Goal: Task Accomplishment & Management: Complete application form

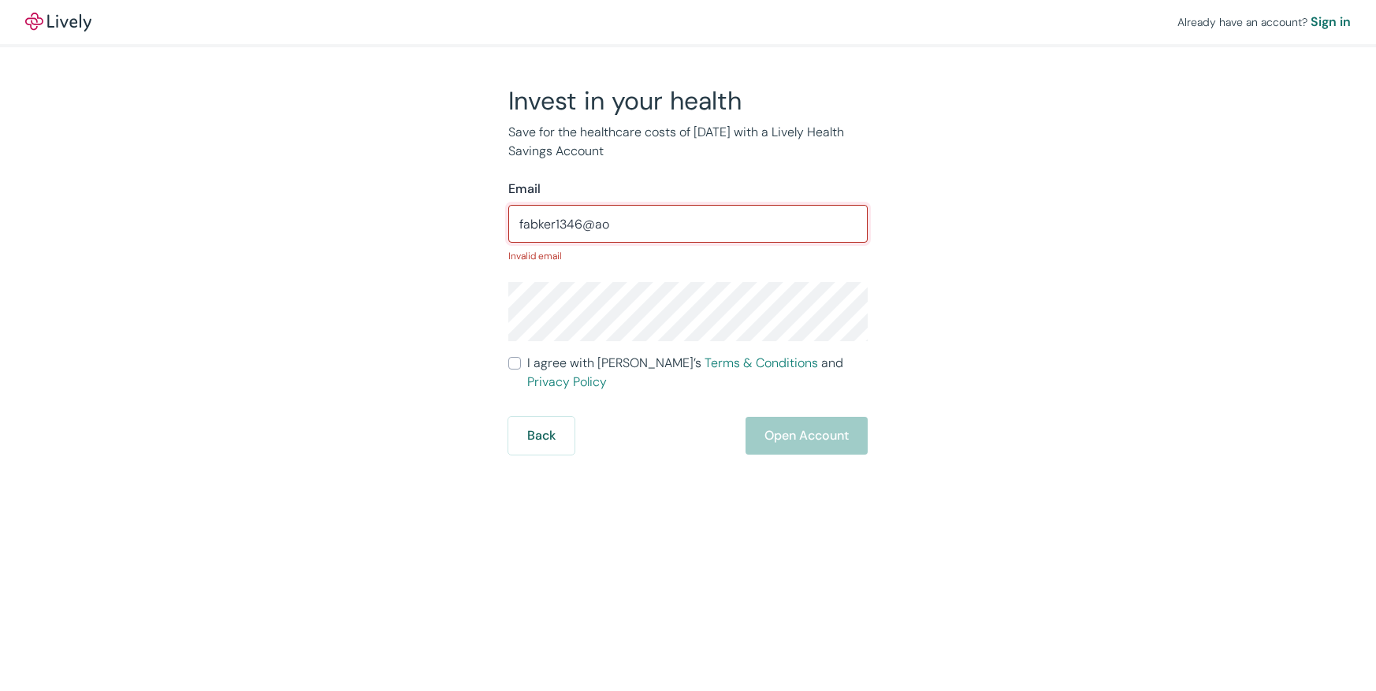
click at [1305, 545] on div "Already have an account? Sign in Invest in your health Save for the healthcare …" at bounding box center [688, 345] width 1376 height 691
click at [1126, 40] on div "Already have an account? Sign in" at bounding box center [688, 22] width 1376 height 44
click at [1127, 39] on div "Already have an account? Sign in" at bounding box center [688, 22] width 1376 height 44
click at [669, 229] on input "fabker1346@ao" at bounding box center [687, 224] width 359 height 32
click at [664, 223] on input "fabker1346@ao" at bounding box center [687, 224] width 359 height 32
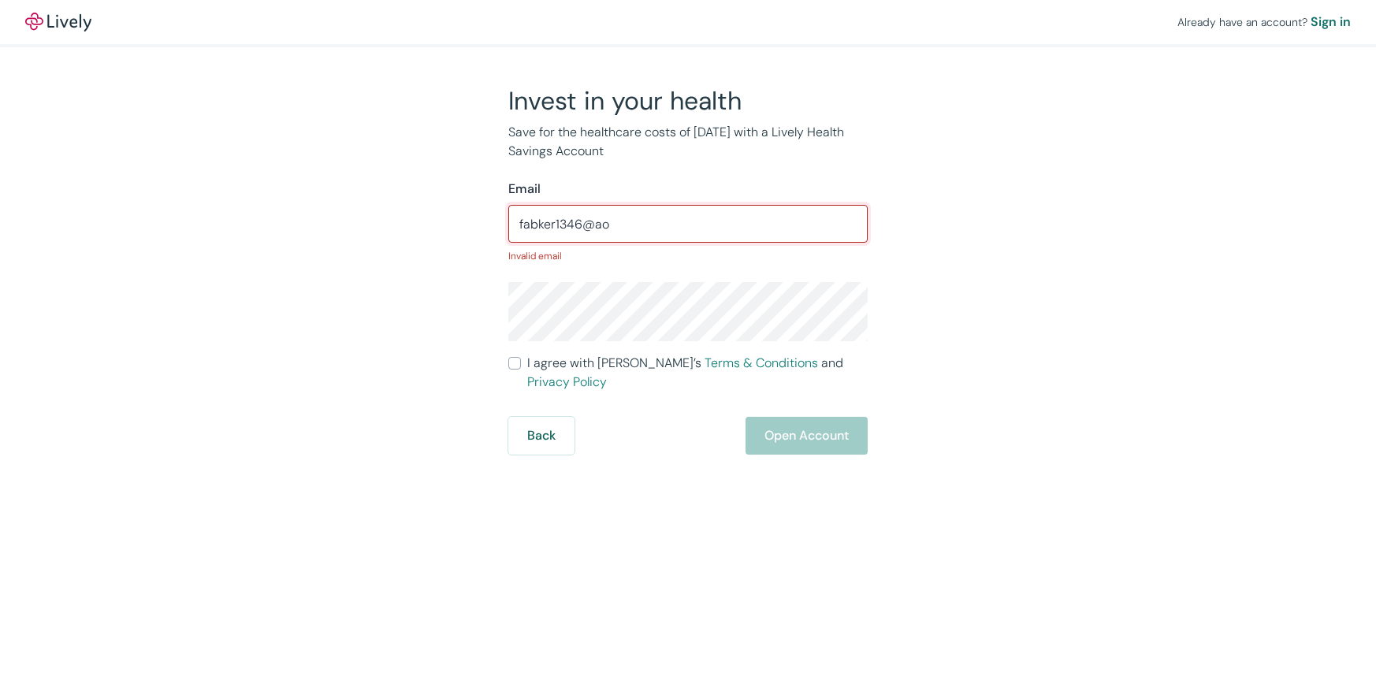
click at [664, 221] on input "fabker1346@ao" at bounding box center [687, 224] width 359 height 32
type input "f"
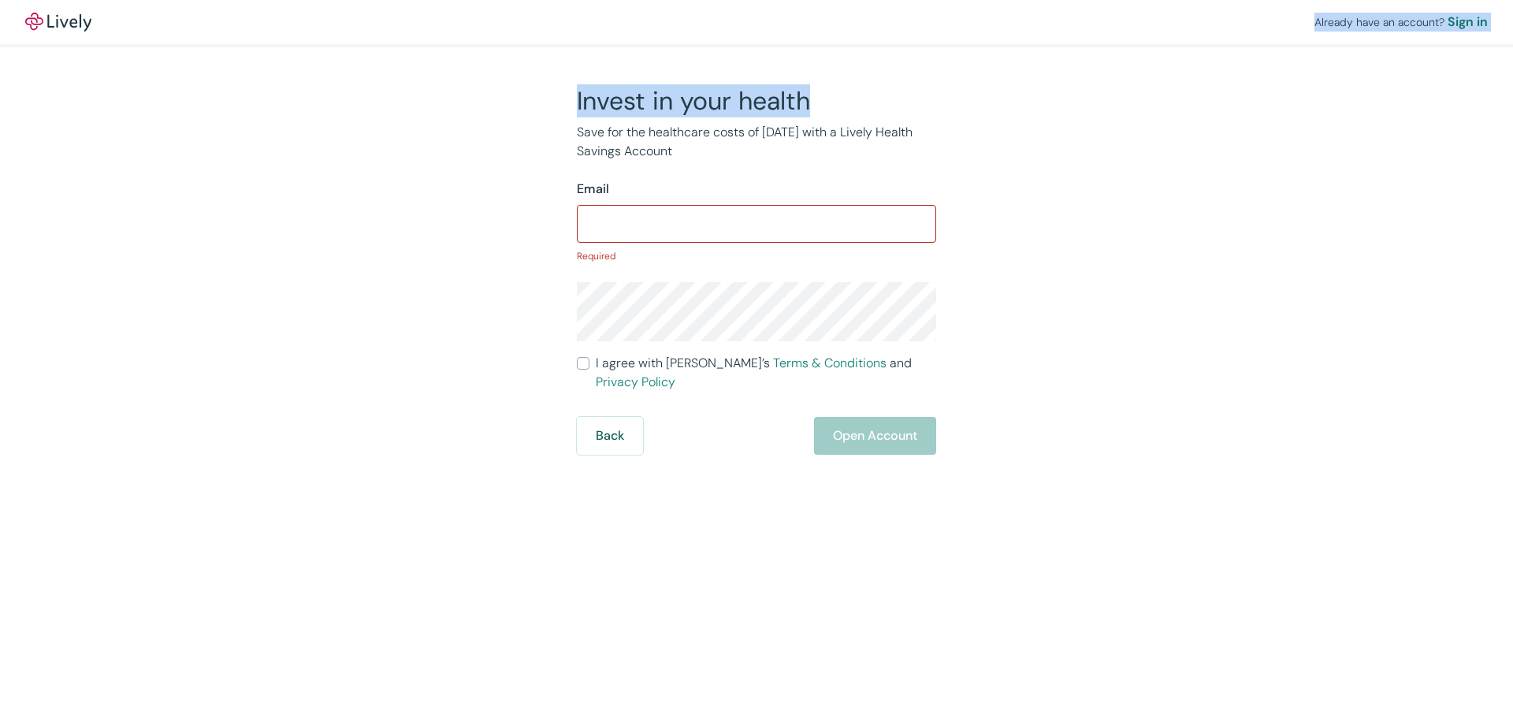
drag, startPoint x: 965, startPoint y: 22, endPoint x: 1868, endPoint y: 54, distance: 903.0
click at [1375, 54] on html "Already have an account? Sign in Invest in your health Save for the healthcare …" at bounding box center [756, 359] width 1513 height 718
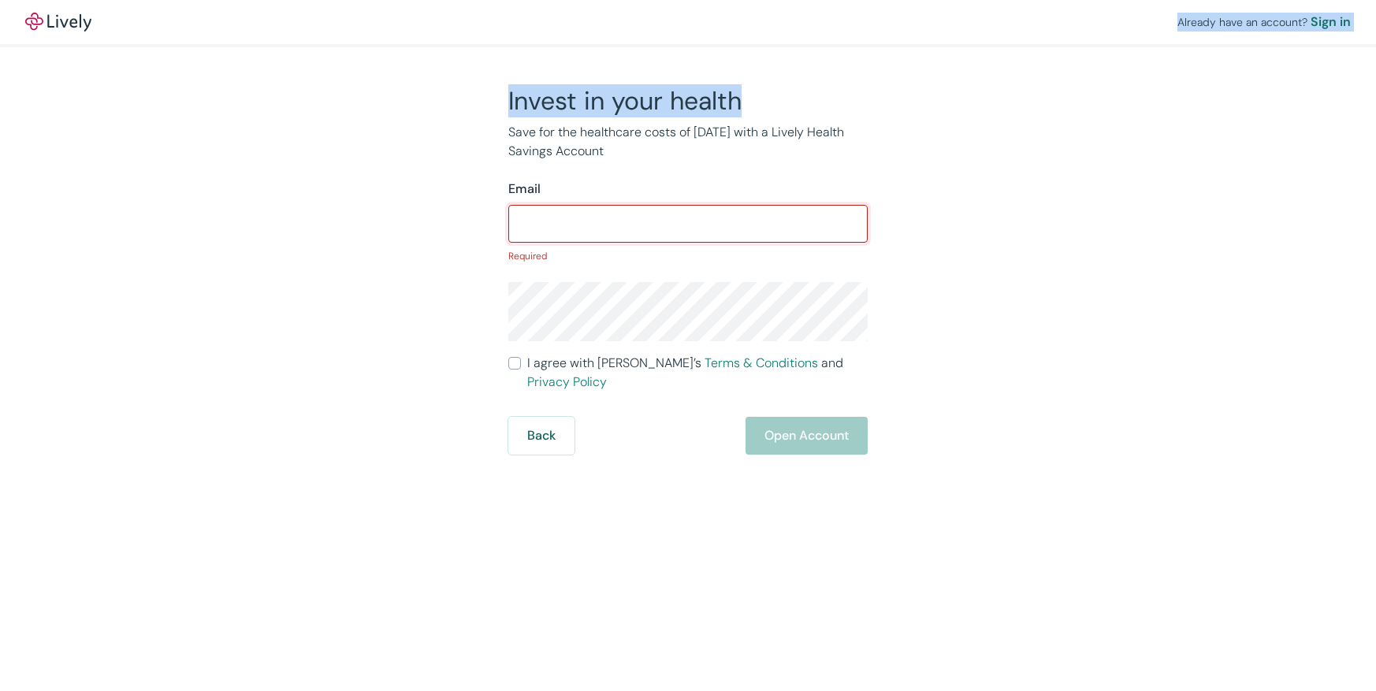
click at [616, 226] on input "Email" at bounding box center [687, 224] width 359 height 32
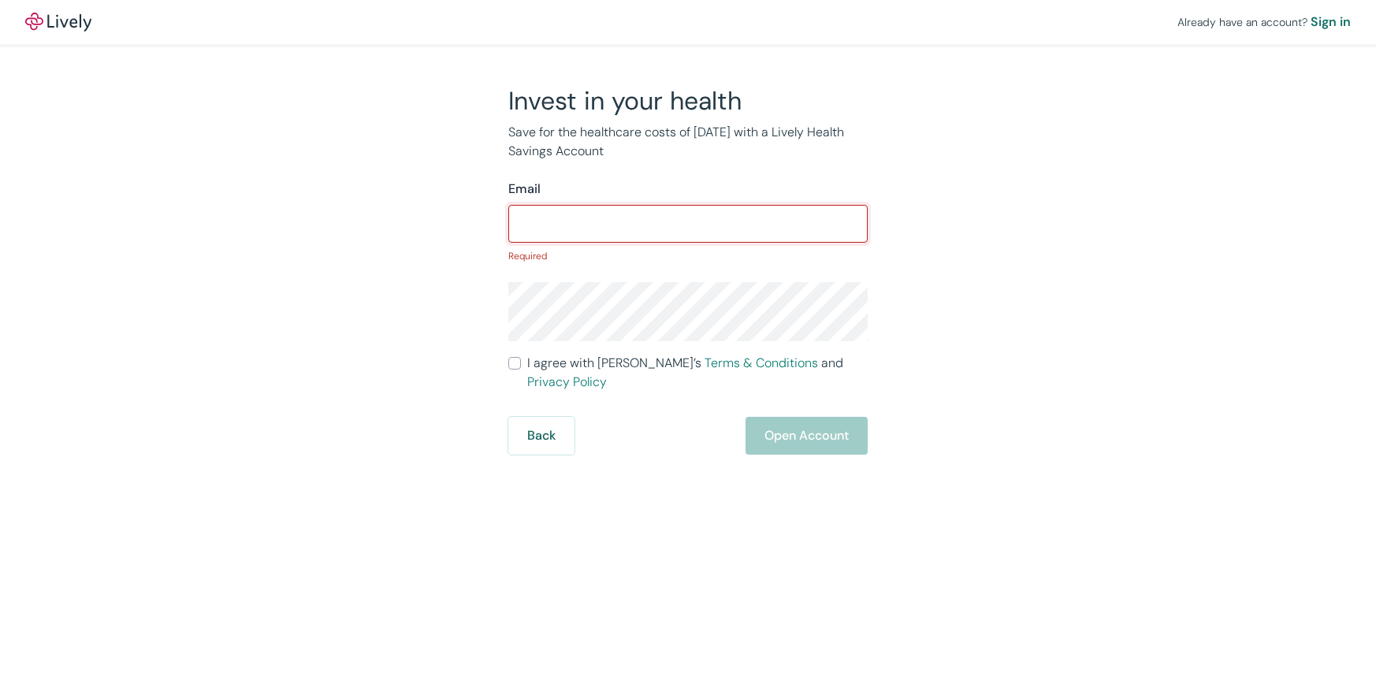
click at [609, 226] on input "Email" at bounding box center [687, 224] width 359 height 32
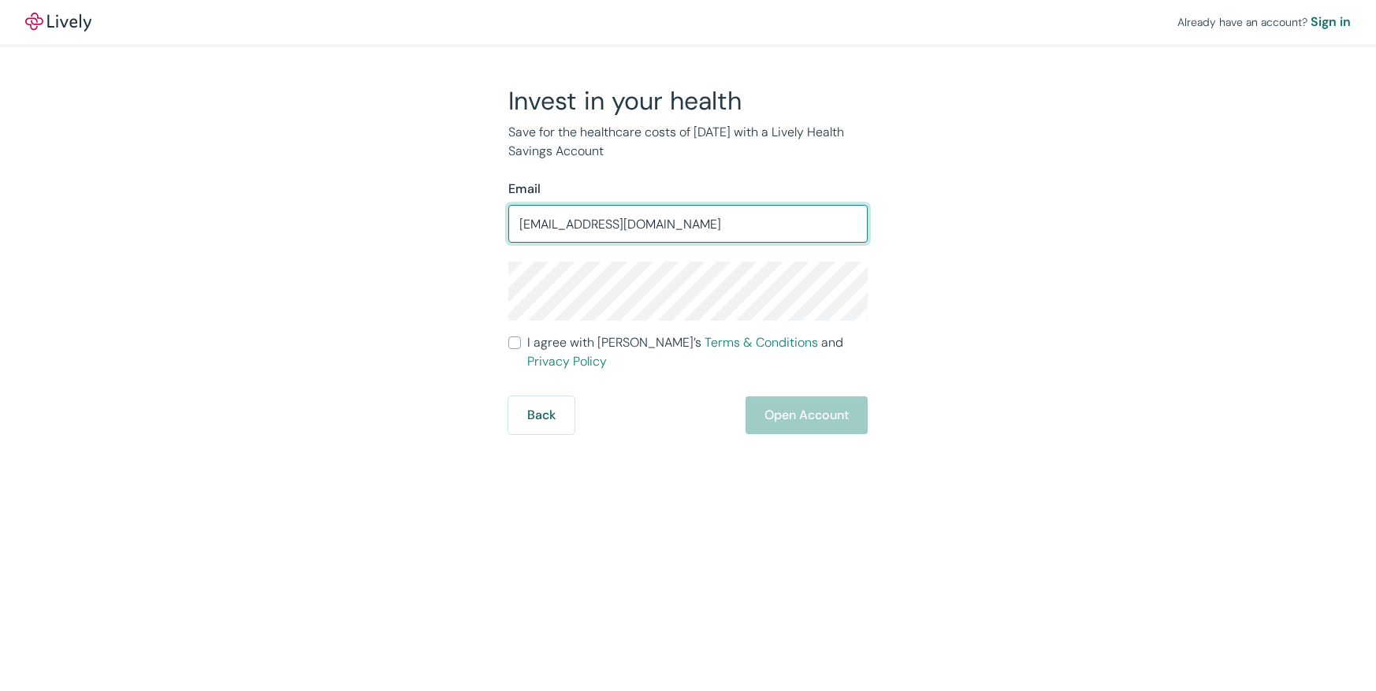
type input "[EMAIL_ADDRESS][DOMAIN_NAME]"
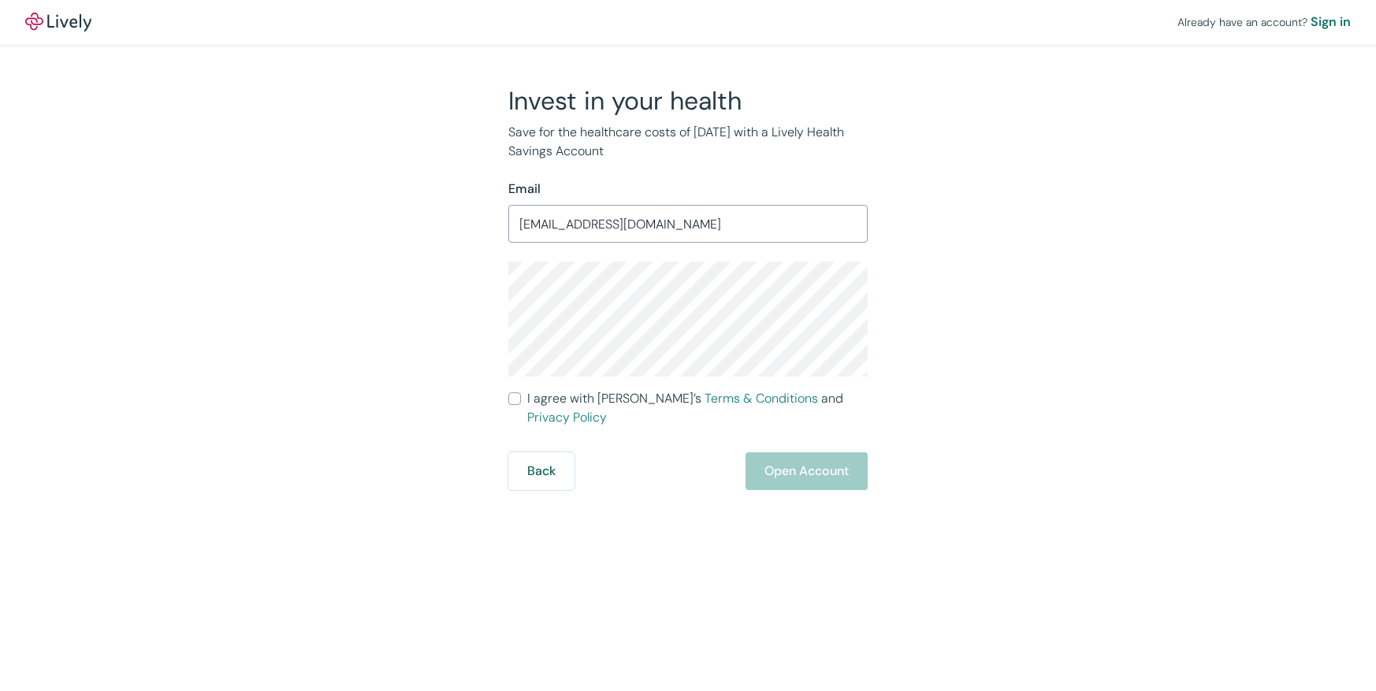
click at [241, 439] on div "Already have an account? Sign in Invest in your health Save for the healthcare …" at bounding box center [688, 245] width 1376 height 490
click at [520, 397] on input "I agree with Lively’s Terms & Conditions and Privacy Policy" at bounding box center [514, 399] width 13 height 13
checkbox input "true"
click at [779, 452] on button "Open Account" at bounding box center [807, 471] width 122 height 38
click at [765, 454] on div "Back Just a moment" at bounding box center [687, 471] width 359 height 38
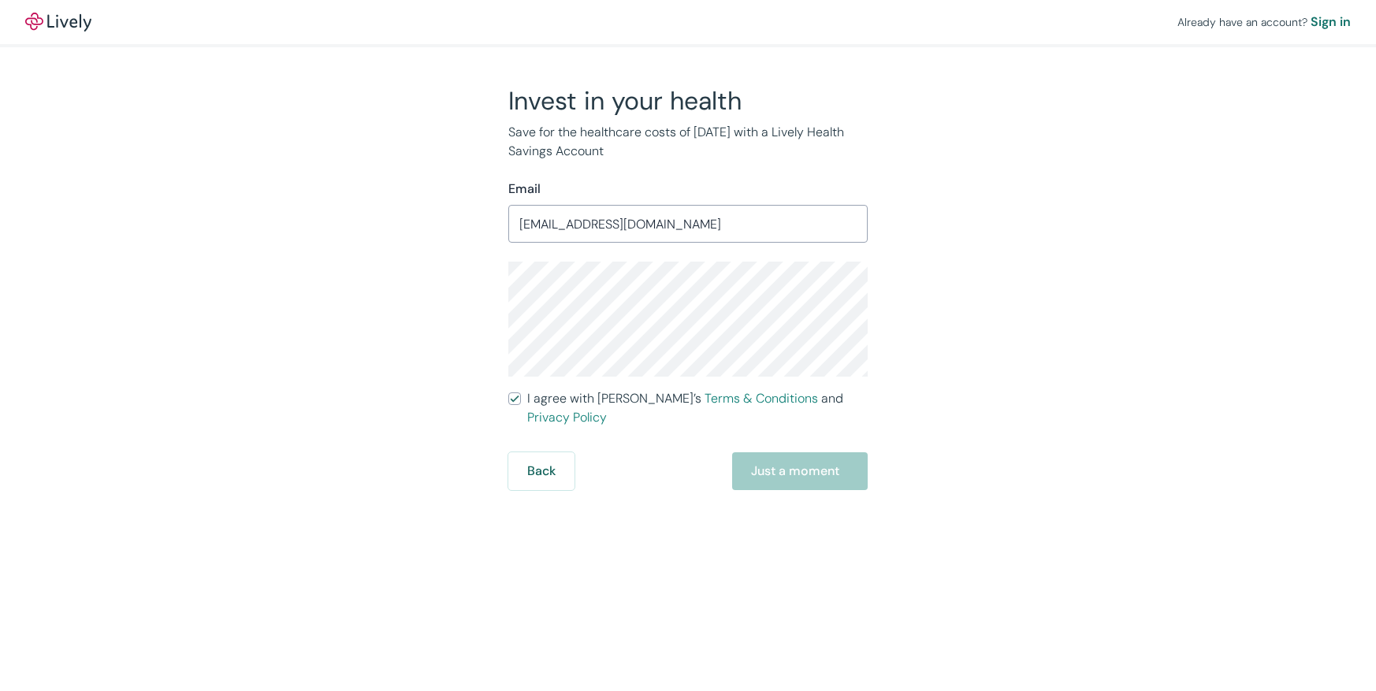
click at [646, 489] on div "Already have an account? Sign in Invest in your health Save for the healthcare …" at bounding box center [688, 345] width 1376 height 691
click at [780, 452] on div "Back Just a moment" at bounding box center [687, 471] width 359 height 38
click at [692, 504] on div "Already have an account? Sign in Invest in your health Save for the healthcare …" at bounding box center [688, 345] width 1376 height 691
click at [687, 505] on div "Already have an account? Sign in Invest in your health Save for the healthcare …" at bounding box center [688, 345] width 1376 height 691
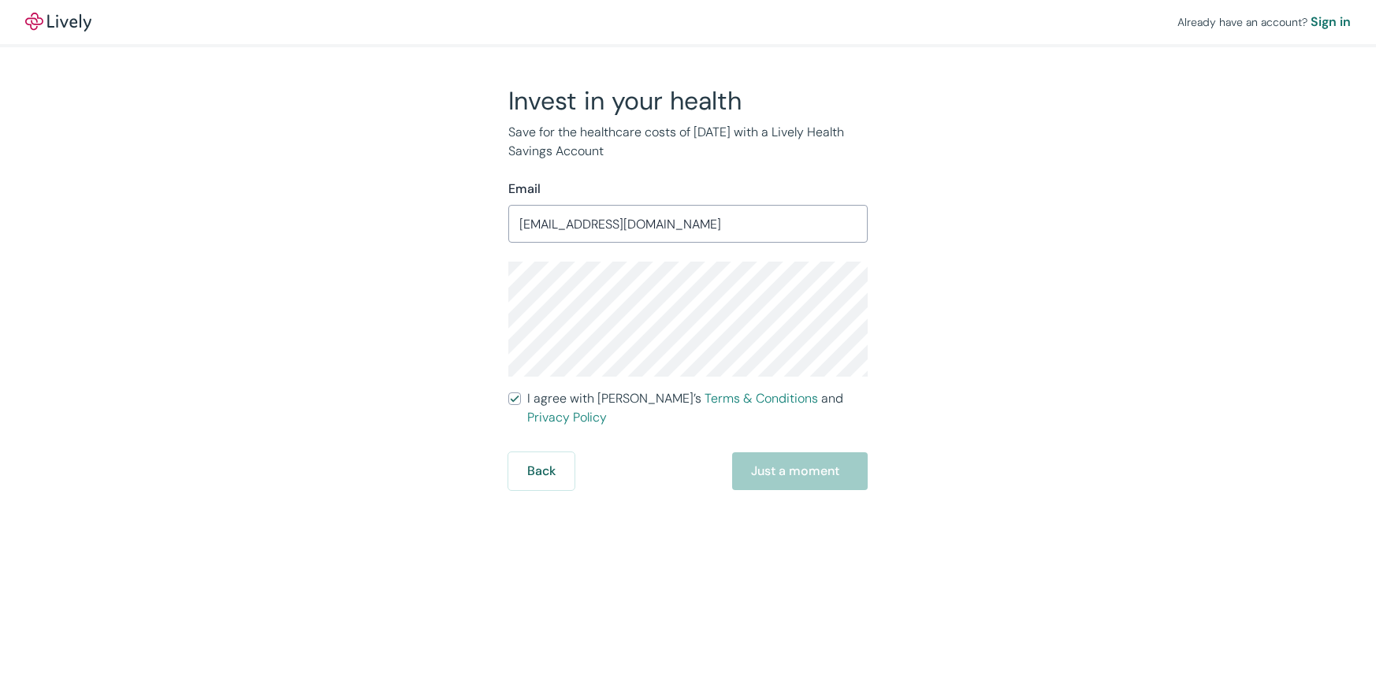
drag, startPoint x: 782, startPoint y: 531, endPoint x: 739, endPoint y: 516, distance: 45.9
click at [739, 516] on div "Already have an account? Sign in Invest in your health Save for the healthcare …" at bounding box center [688, 345] width 1376 height 691
click at [481, 283] on div "Invest in your health Save for the healthcare costs of tomorrow with a Lively H…" at bounding box center [678, 287] width 757 height 405
click at [809, 452] on div "Back Just a moment" at bounding box center [687, 471] width 359 height 38
click at [812, 452] on div "Back Just a moment" at bounding box center [687, 471] width 359 height 38
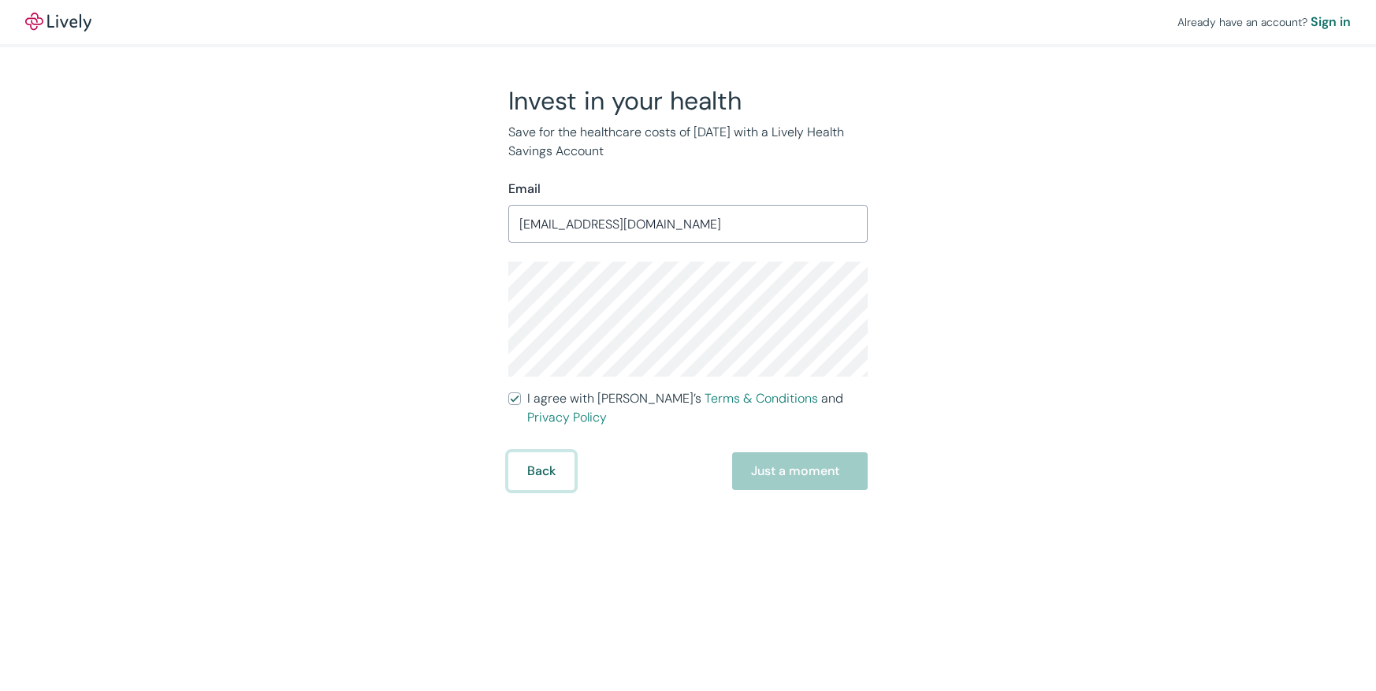
click at [546, 453] on button "Back" at bounding box center [541, 471] width 66 height 38
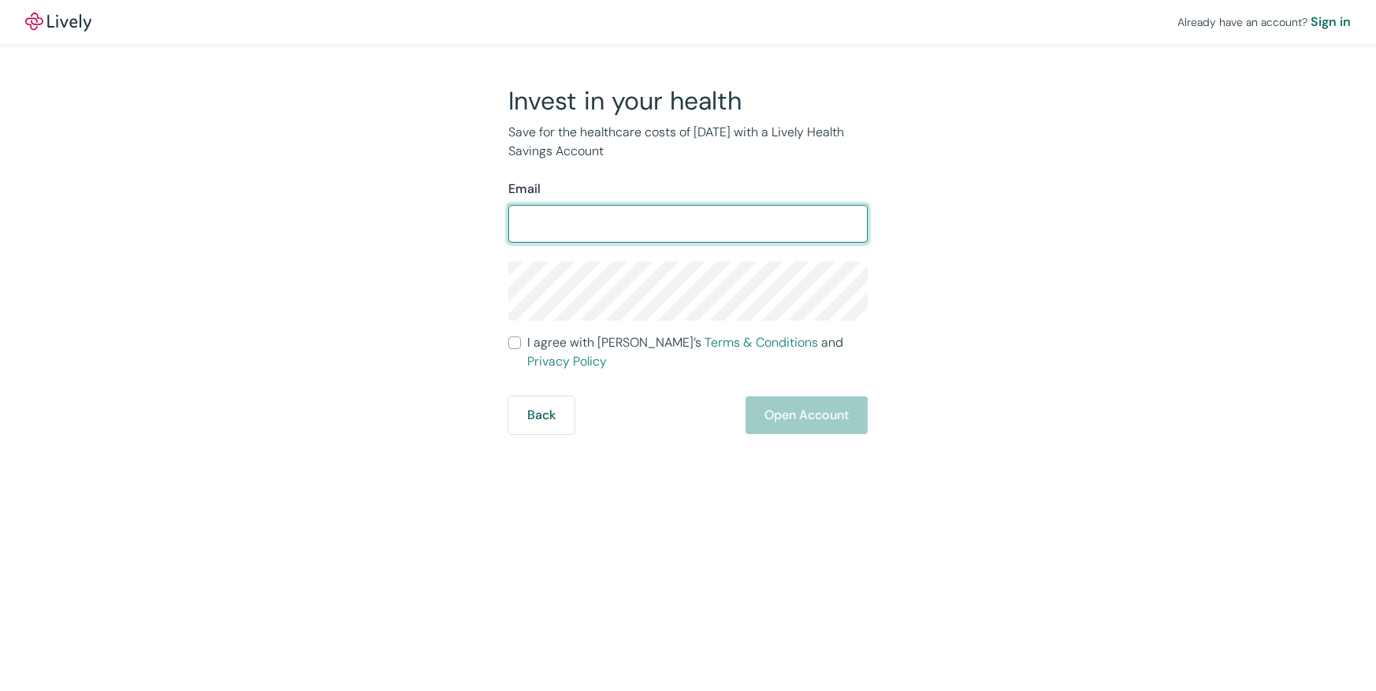
click at [608, 225] on input "Email" at bounding box center [687, 224] width 359 height 32
type input "[EMAIL_ADDRESS][DOMAIN_NAME]"
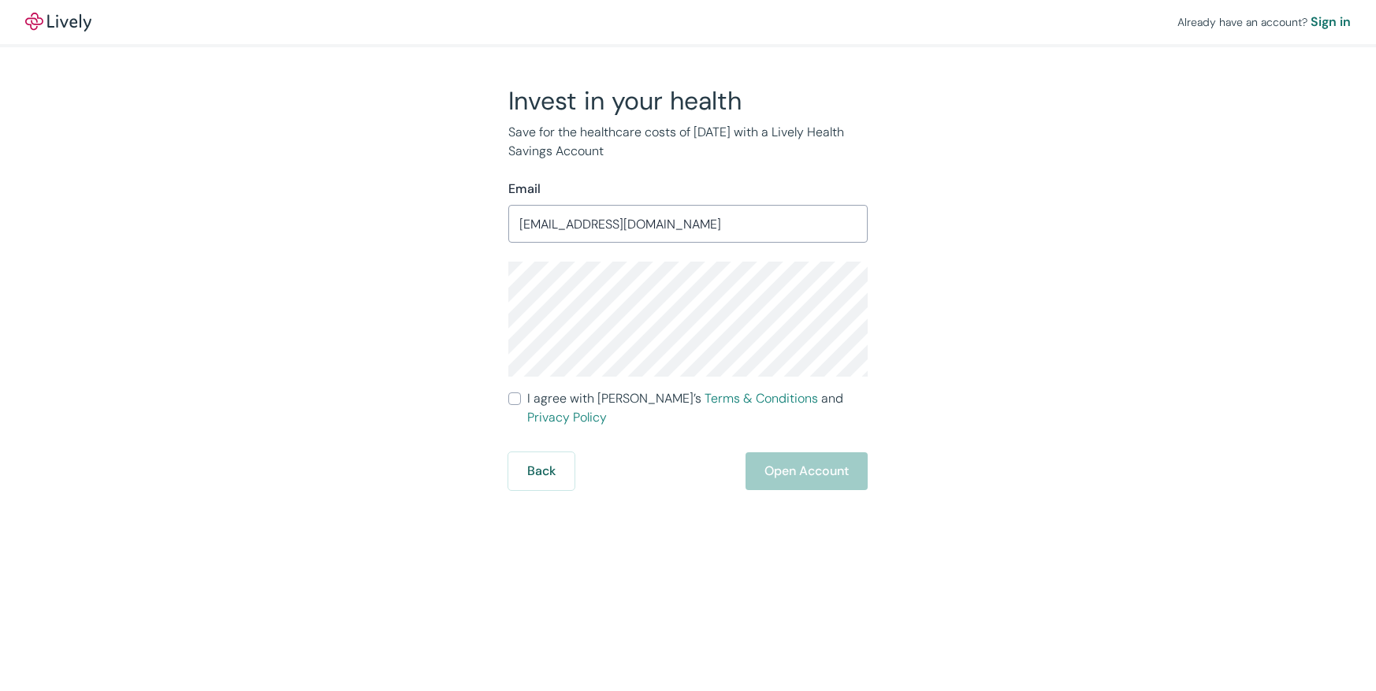
click at [515, 398] on input "I agree with Lively’s Terms & Conditions and Privacy Policy" at bounding box center [514, 399] width 13 height 13
checkbox input "true"
click at [772, 452] on button "Open Account" at bounding box center [807, 471] width 122 height 38
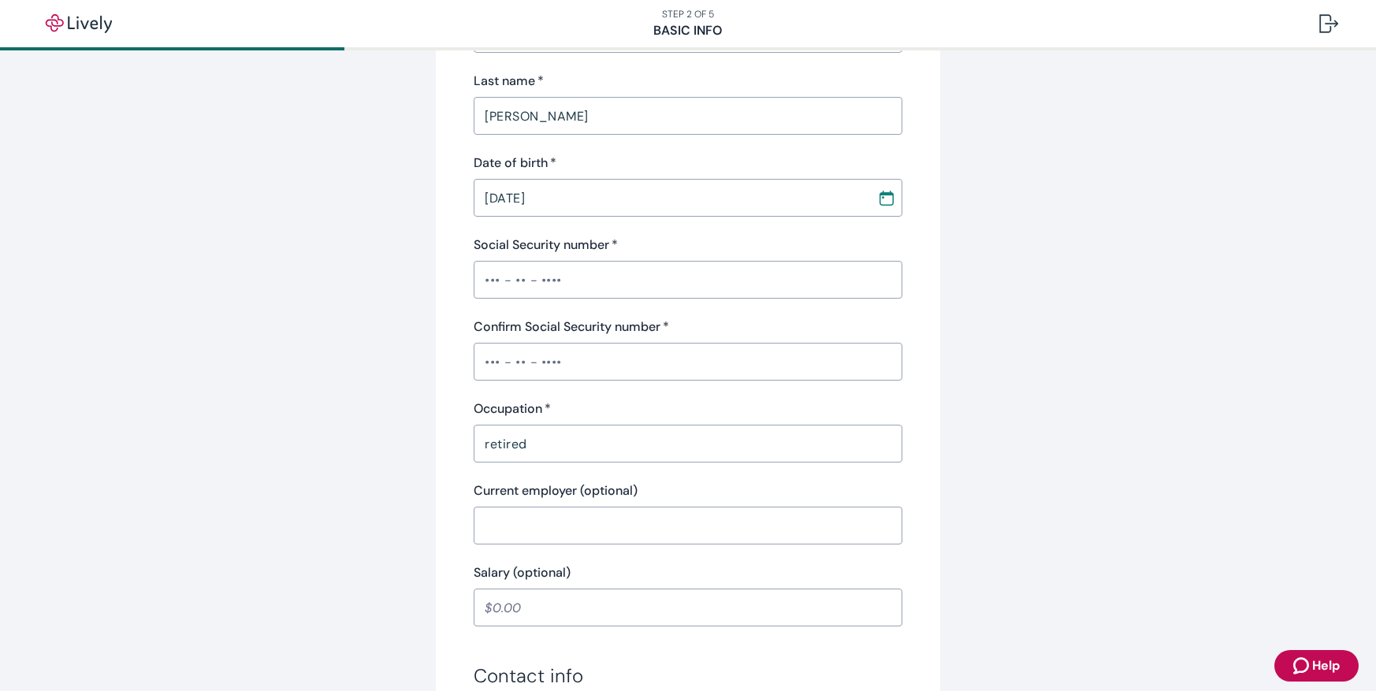
scroll to position [473, 0]
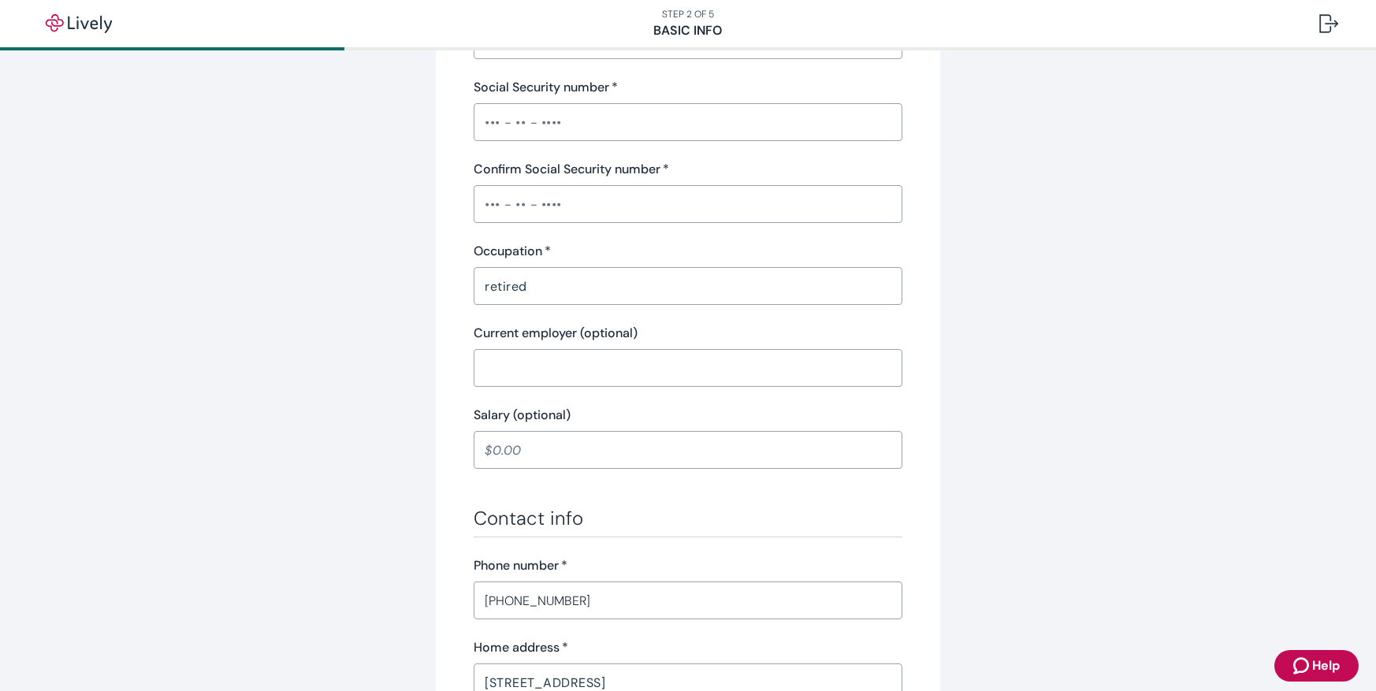
click at [543, 291] on input "retired" at bounding box center [688, 286] width 429 height 32
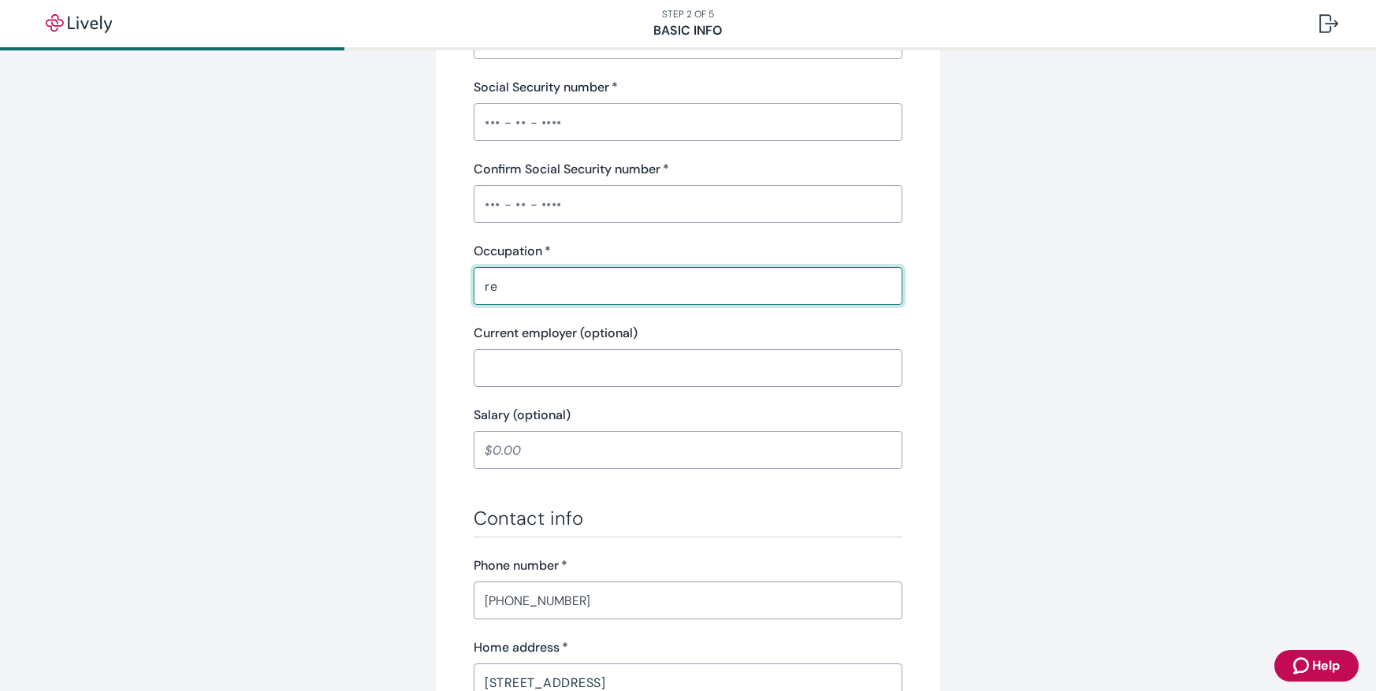
type input "r"
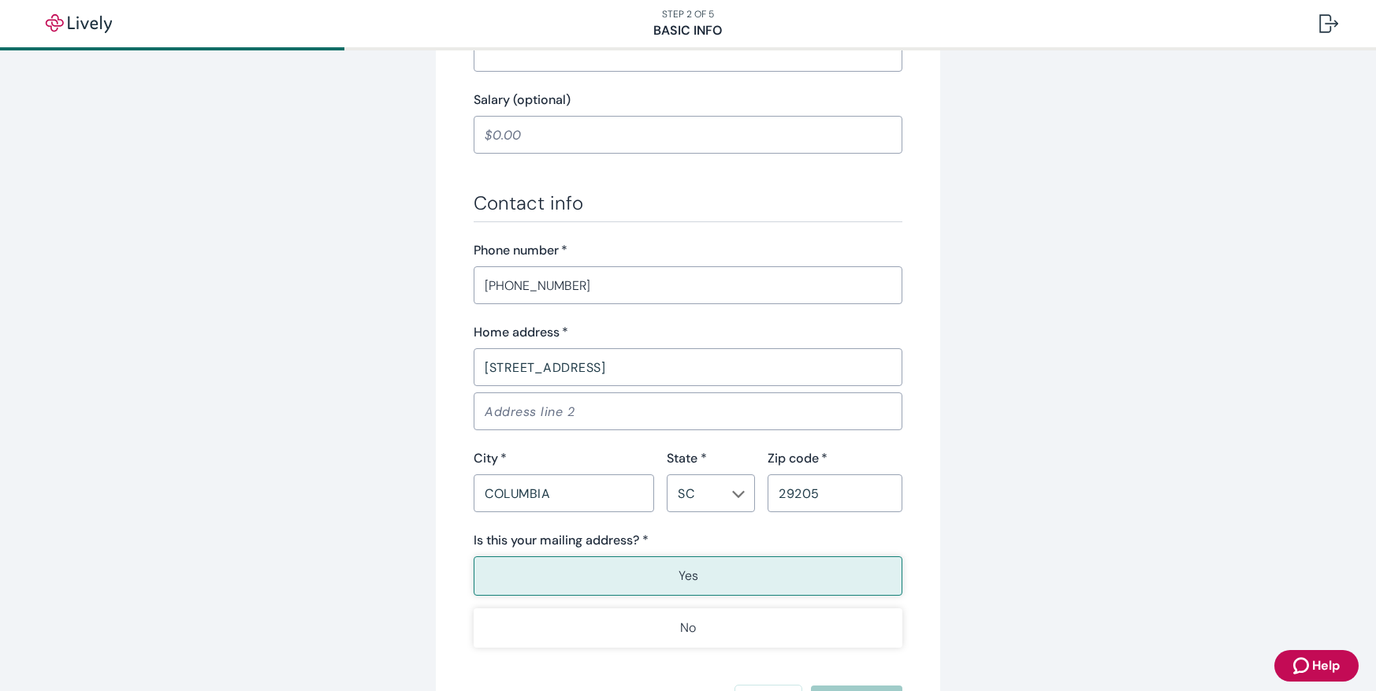
scroll to position [940, 0]
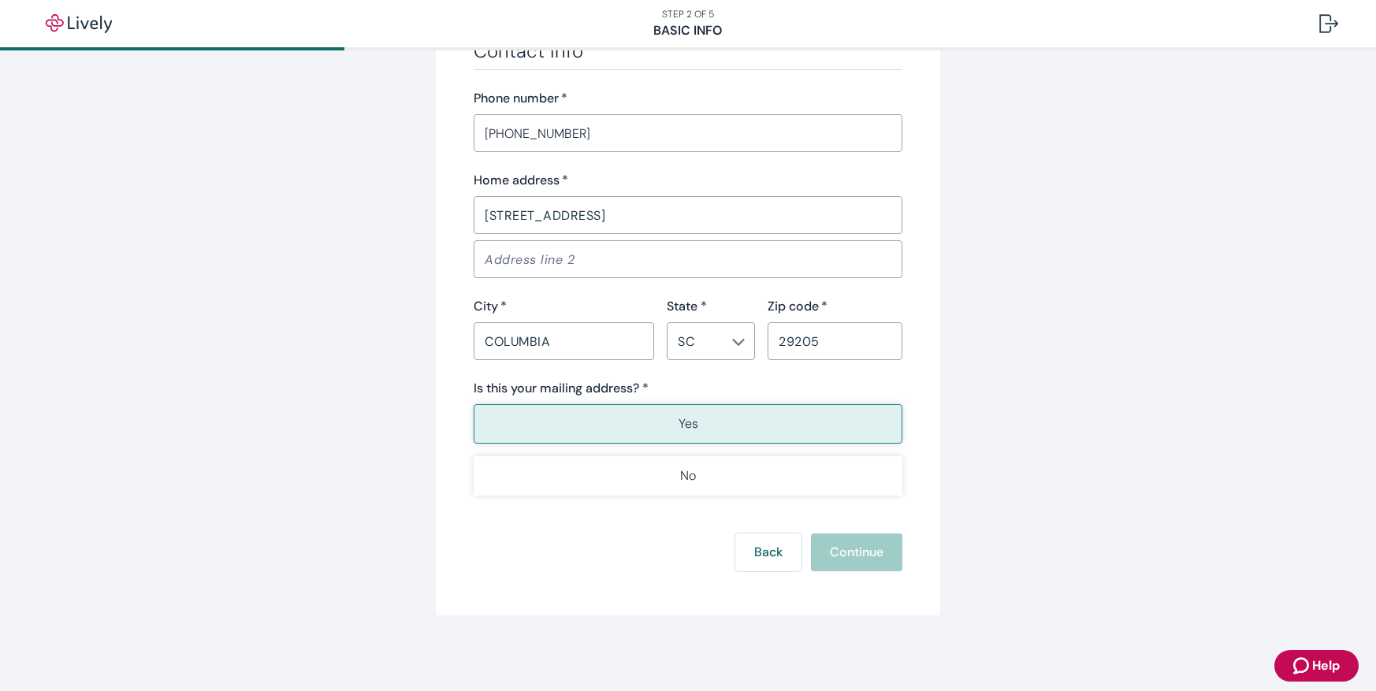
type input "Business Owner"
click at [740, 430] on button "Yes" at bounding box center [688, 423] width 429 height 39
click at [739, 430] on button "Yes" at bounding box center [688, 423] width 429 height 39
click at [739, 428] on button "Yes" at bounding box center [688, 423] width 429 height 39
click at [854, 550] on div "Back Continue" at bounding box center [688, 553] width 429 height 38
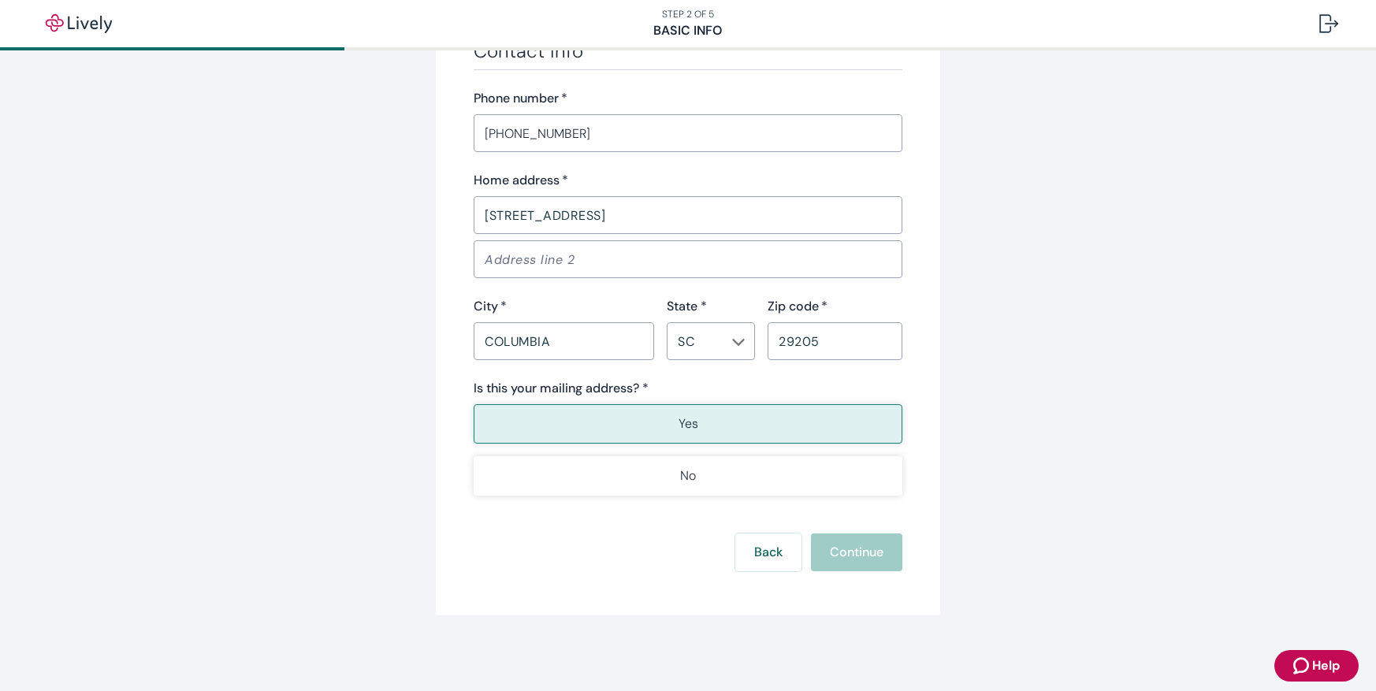
click at [854, 550] on div "Back Continue" at bounding box center [688, 553] width 429 height 38
click at [872, 550] on div "Back Continue" at bounding box center [688, 553] width 429 height 38
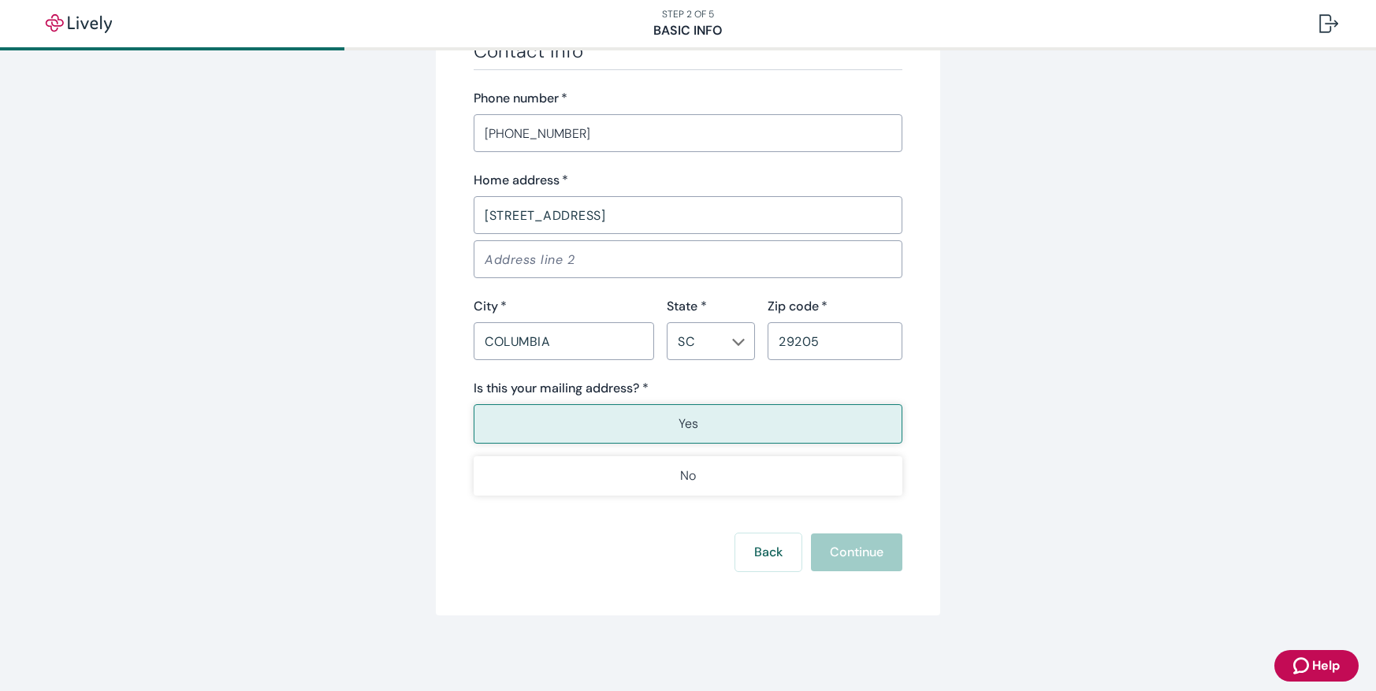
click at [777, 430] on button "Yes" at bounding box center [688, 423] width 429 height 39
click at [863, 555] on div "Back Continue" at bounding box center [688, 553] width 429 height 38
click at [855, 538] on div "Back Continue" at bounding box center [688, 553] width 429 height 38
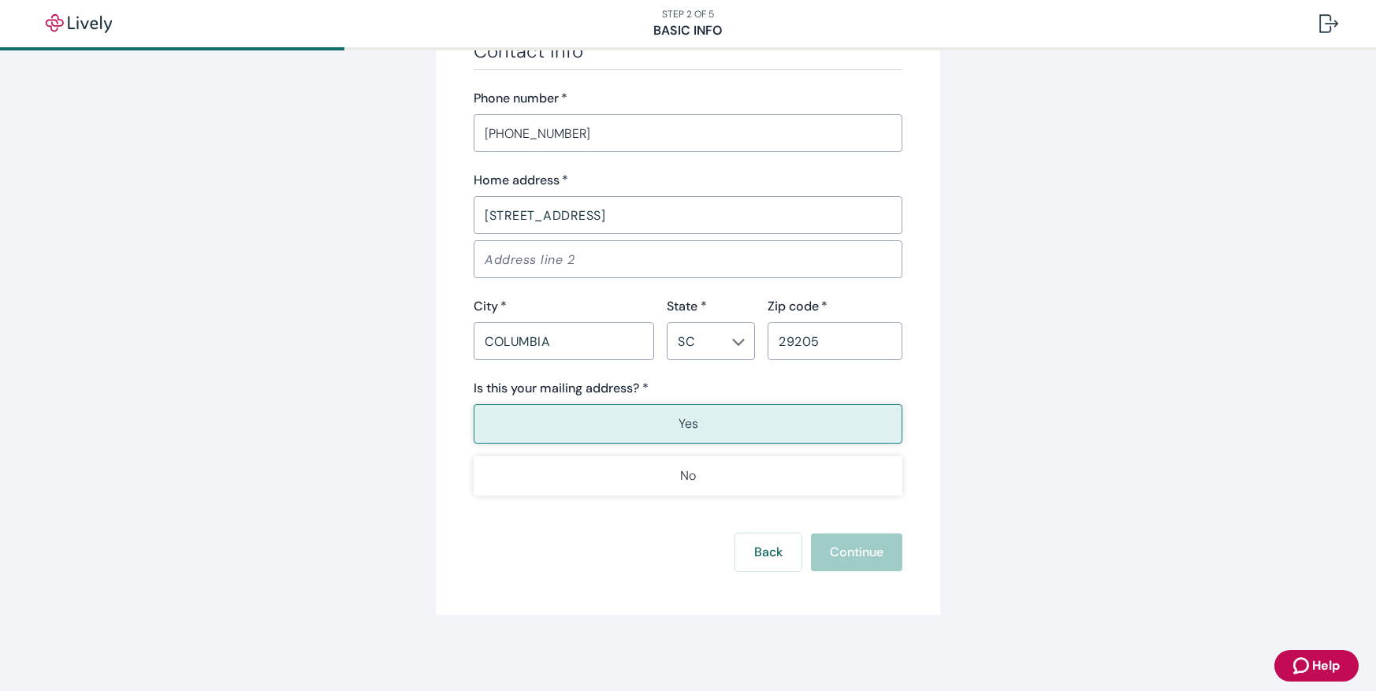
click at [855, 538] on div "Back Continue" at bounding box center [688, 553] width 429 height 38
click at [716, 430] on button "Yes" at bounding box center [688, 423] width 429 height 39
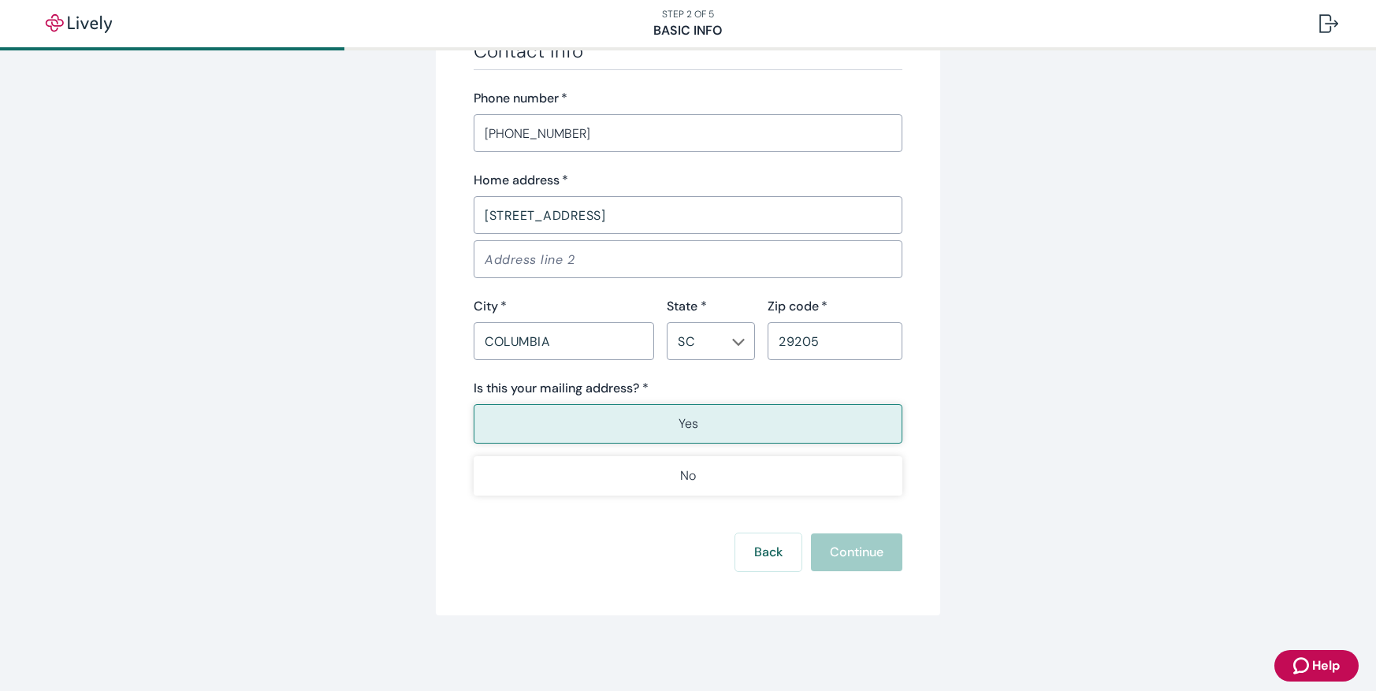
click at [716, 430] on button "Yes" at bounding box center [688, 423] width 429 height 39
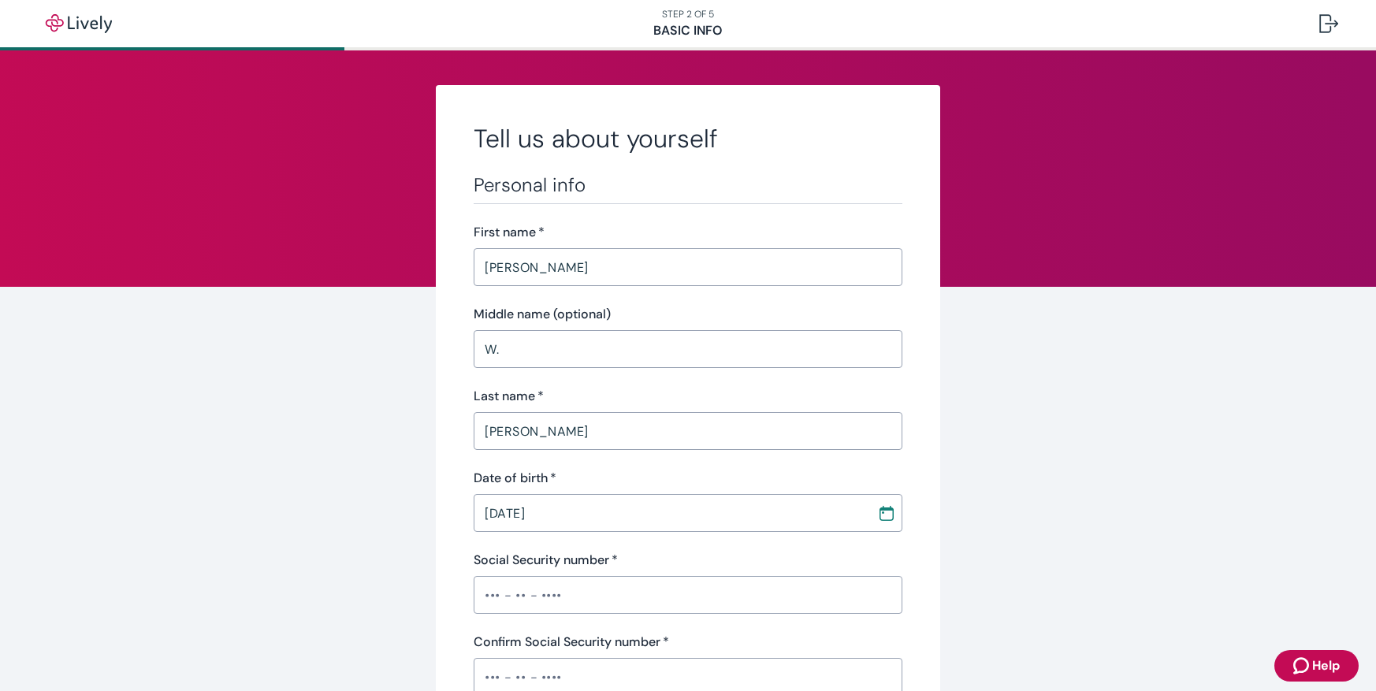
scroll to position [315, 0]
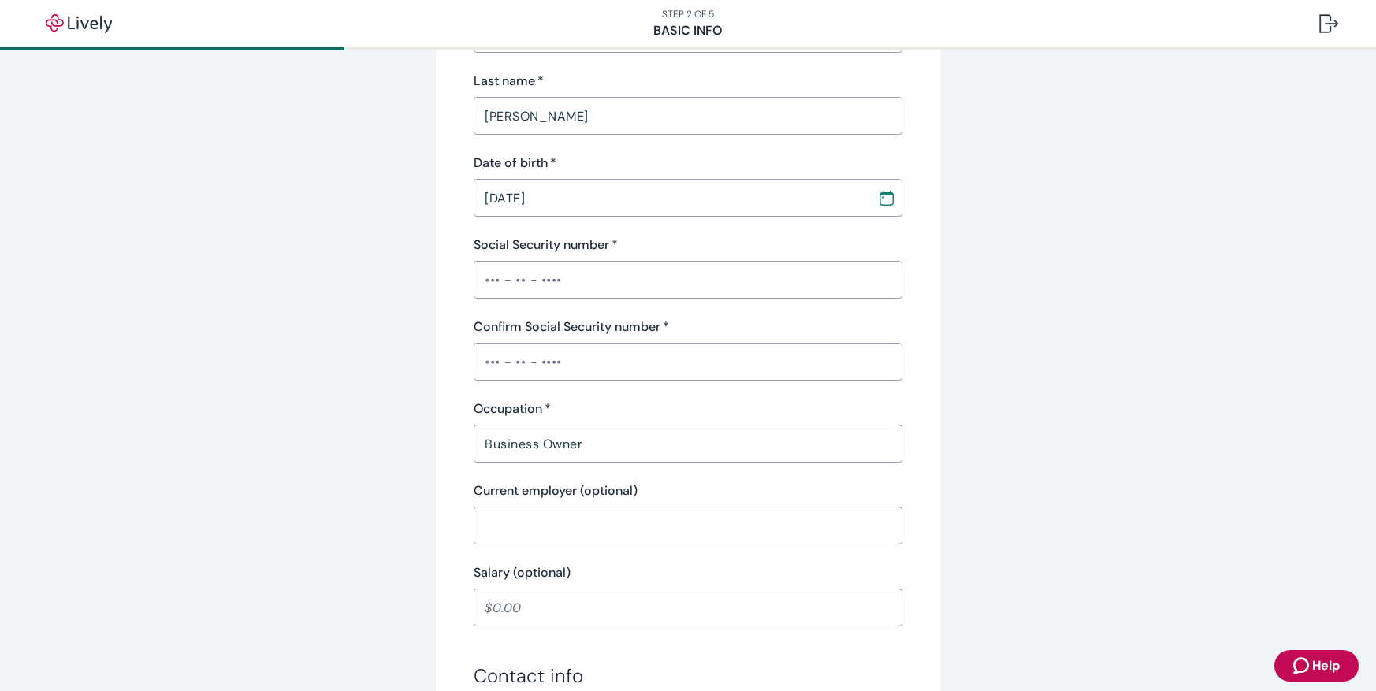
click at [605, 281] on input "Social Security number   *" at bounding box center [688, 280] width 429 height 32
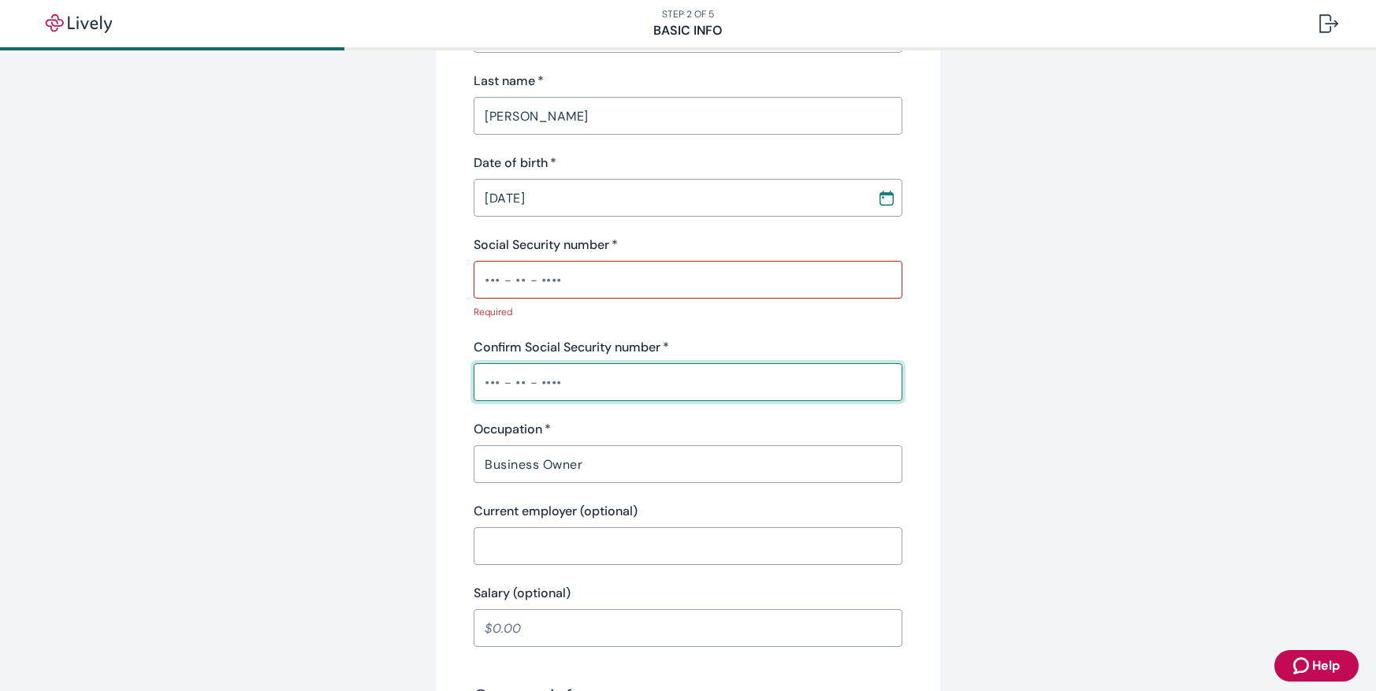
click at [724, 370] on input "Confirm Social Security number   *" at bounding box center [688, 382] width 429 height 32
click at [716, 372] on input "Confirm Social Security number   *" at bounding box center [688, 382] width 429 height 32
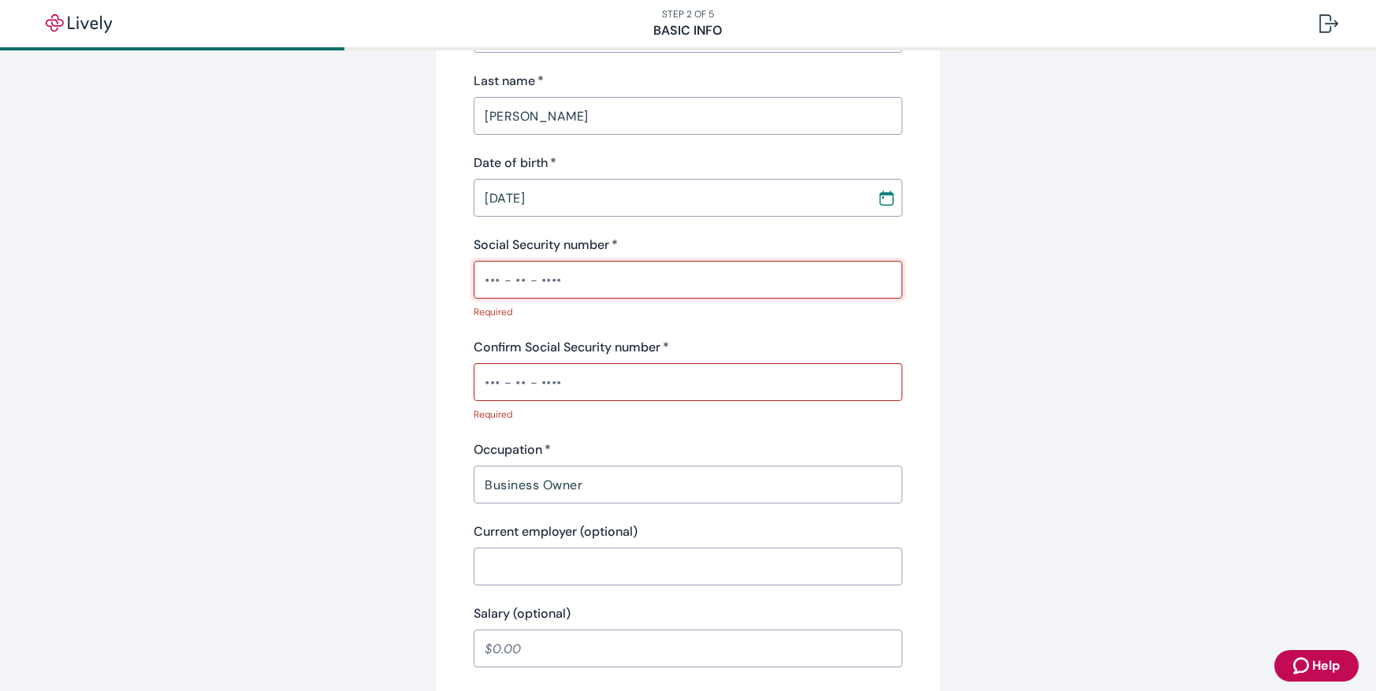
click at [508, 283] on input "Social Security number   *" at bounding box center [688, 280] width 429 height 32
click at [578, 281] on input "Social Security number   *" at bounding box center [688, 280] width 429 height 32
click at [579, 283] on input "Social Security number   *" at bounding box center [688, 280] width 429 height 32
click at [680, 246] on div "Social Security number   *" at bounding box center [688, 245] width 429 height 19
click at [609, 275] on input "Social Security number   *" at bounding box center [688, 280] width 429 height 32
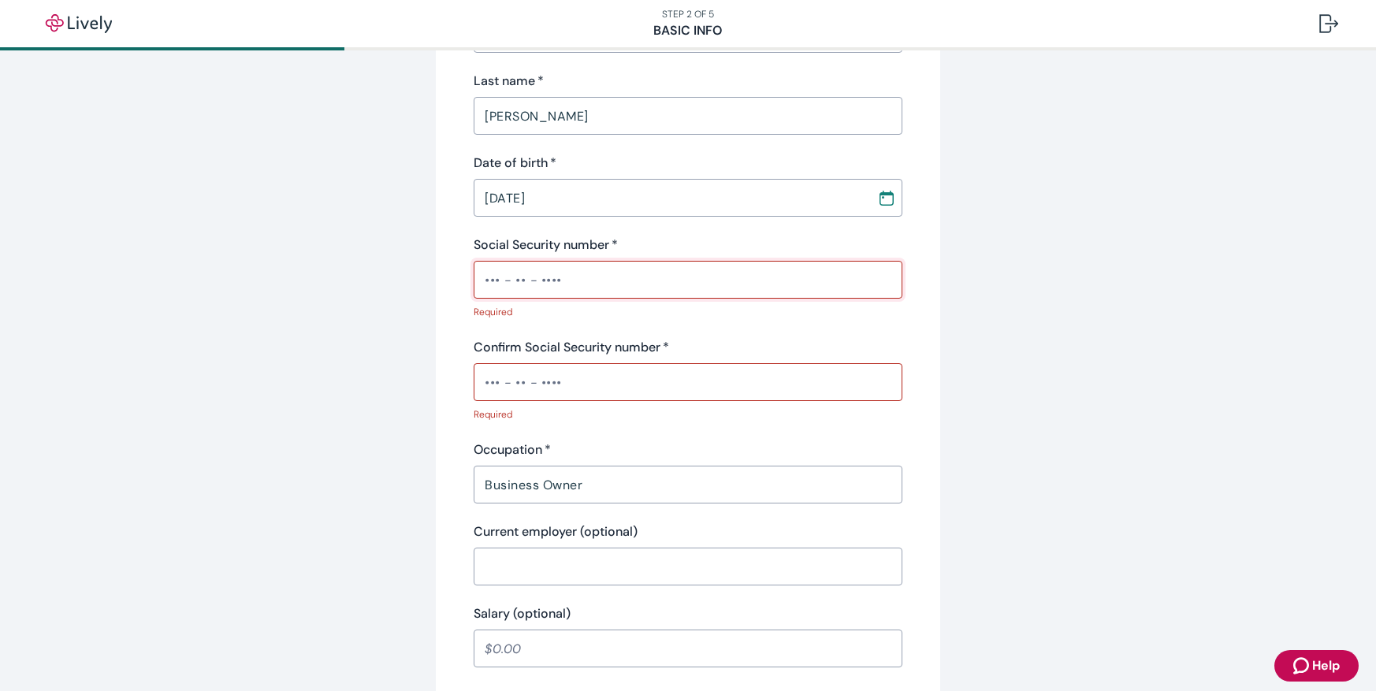
click at [549, 279] on input "Social Security number   *" at bounding box center [688, 280] width 429 height 32
click at [556, 388] on input "Confirm Social Security number   *" at bounding box center [688, 382] width 429 height 32
click at [576, 277] on input "Social Security number   *" at bounding box center [688, 280] width 429 height 32
click at [698, 339] on div "Confirm Social Security number   *" at bounding box center [688, 347] width 429 height 19
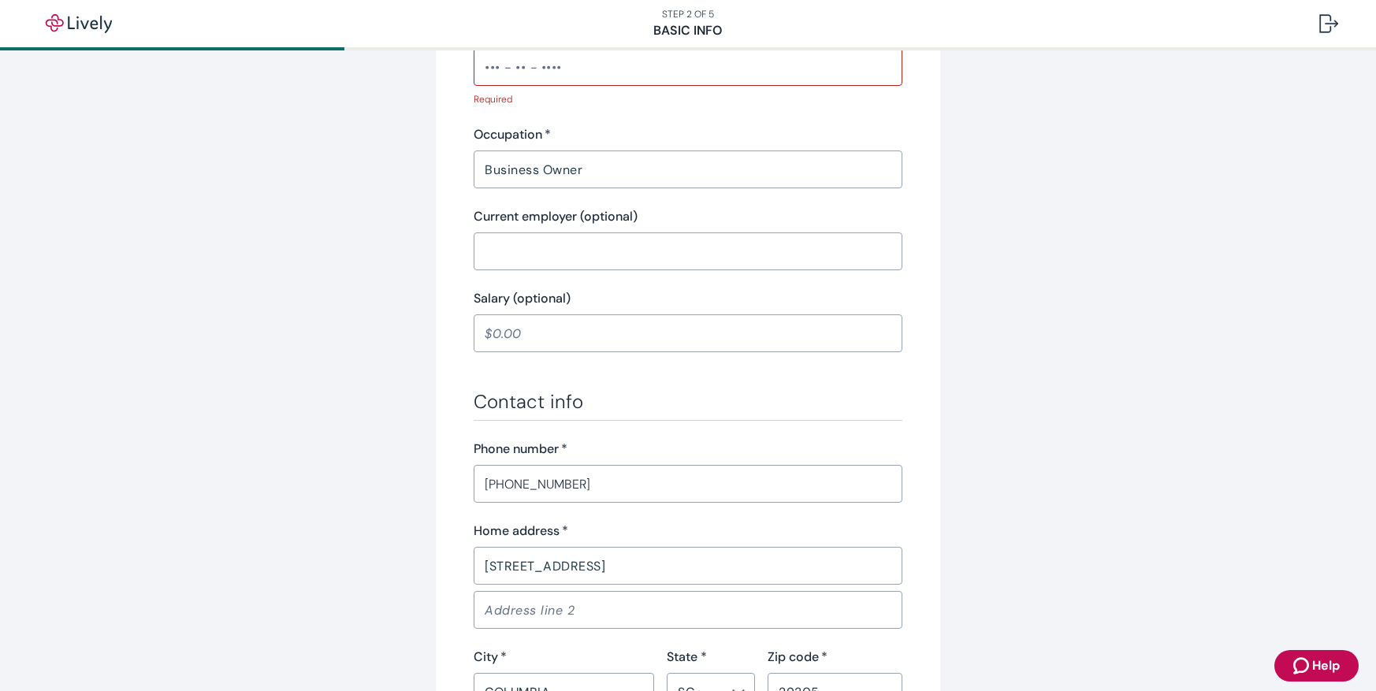
scroll to position [394, 0]
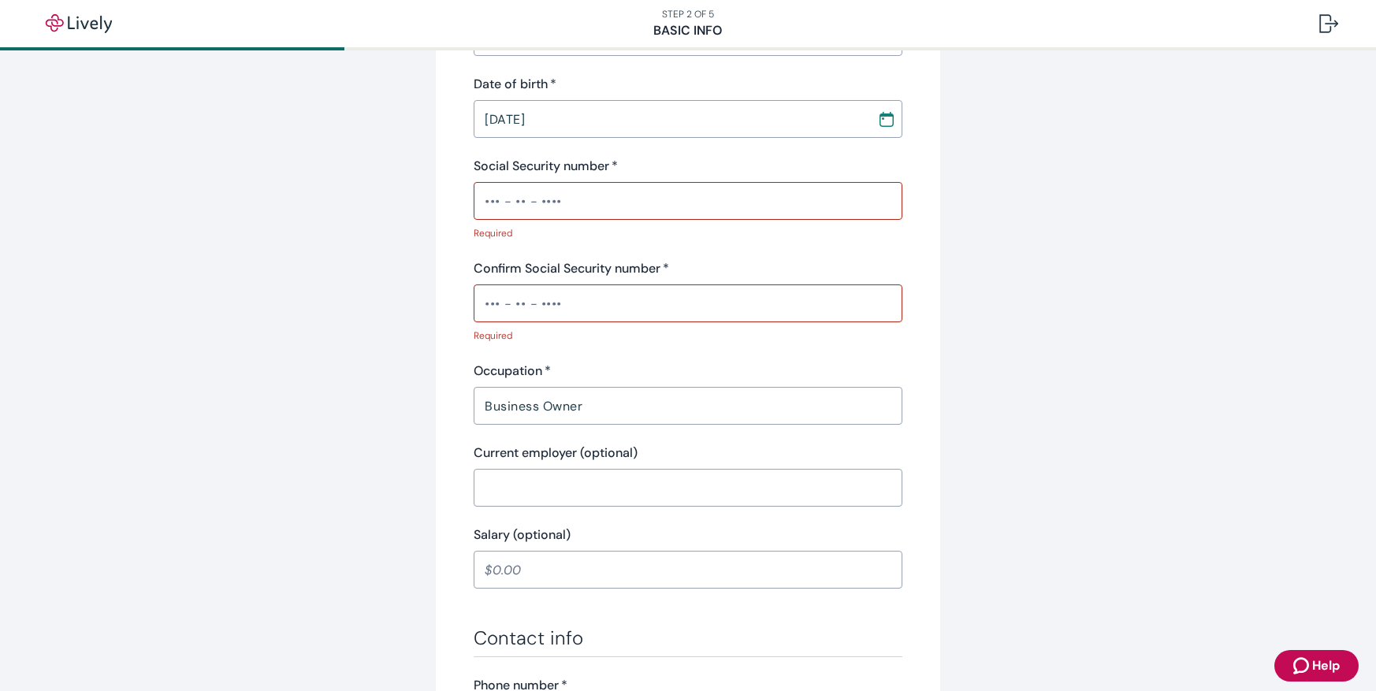
click at [631, 202] on input "Social Security number   *" at bounding box center [688, 201] width 429 height 32
click at [738, 203] on input "Social Security number   *" at bounding box center [688, 201] width 429 height 32
click at [705, 201] on input "Social Security number   *" at bounding box center [688, 201] width 429 height 32
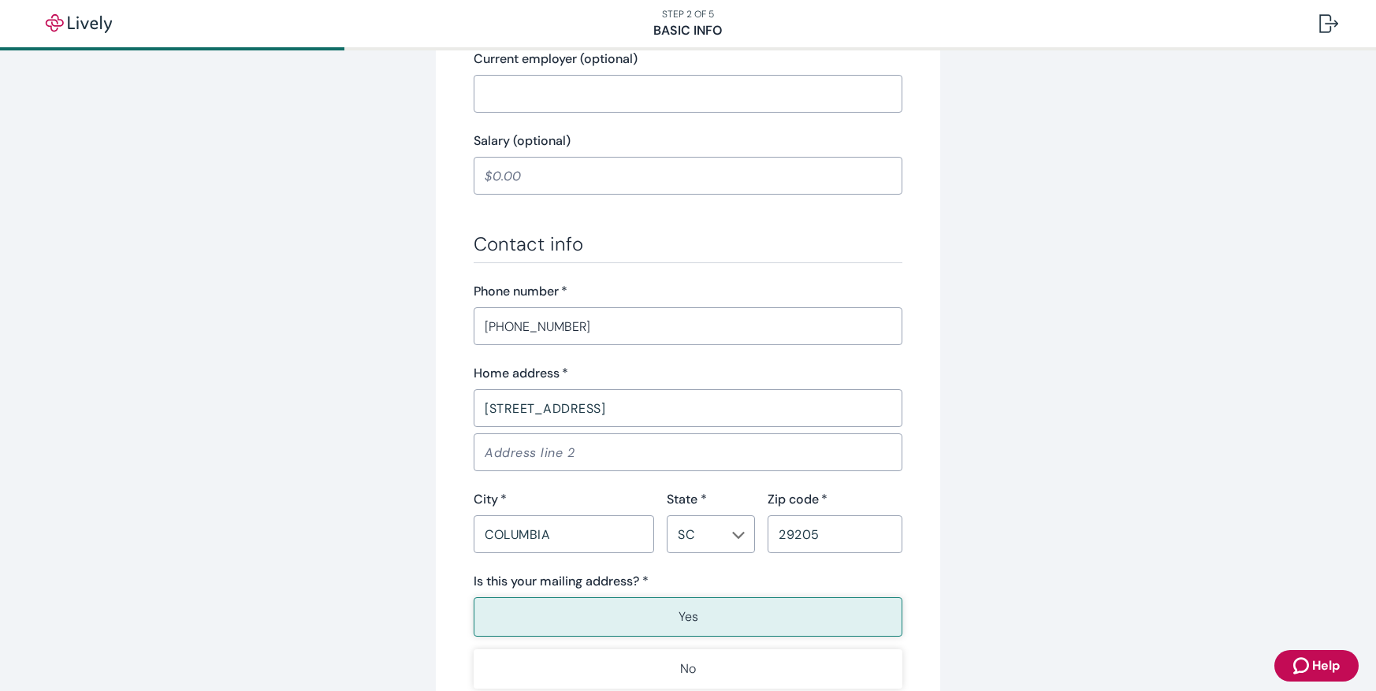
scroll to position [981, 0]
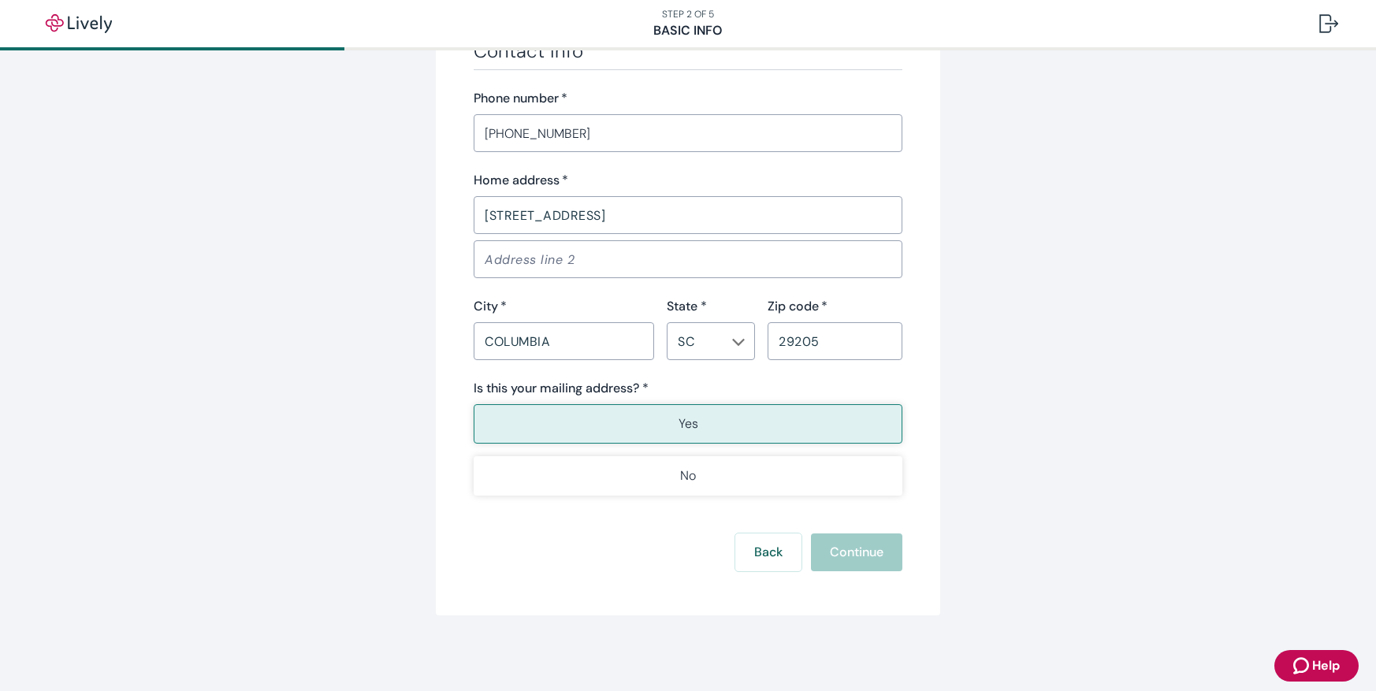
click at [846, 545] on div "Back Continue" at bounding box center [688, 553] width 429 height 38
click at [846, 546] on div "Back Continue" at bounding box center [688, 553] width 429 height 38
click at [844, 553] on div "Back Continue" at bounding box center [688, 553] width 429 height 38
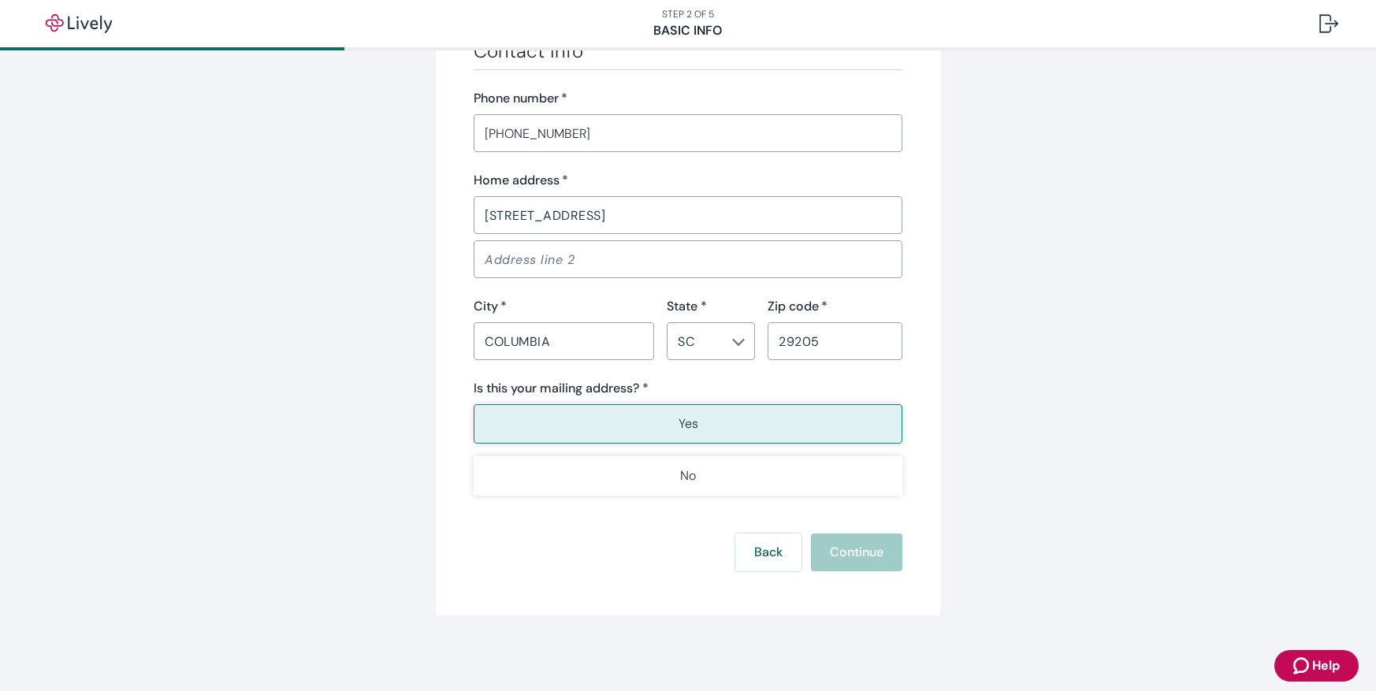
click at [846, 553] on div "Back Continue" at bounding box center [688, 553] width 429 height 38
click at [742, 430] on button "Yes" at bounding box center [688, 423] width 429 height 39
click at [863, 556] on div "Back Continue" at bounding box center [688, 553] width 429 height 38
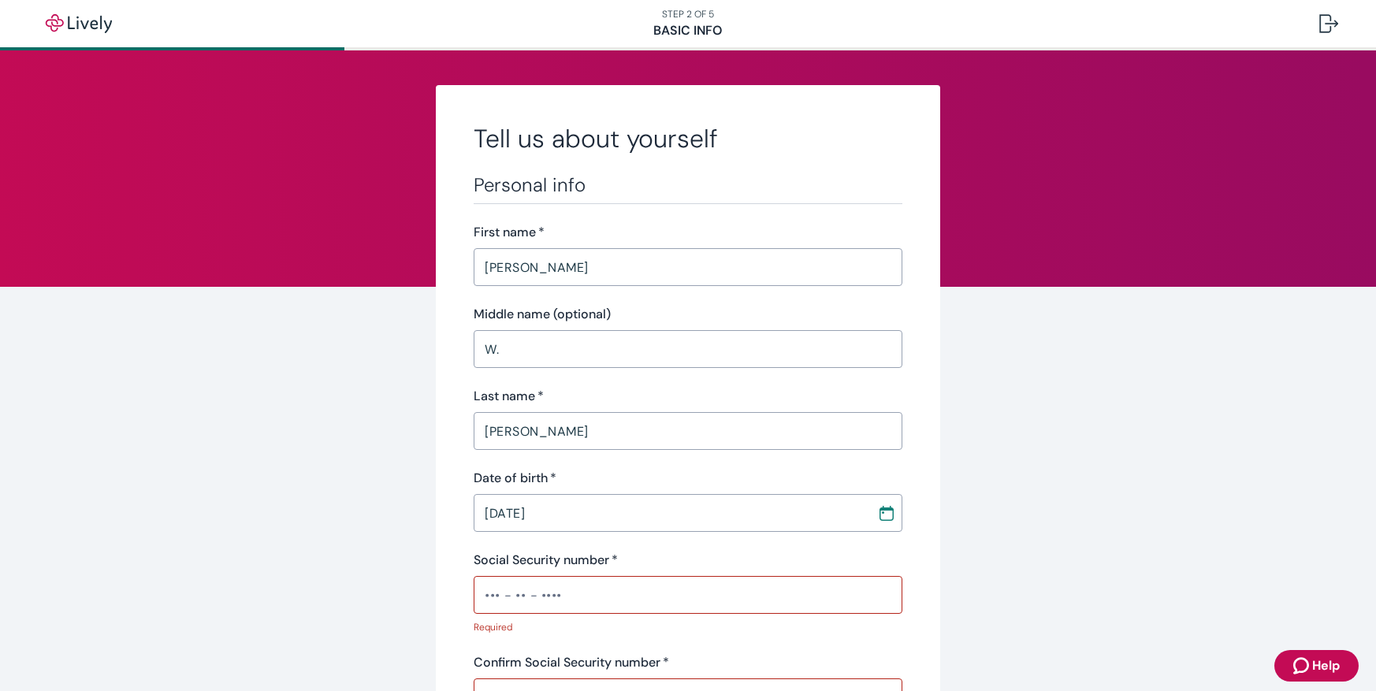
scroll to position [315, 0]
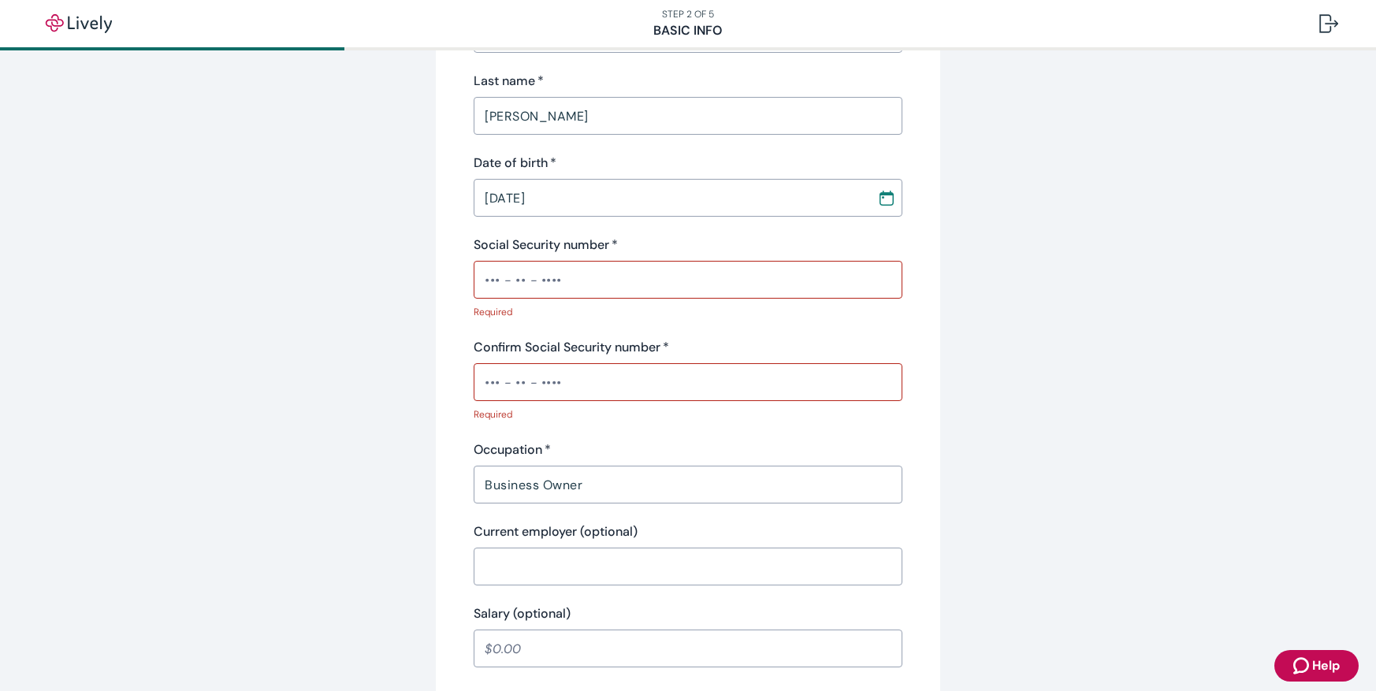
click at [600, 282] on input "Social Security number   *" at bounding box center [688, 280] width 429 height 32
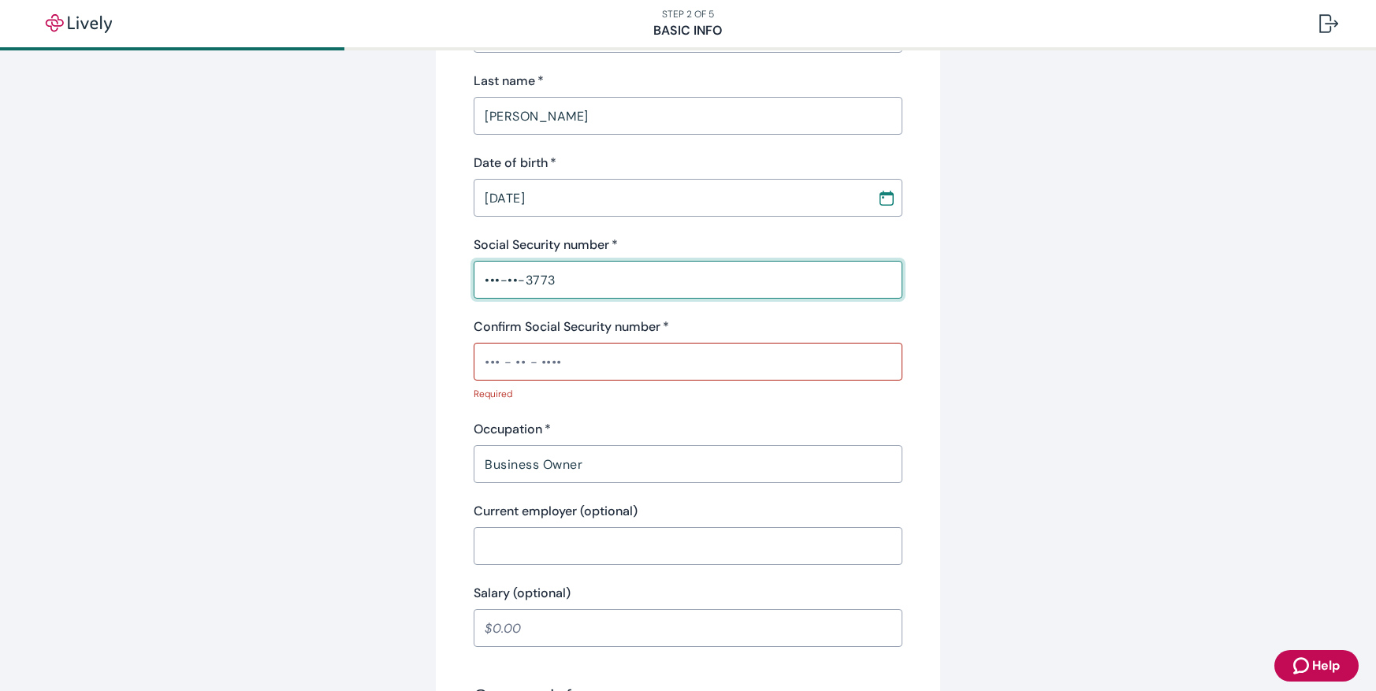
type input "•••-••-3773"
click at [567, 354] on input "Confirm Social Security number   *" at bounding box center [688, 362] width 429 height 32
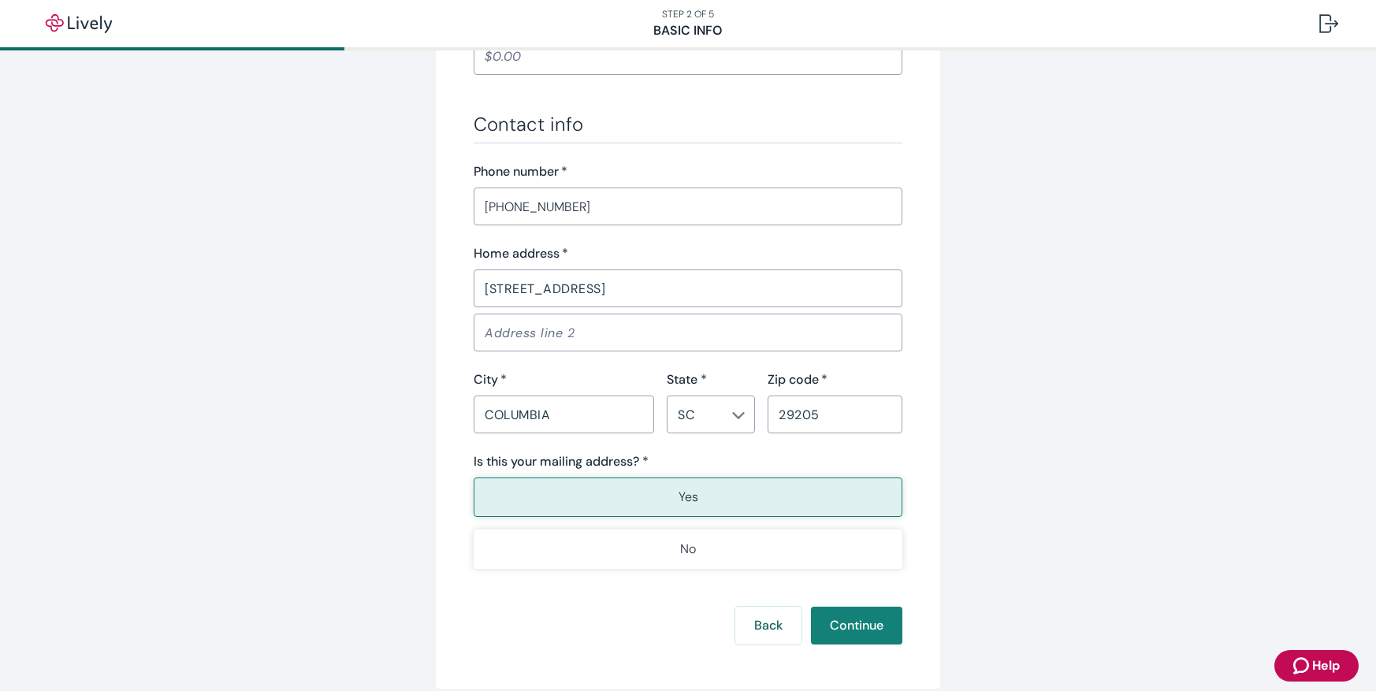
scroll to position [940, 0]
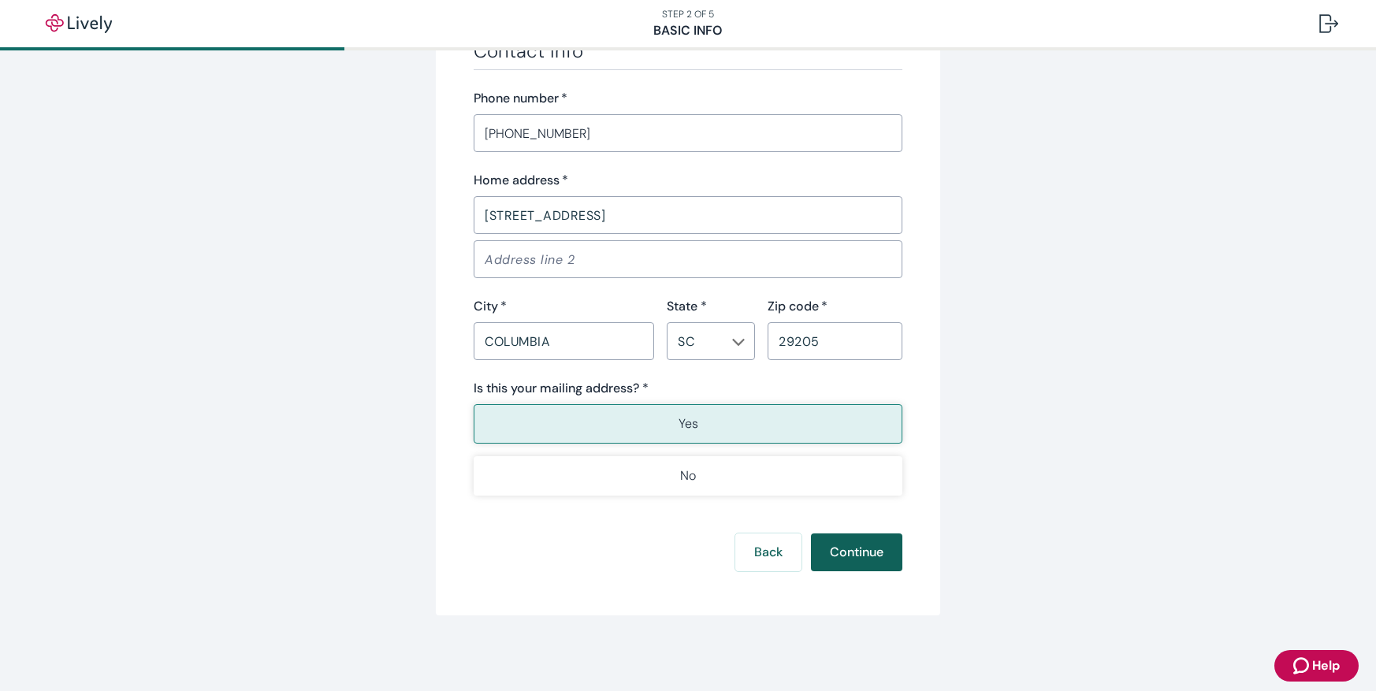
type input "•••-••-3773"
click at [862, 549] on button "Continue" at bounding box center [856, 553] width 91 height 38
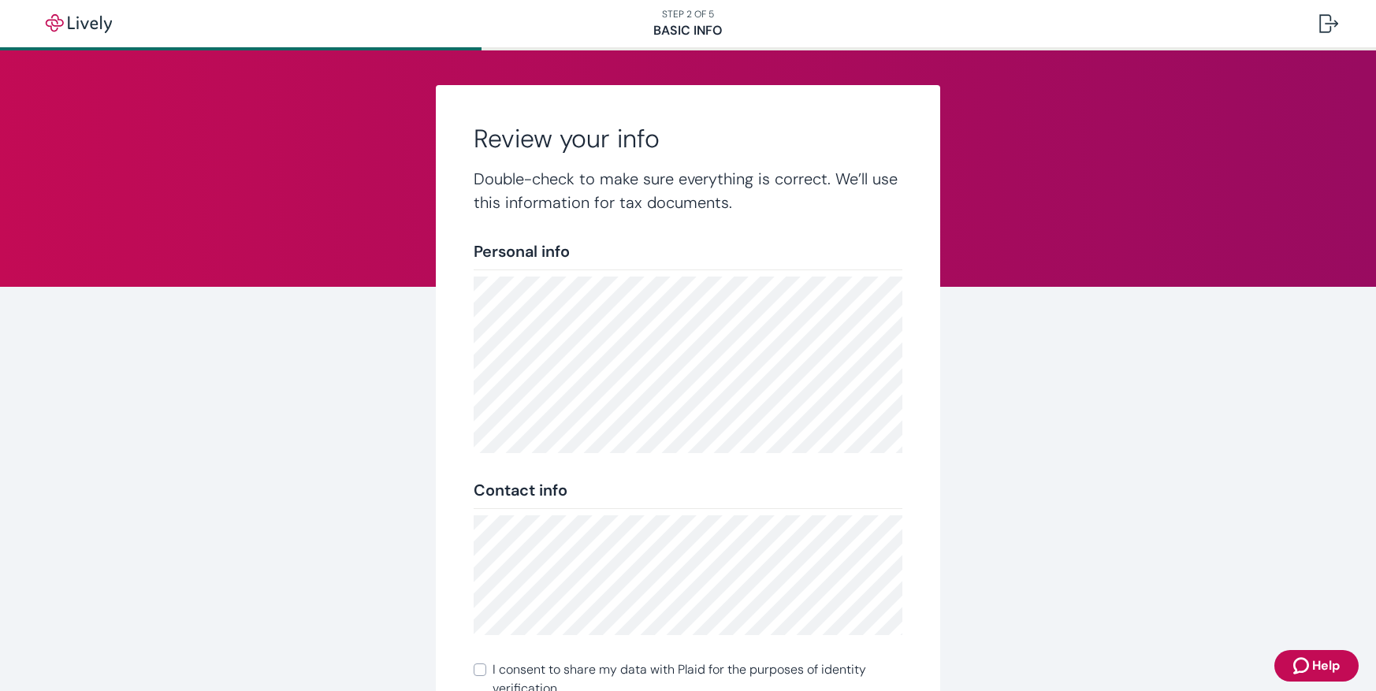
scroll to position [203, 0]
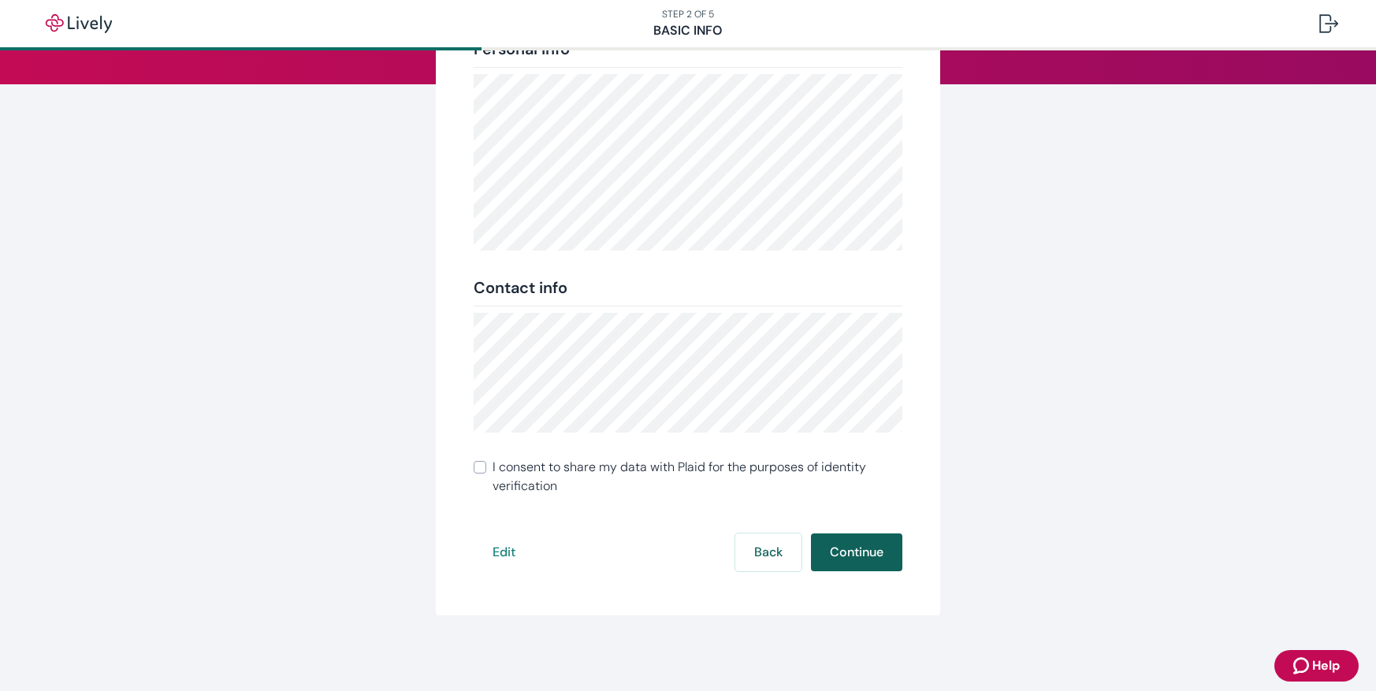
click at [840, 545] on button "Continue" at bounding box center [856, 553] width 91 height 38
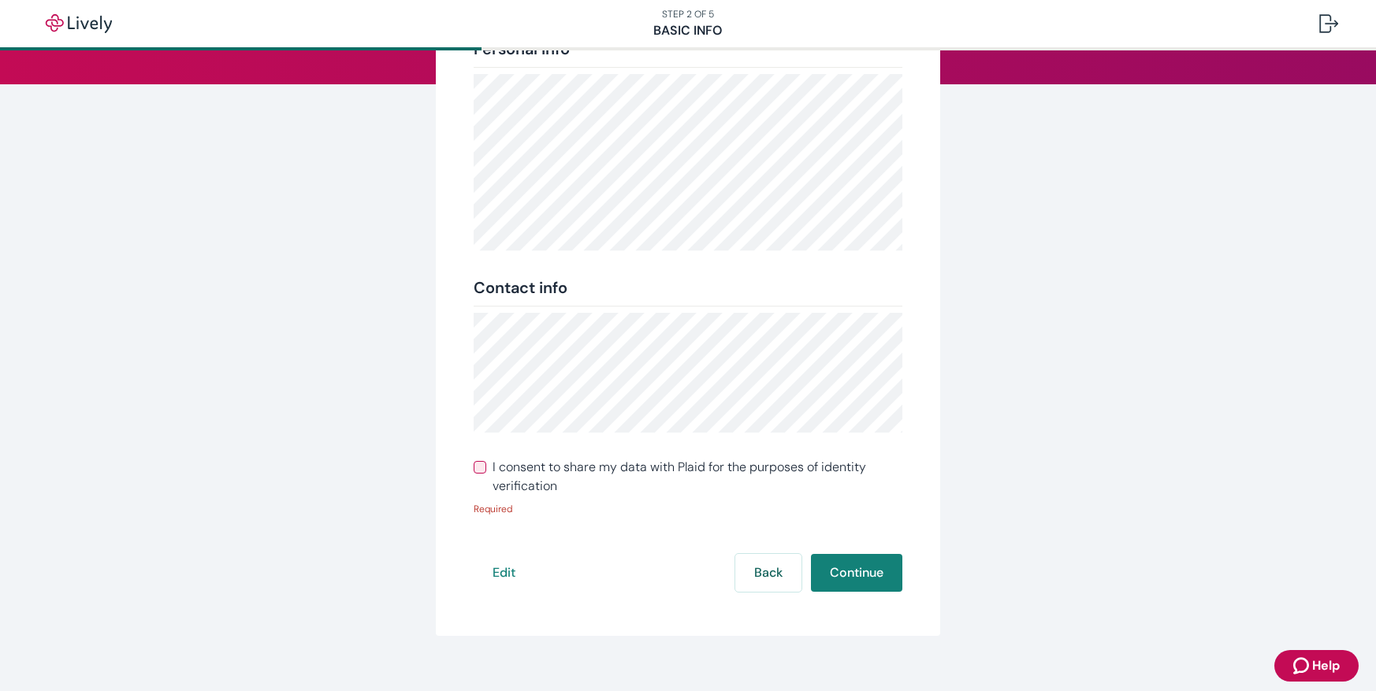
click at [478, 469] on input "I consent to share my data with Plaid for the purposes of identity verification" at bounding box center [480, 467] width 13 height 13
checkbox input "true"
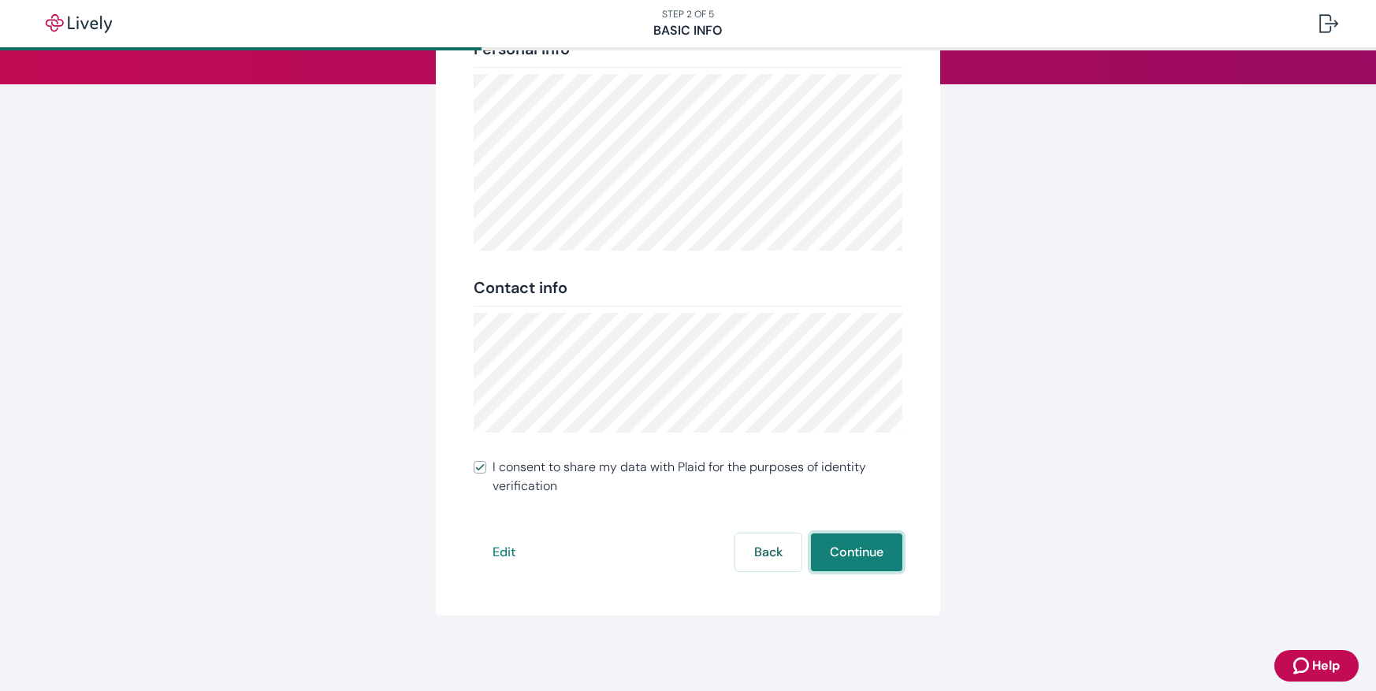
click at [837, 556] on button "Continue" at bounding box center [856, 553] width 91 height 38
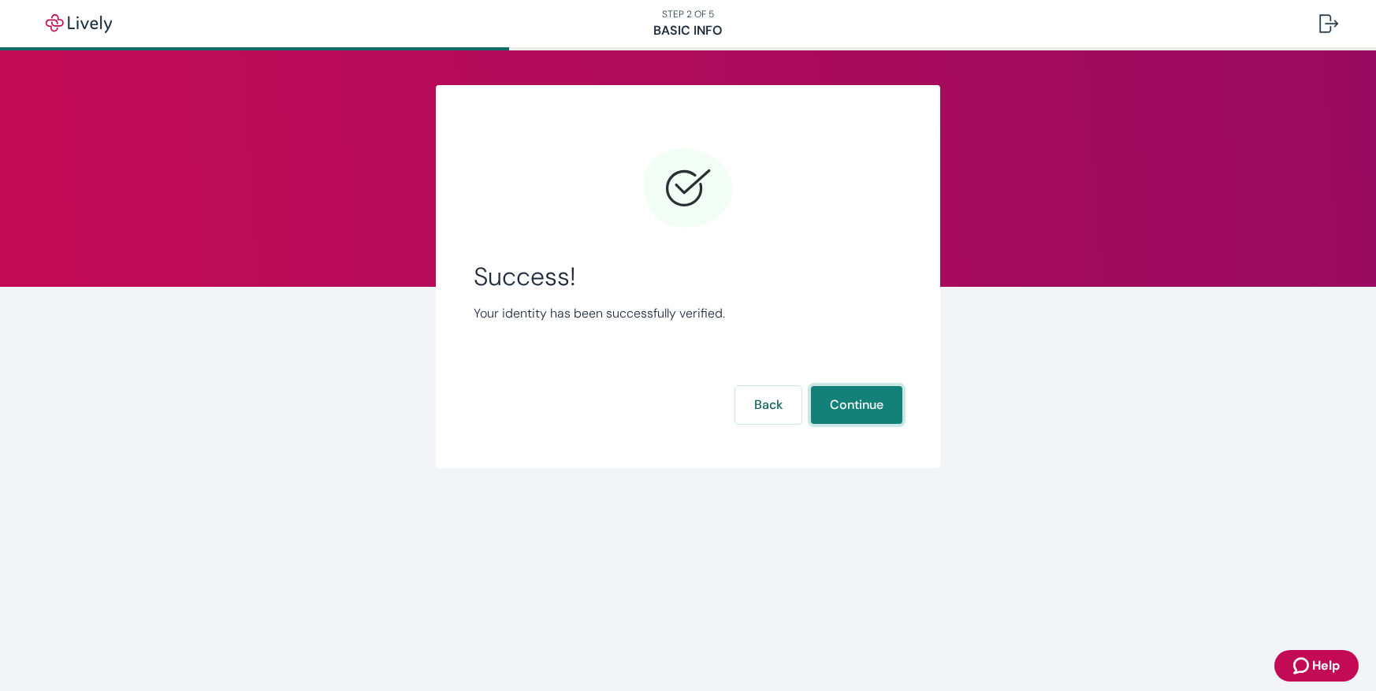
click at [843, 412] on button "Continue" at bounding box center [856, 405] width 91 height 38
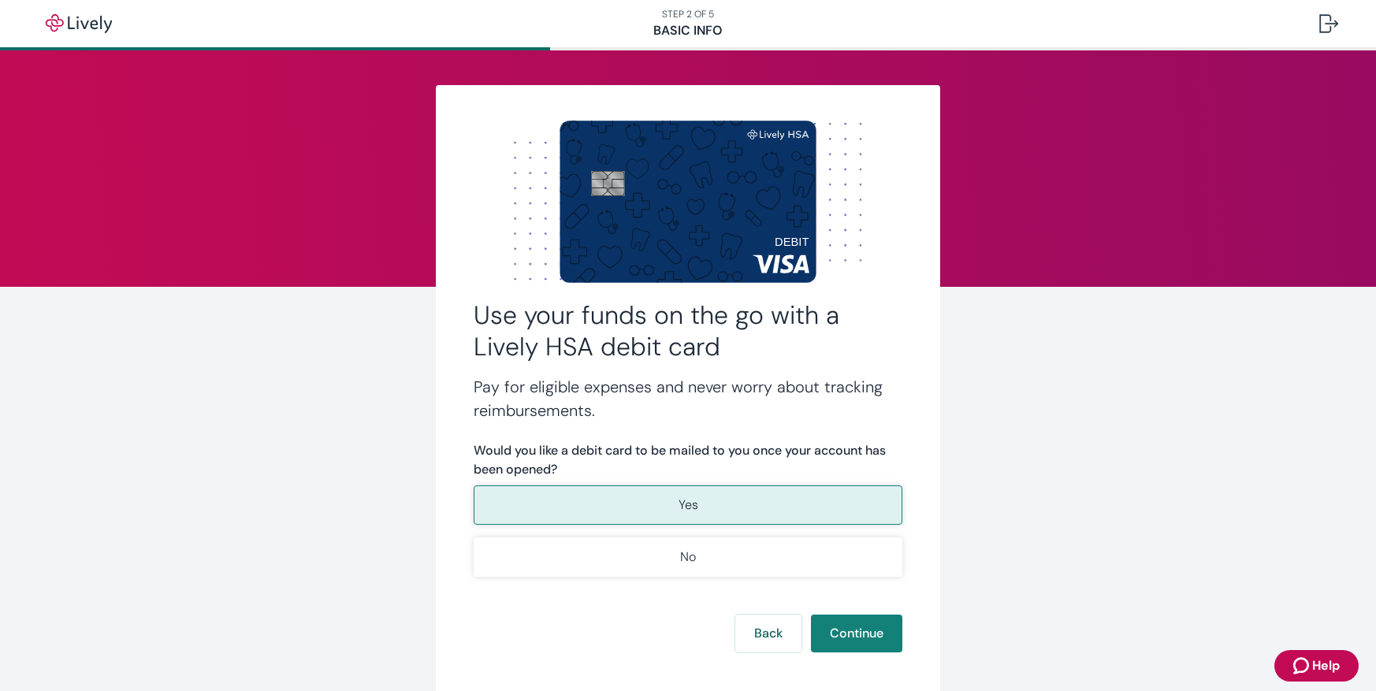
scroll to position [81, 0]
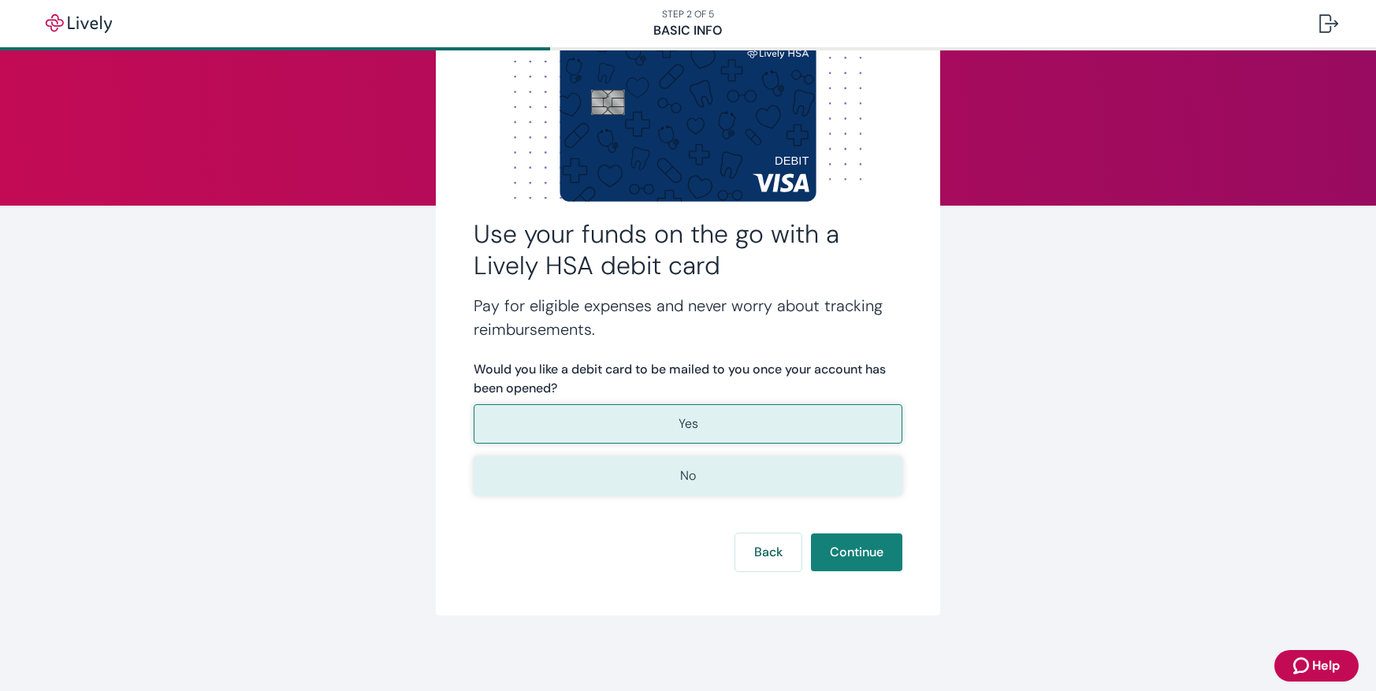
click at [688, 471] on p "No" at bounding box center [688, 476] width 16 height 19
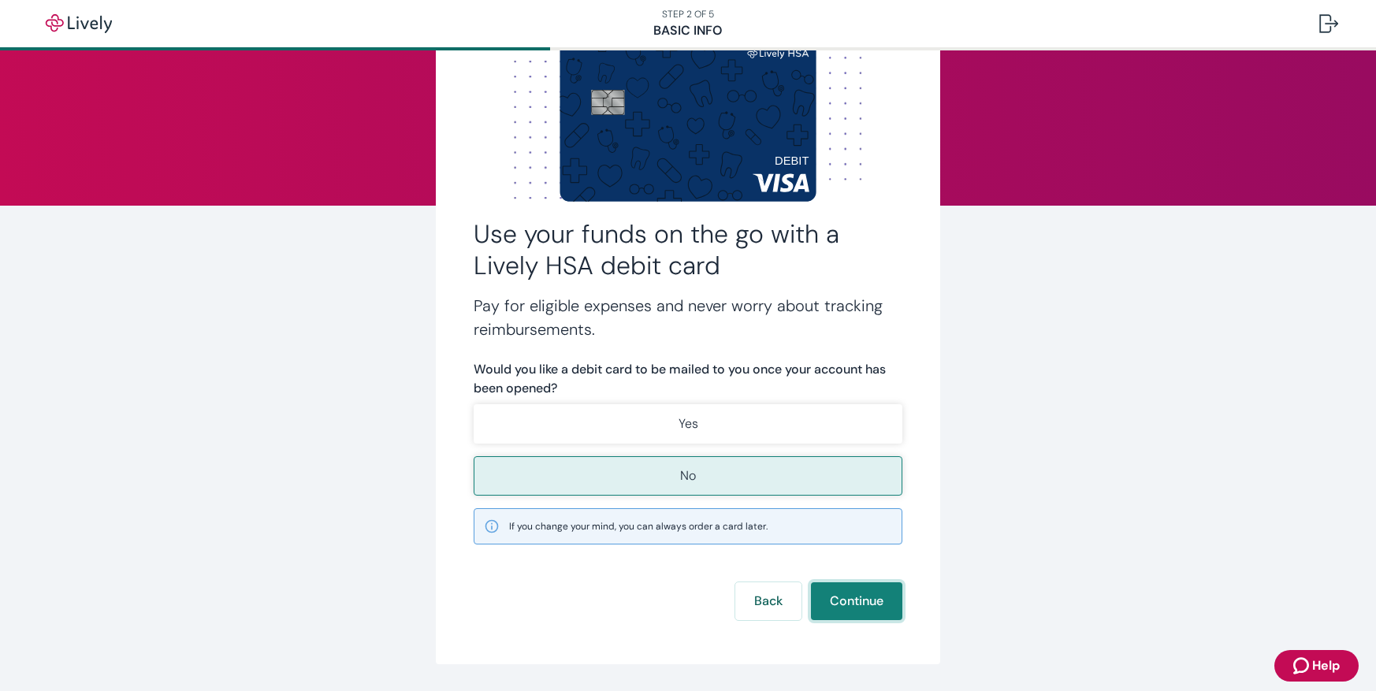
click at [866, 604] on button "Continue" at bounding box center [856, 601] width 91 height 38
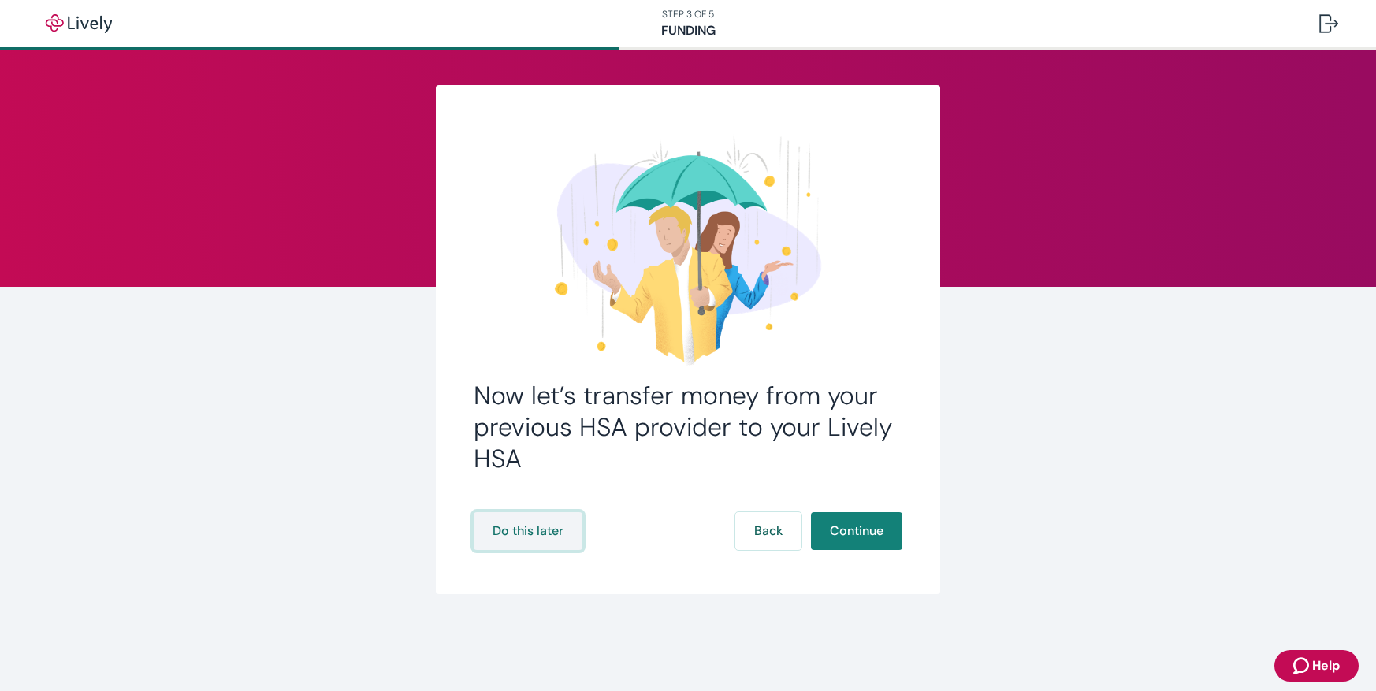
click at [548, 540] on button "Do this later" at bounding box center [528, 531] width 109 height 38
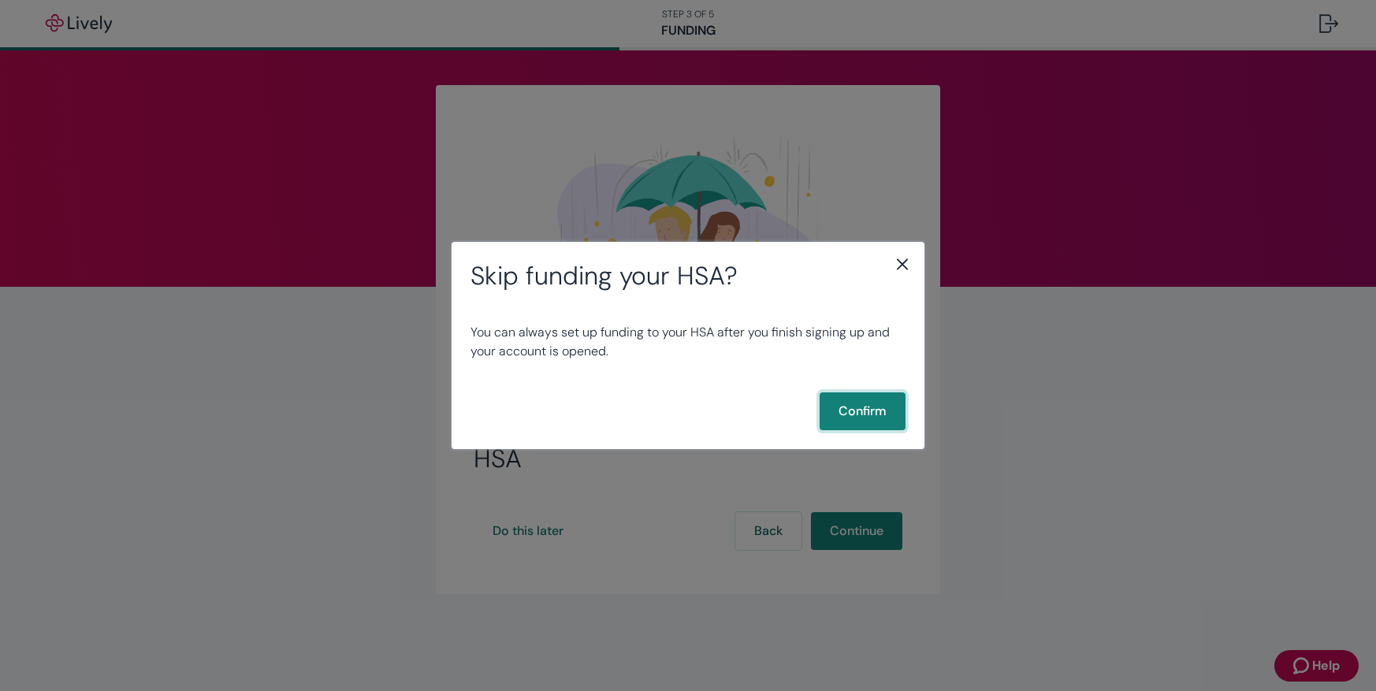
click at [859, 424] on button "Confirm" at bounding box center [863, 412] width 86 height 38
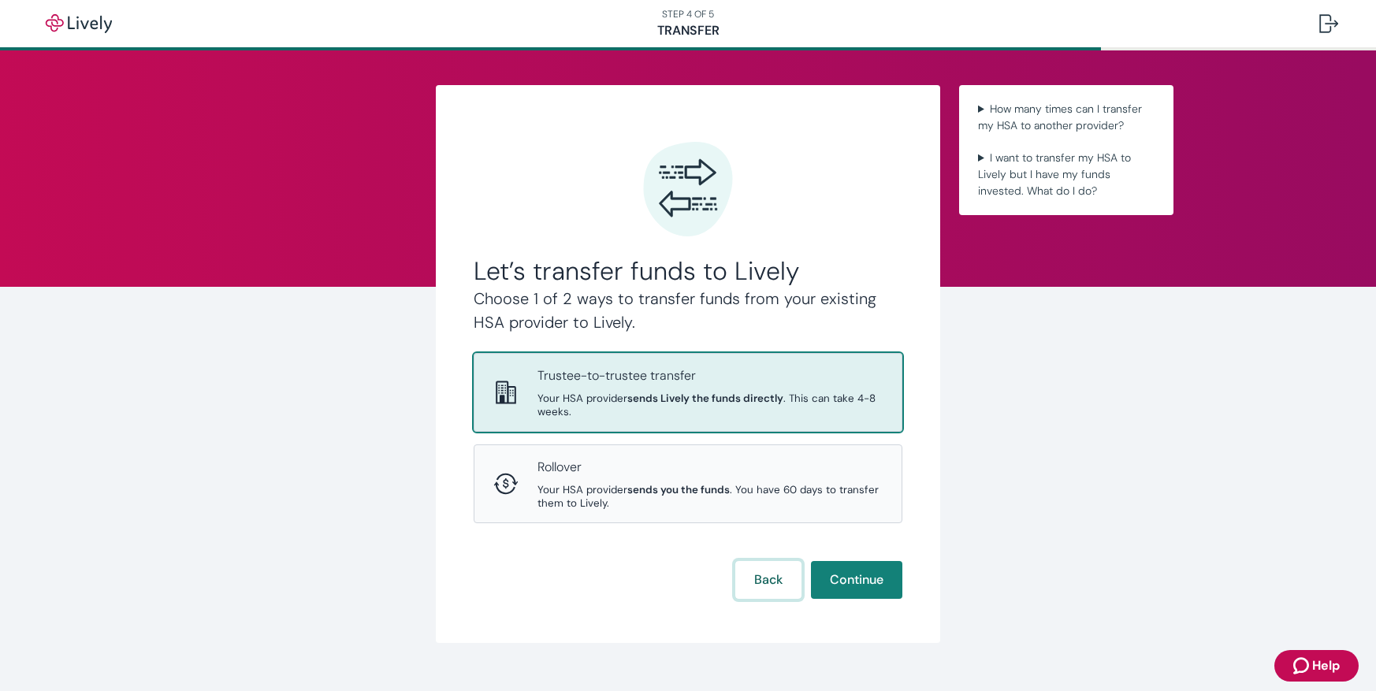
click at [753, 593] on button "Back" at bounding box center [768, 580] width 66 height 38
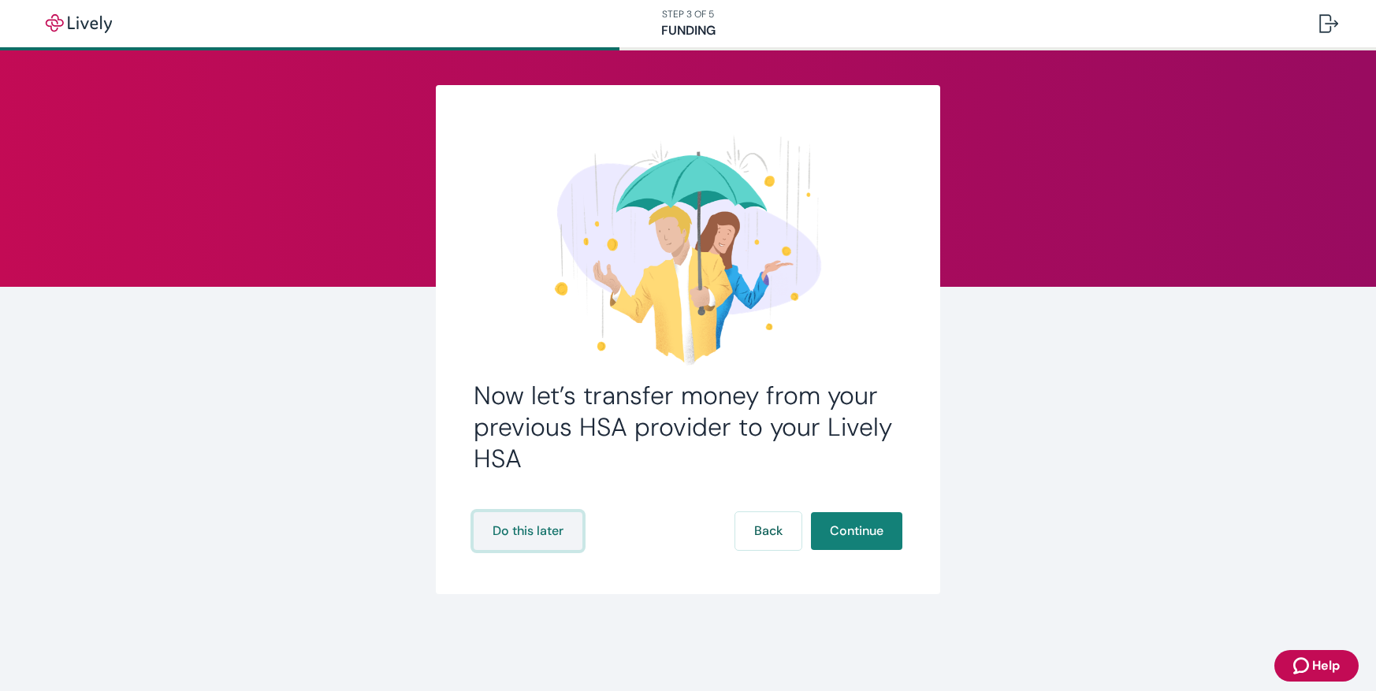
click at [548, 542] on button "Do this later" at bounding box center [528, 531] width 109 height 38
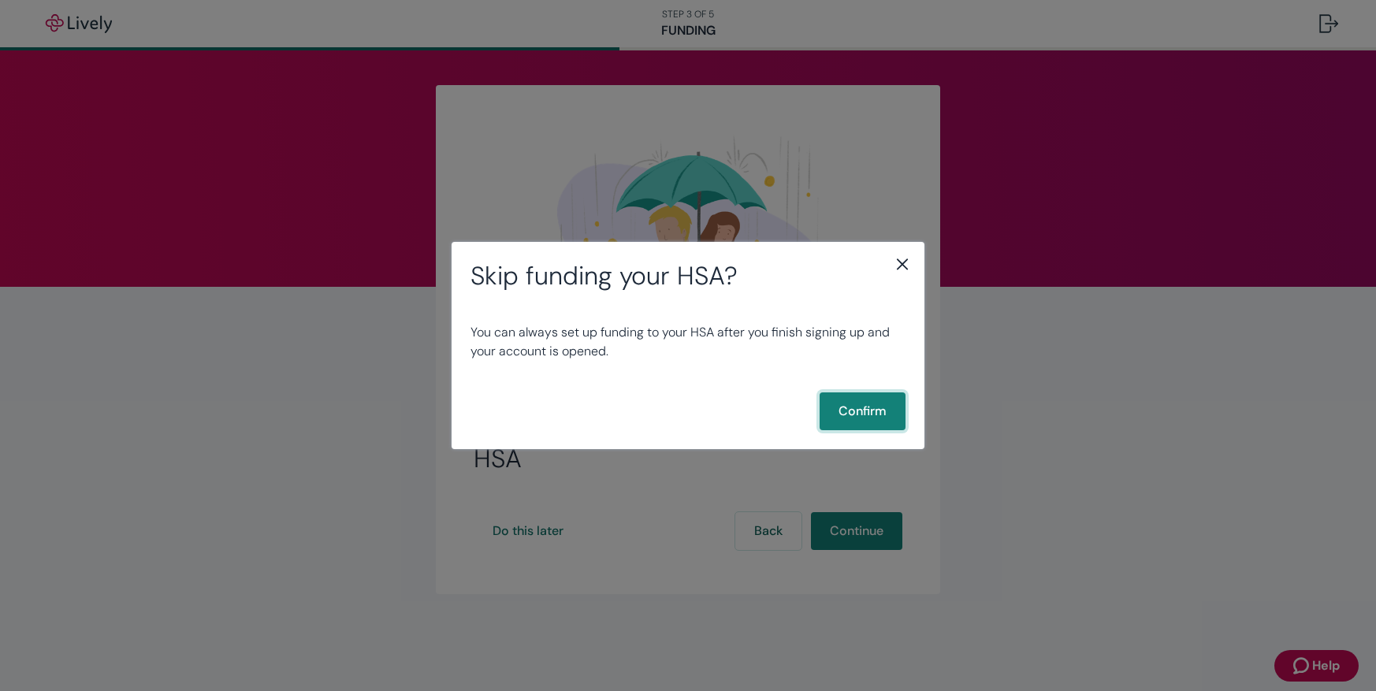
click at [840, 410] on button "Confirm" at bounding box center [863, 412] width 86 height 38
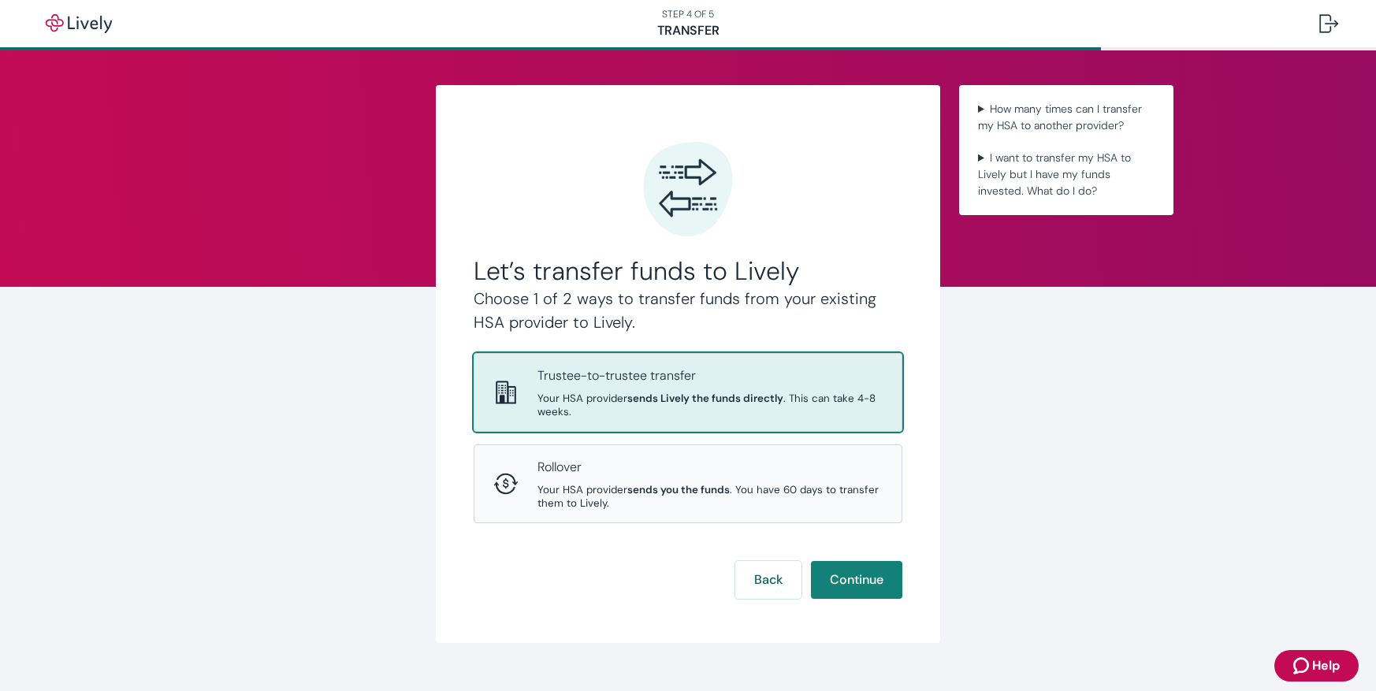
scroll to position [28, 0]
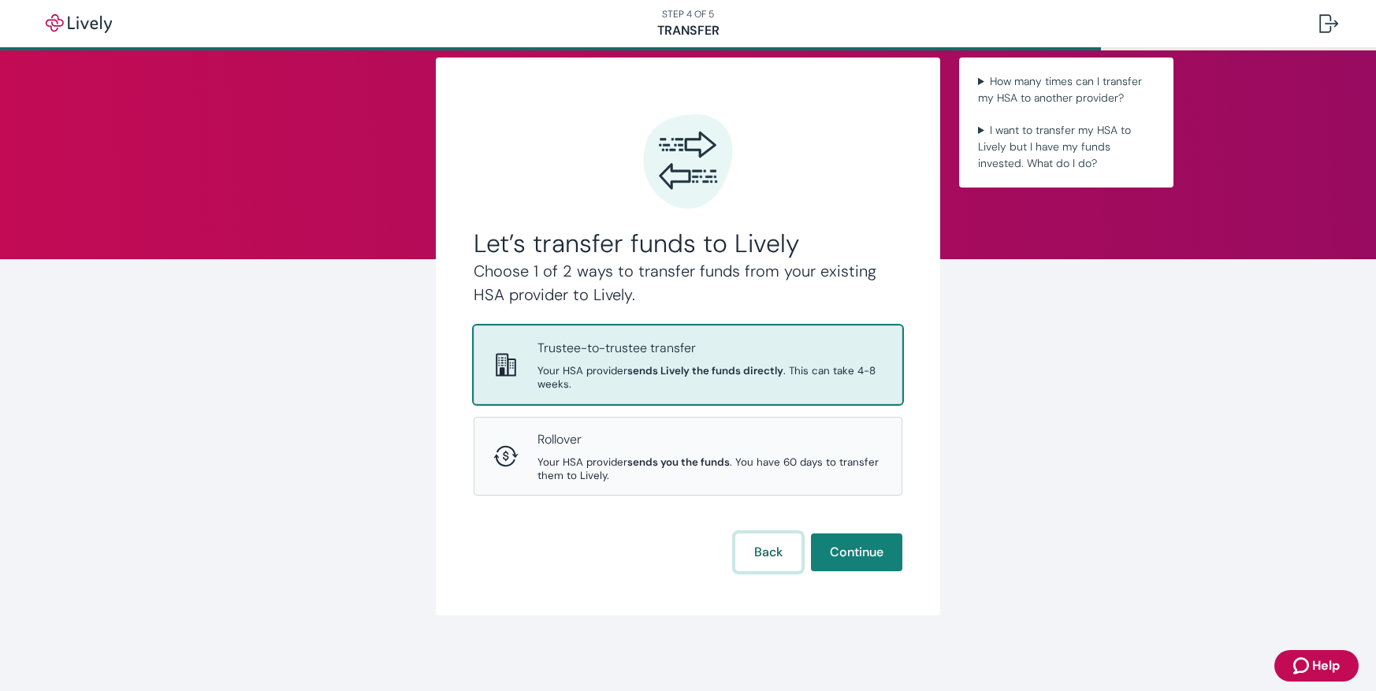
click at [769, 553] on button "Back" at bounding box center [768, 553] width 66 height 38
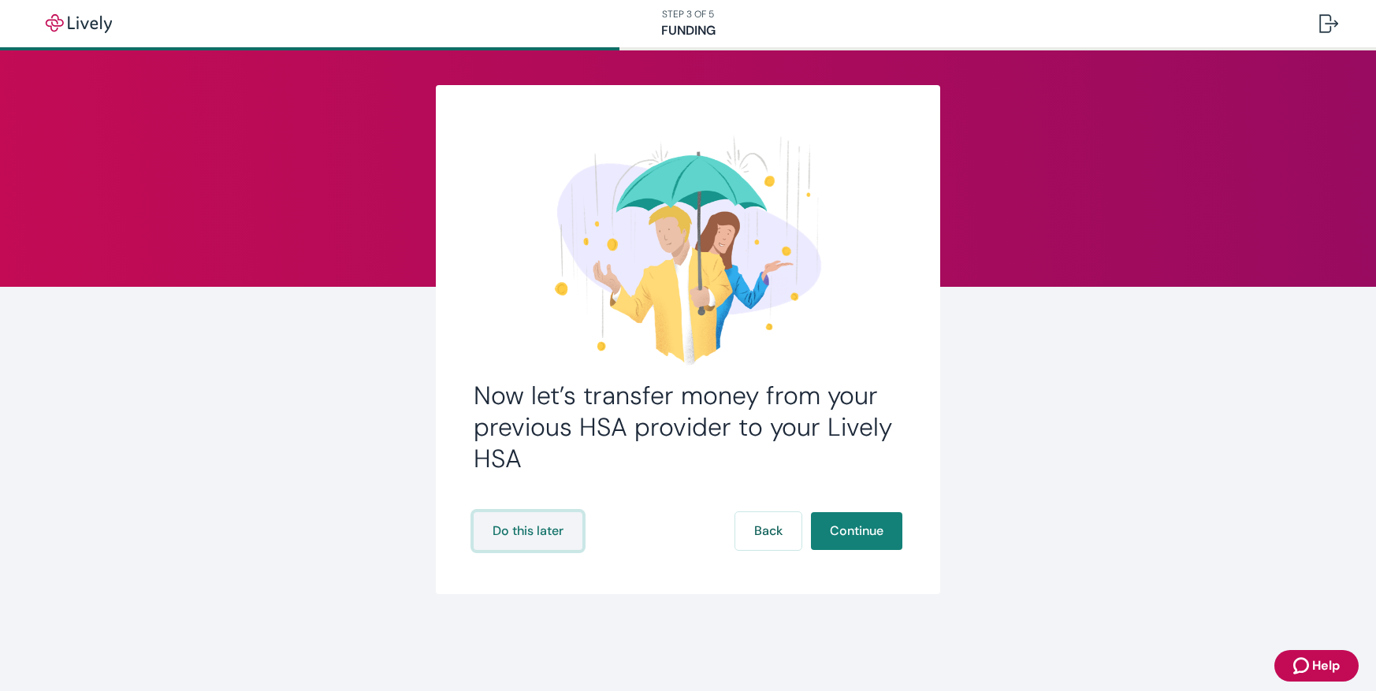
click at [530, 534] on button "Do this later" at bounding box center [528, 531] width 109 height 38
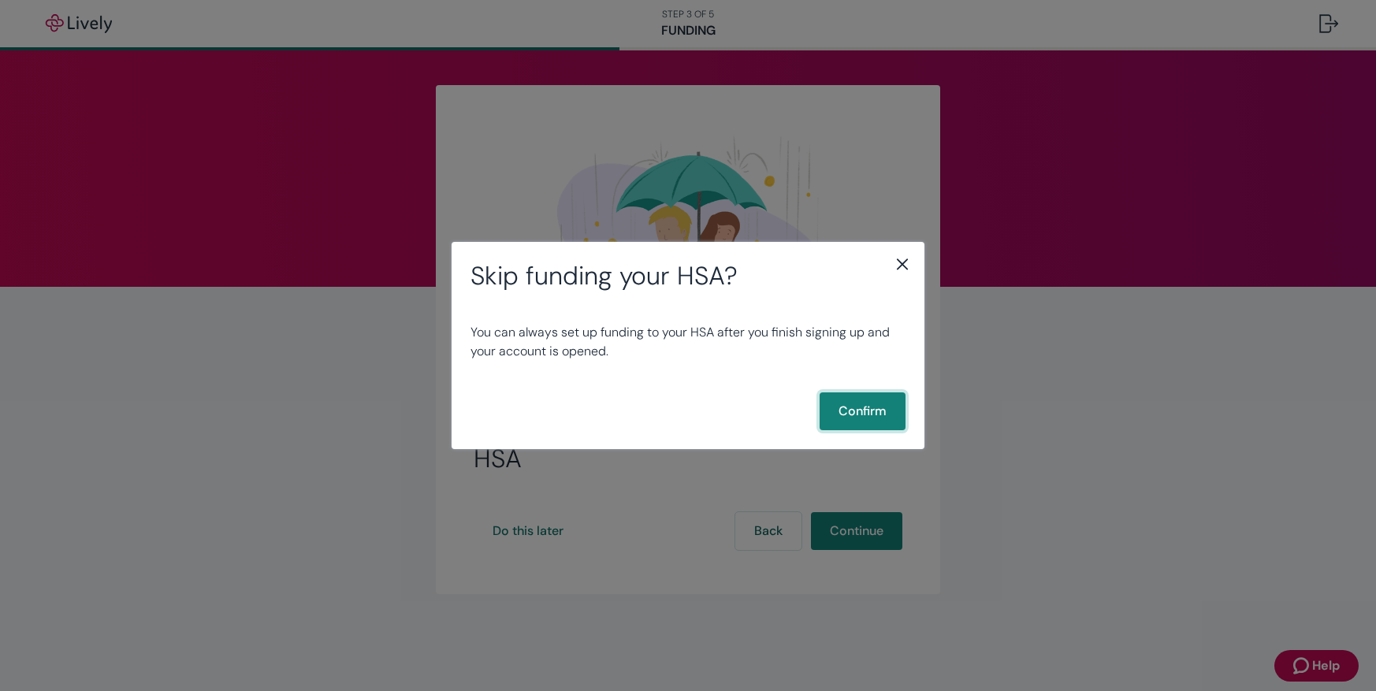
click at [859, 417] on button "Confirm" at bounding box center [863, 412] width 86 height 38
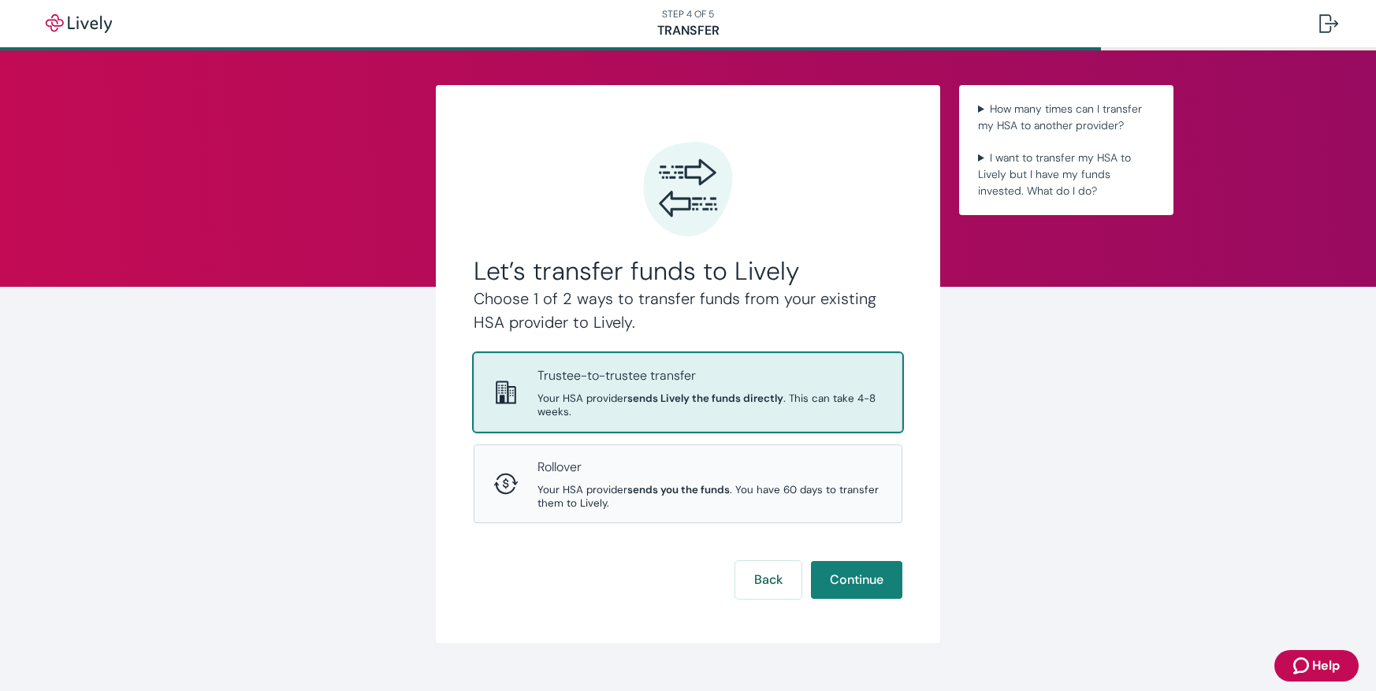
scroll to position [28, 0]
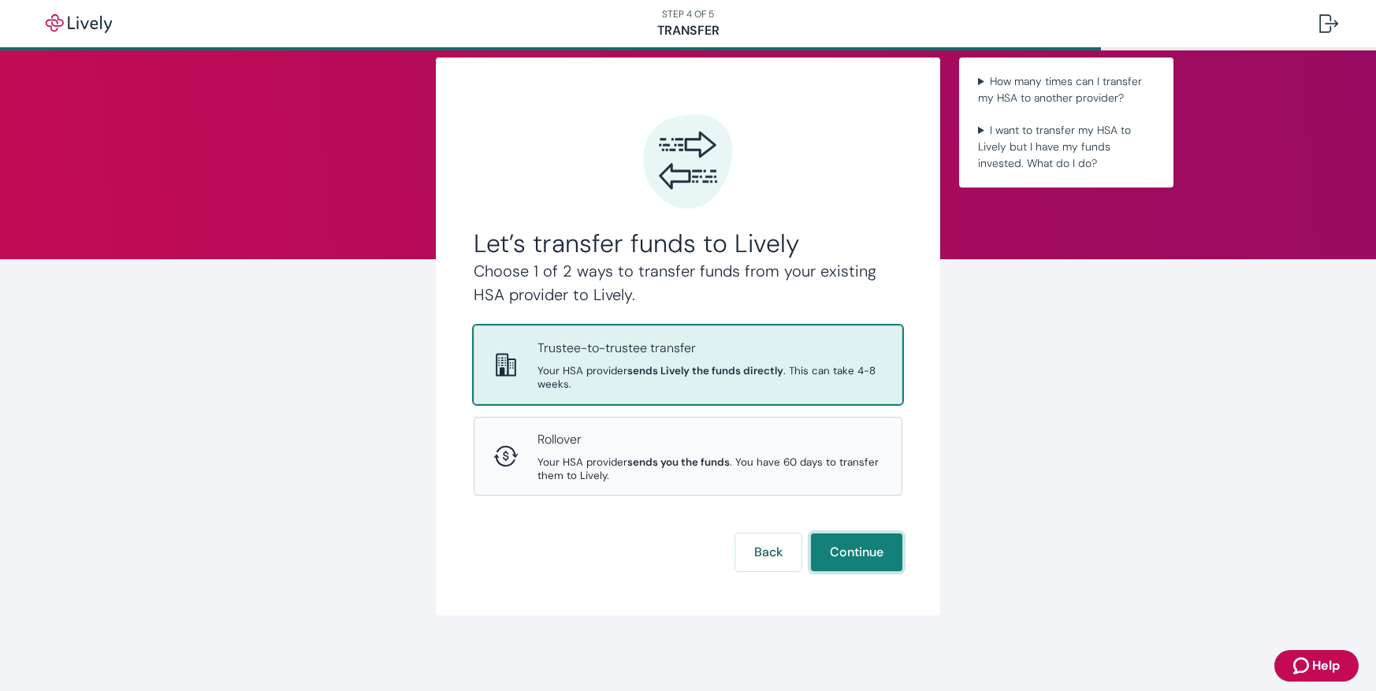
click at [850, 551] on button "Continue" at bounding box center [856, 553] width 91 height 38
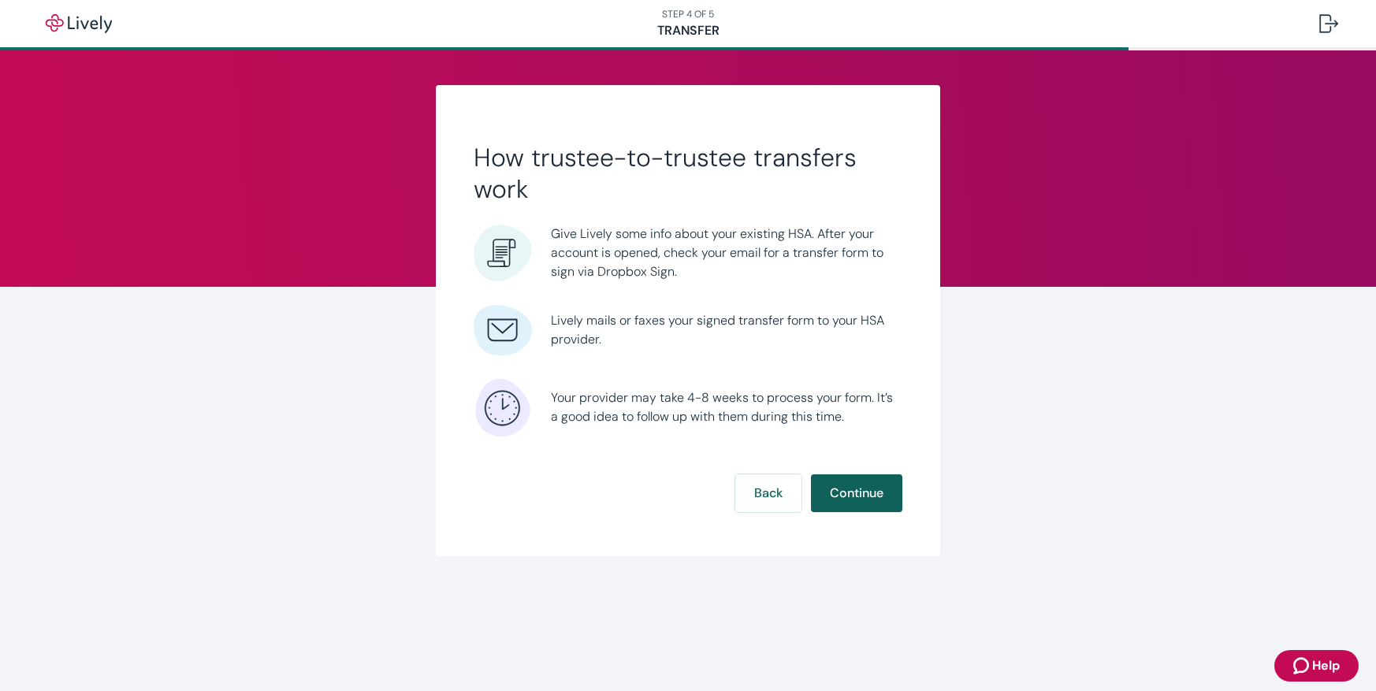
click at [842, 496] on button "Continue" at bounding box center [856, 493] width 91 height 38
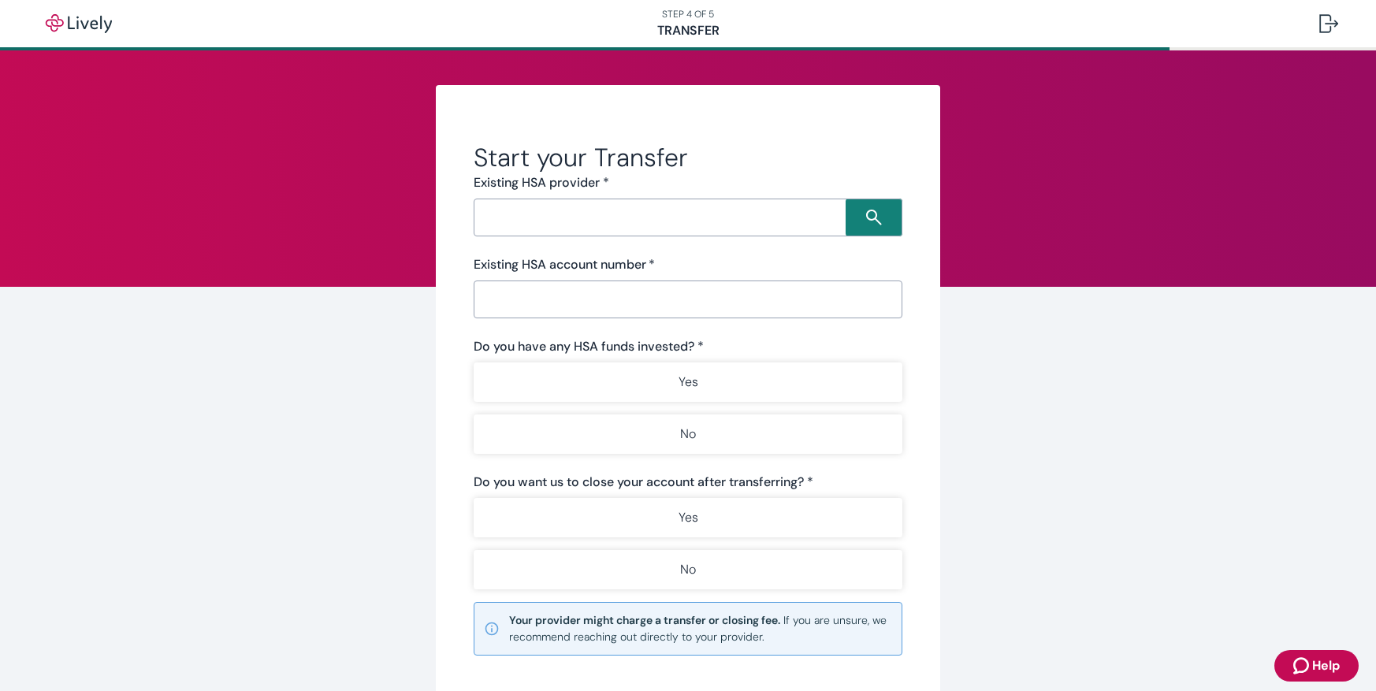
scroll to position [160, 0]
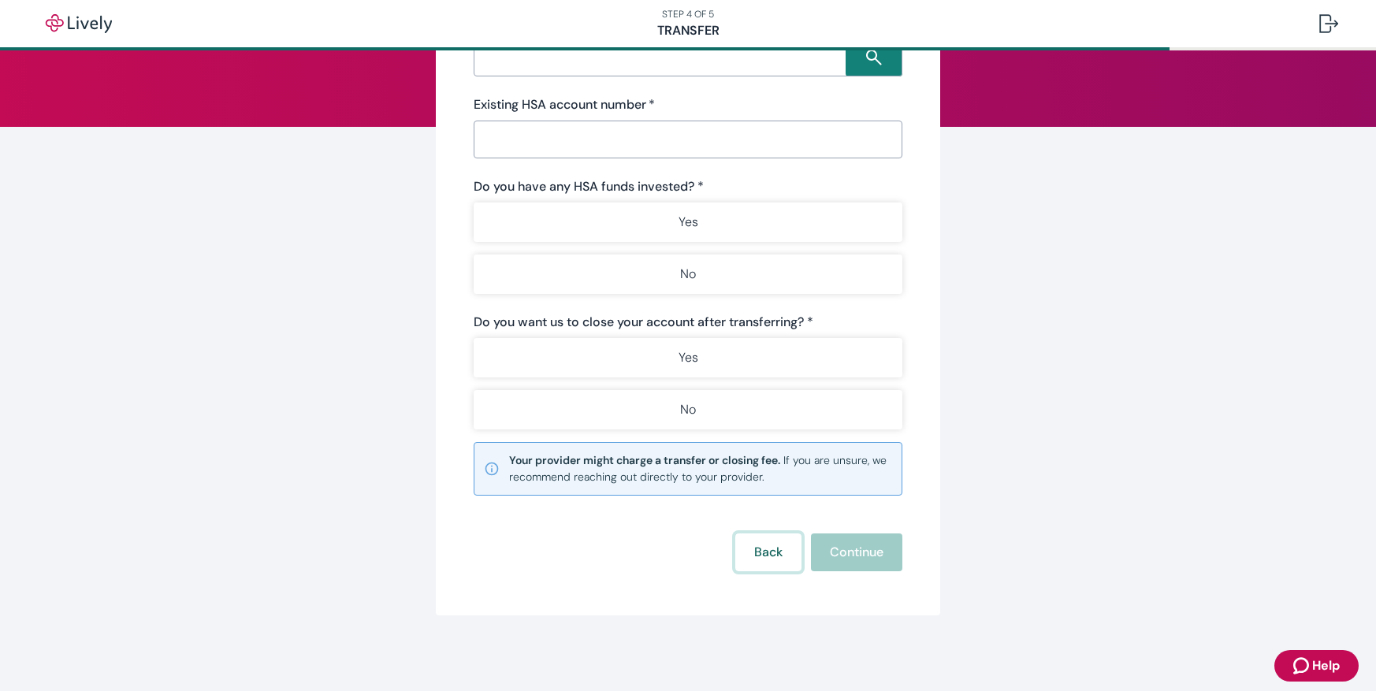
click at [772, 549] on button "Back" at bounding box center [768, 553] width 66 height 38
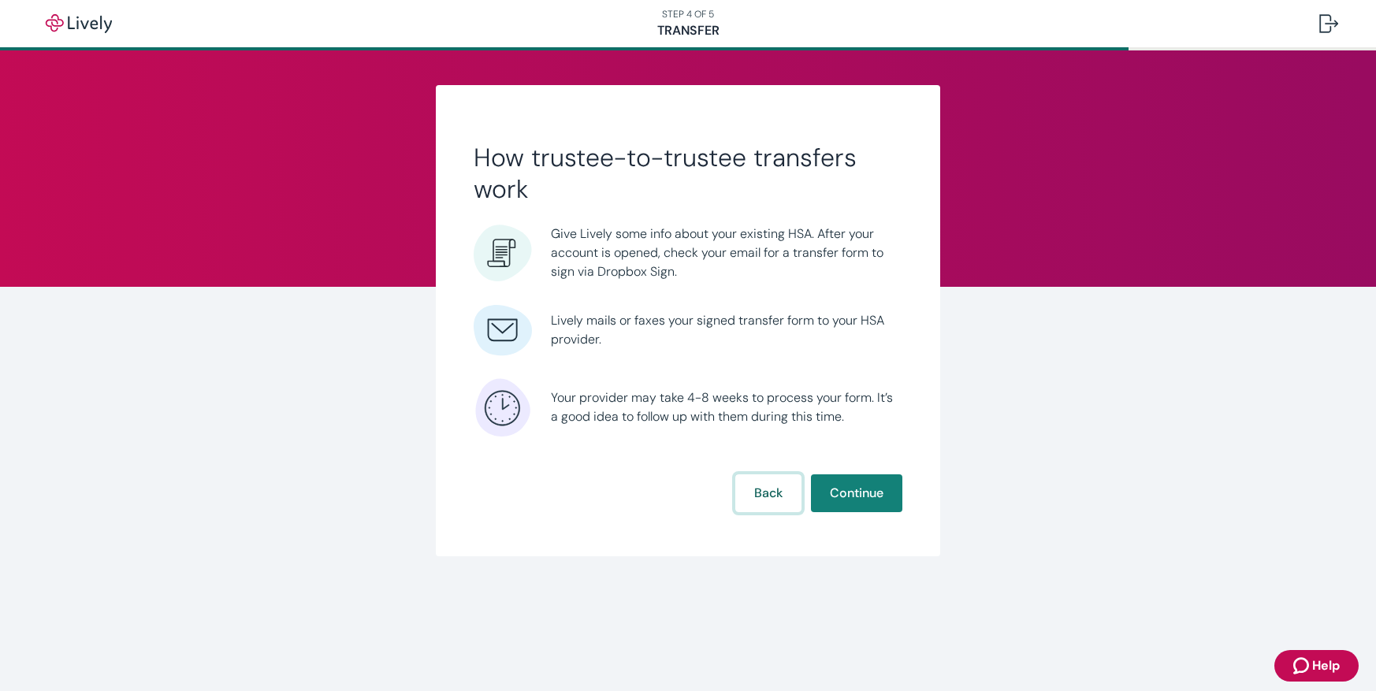
click at [767, 503] on button "Back" at bounding box center [768, 493] width 66 height 38
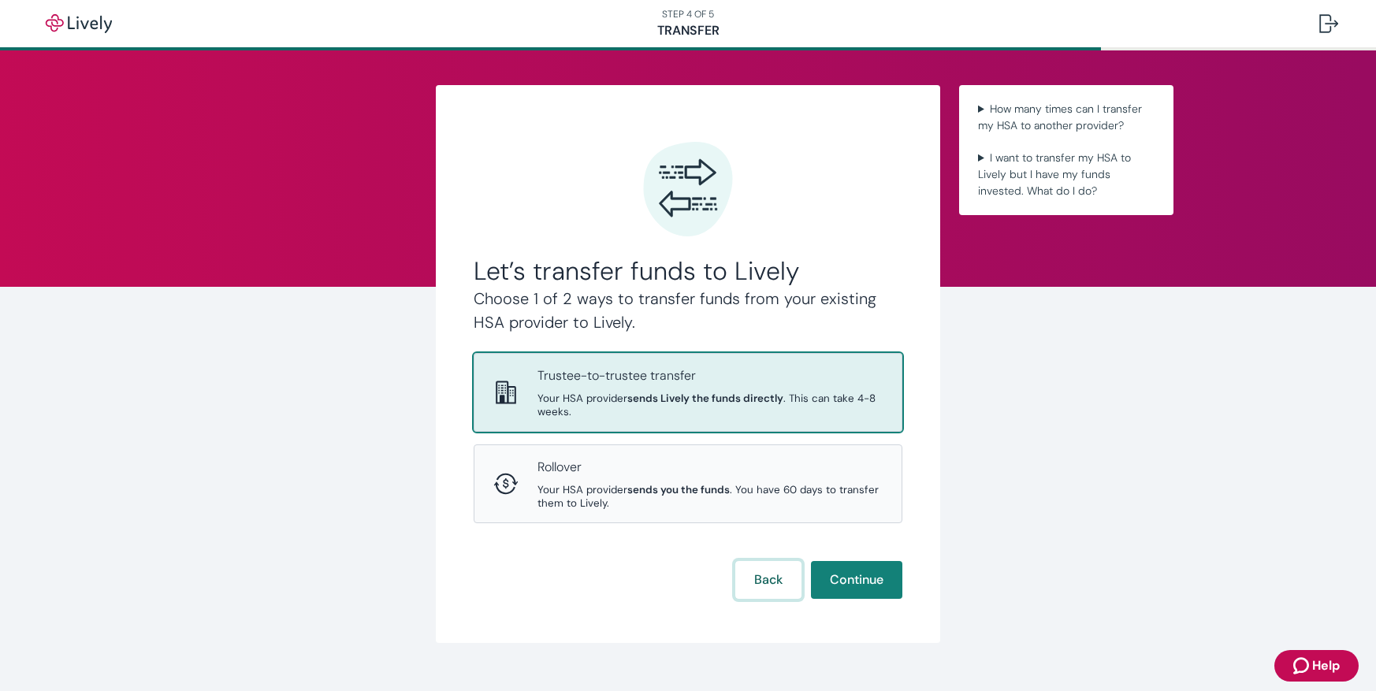
click at [770, 586] on button "Back" at bounding box center [768, 580] width 66 height 38
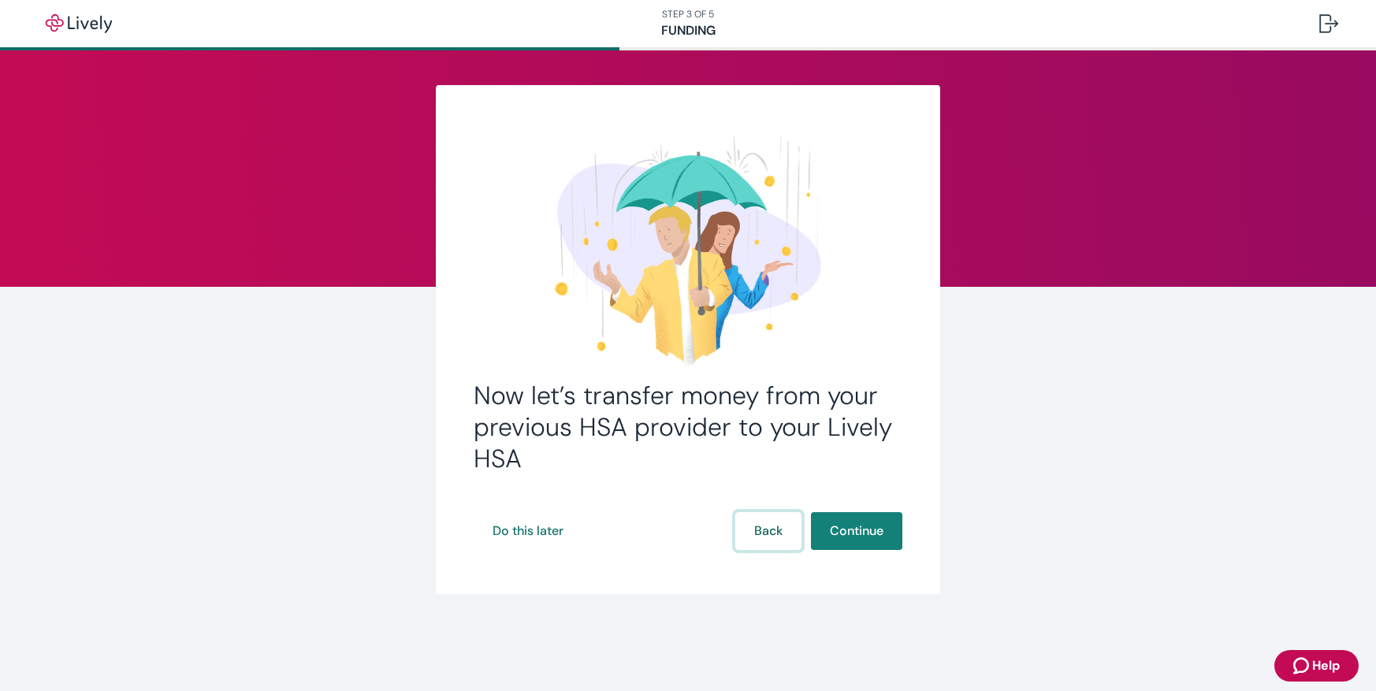
click at [765, 542] on button "Back" at bounding box center [768, 531] width 66 height 38
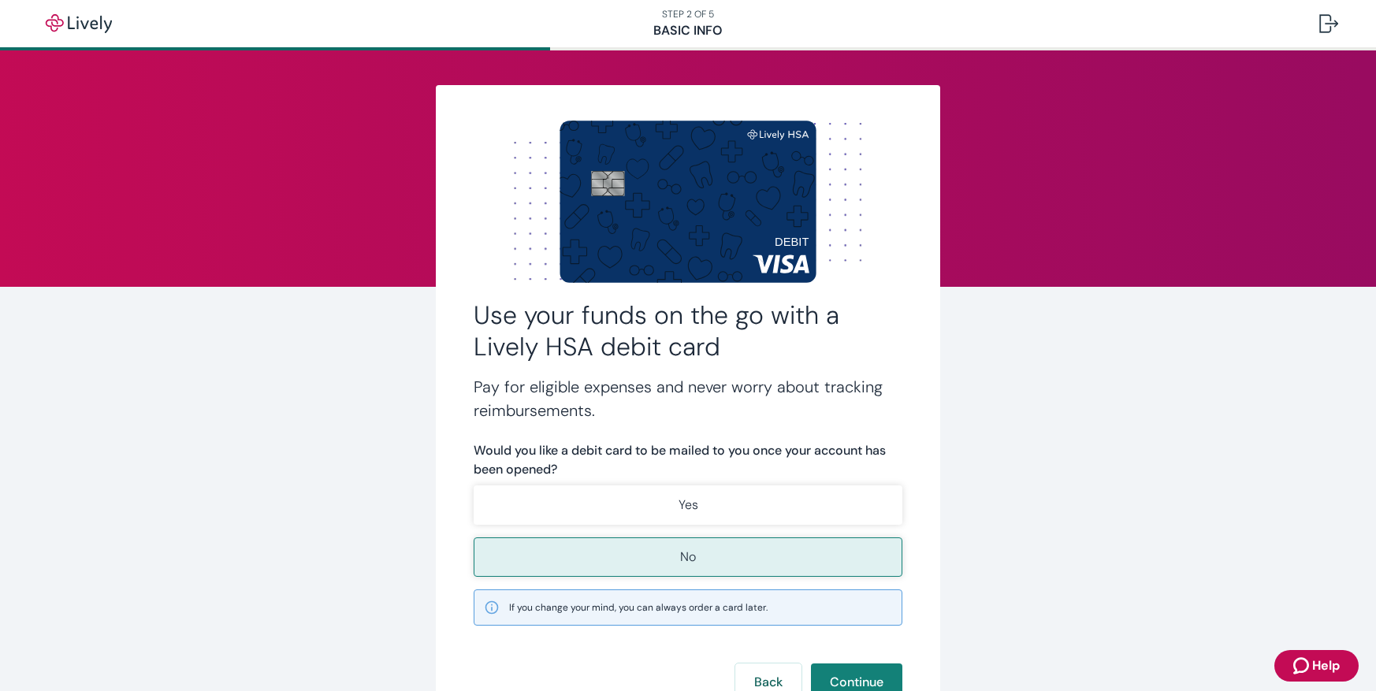
scroll to position [130, 0]
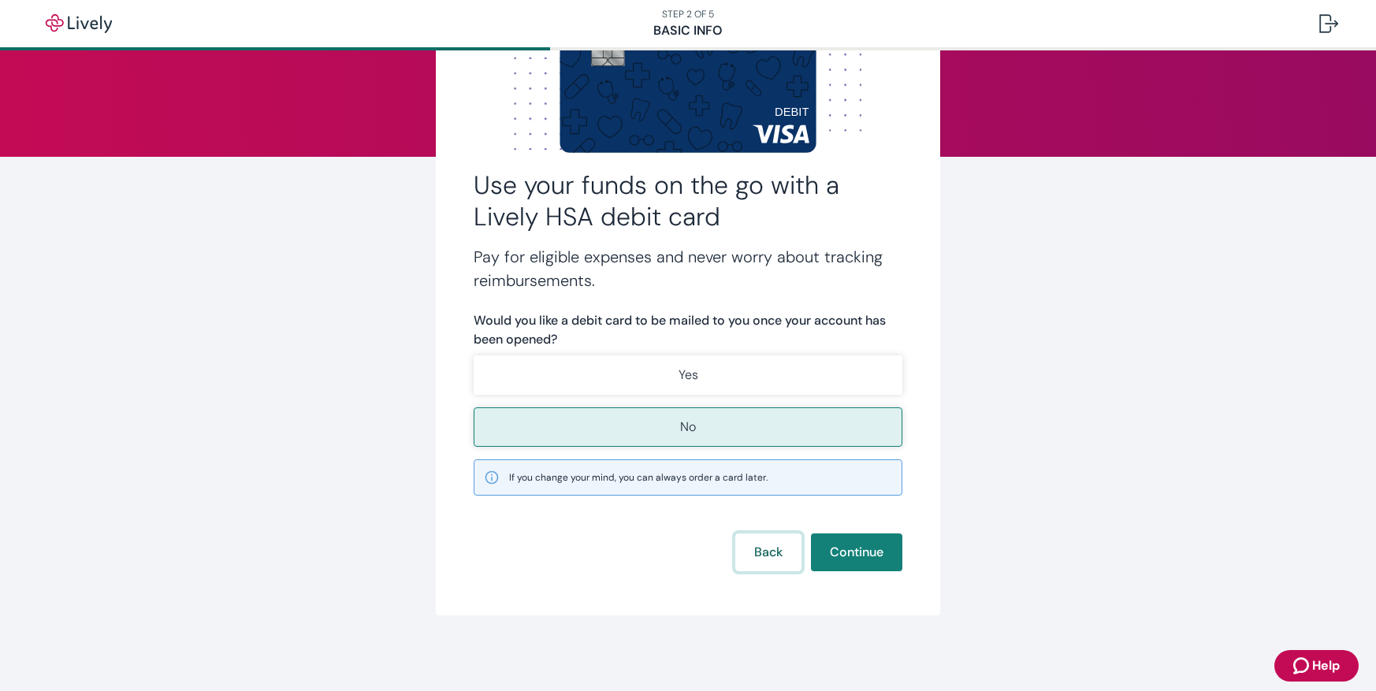
click at [767, 557] on button "Back" at bounding box center [768, 553] width 66 height 38
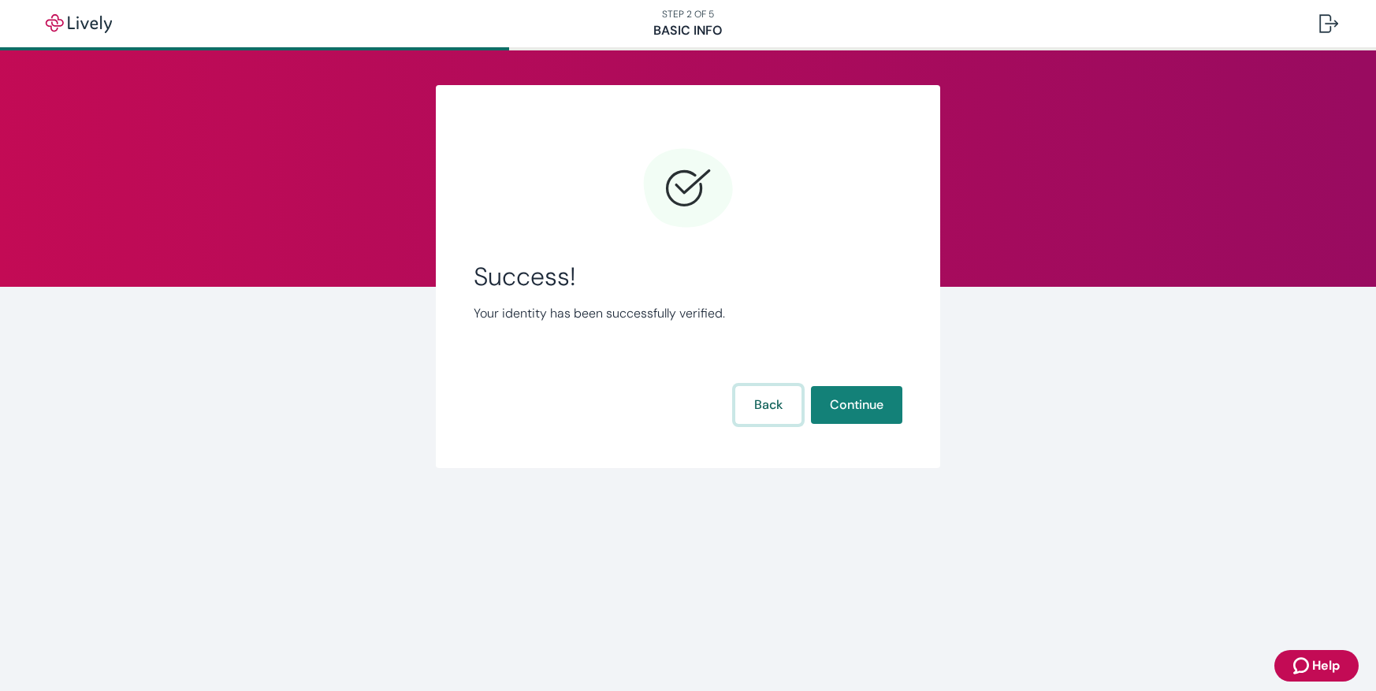
click at [753, 413] on button "Back" at bounding box center [768, 405] width 66 height 38
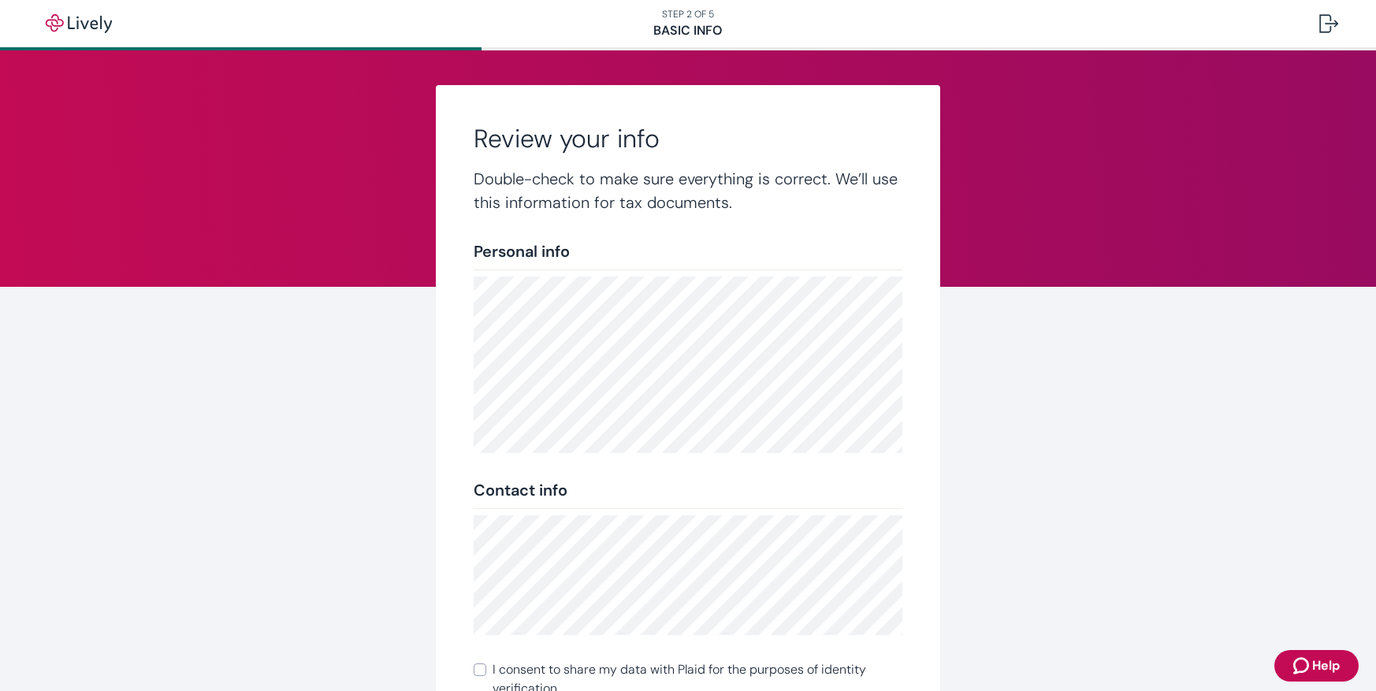
scroll to position [203, 0]
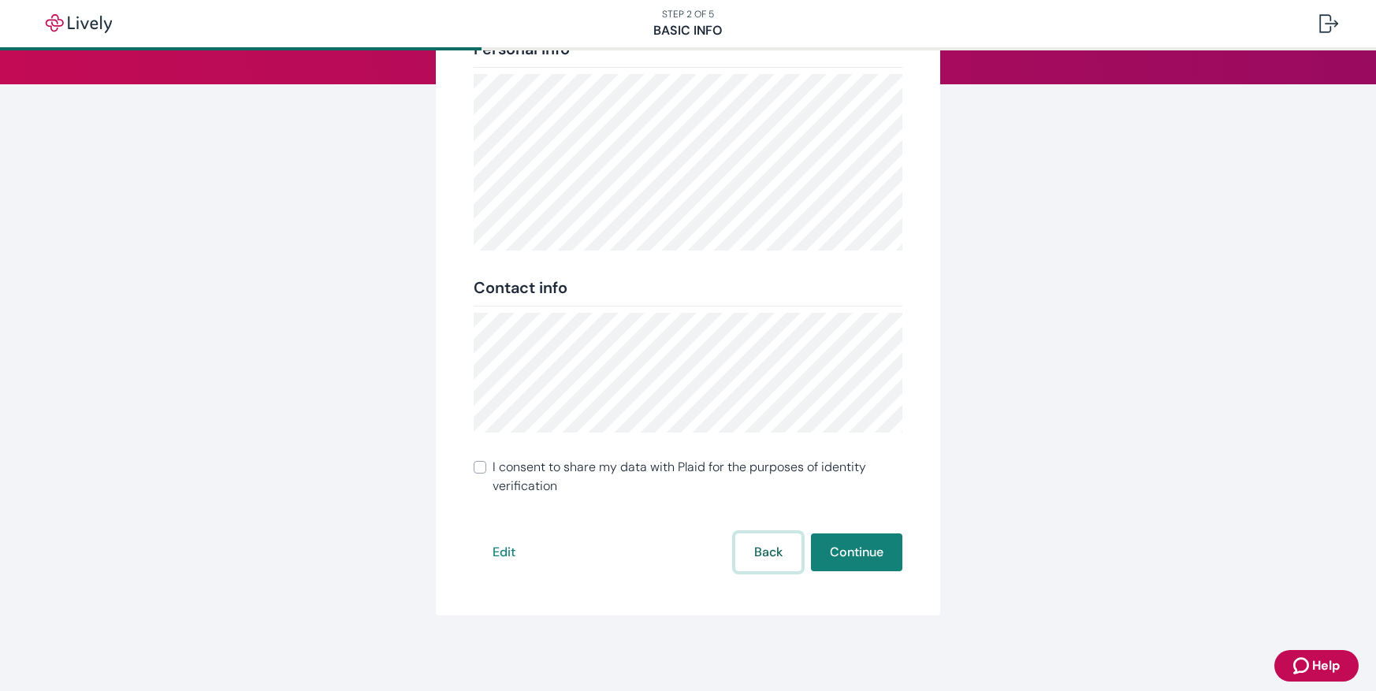
click at [761, 549] on button "Back" at bounding box center [768, 553] width 66 height 38
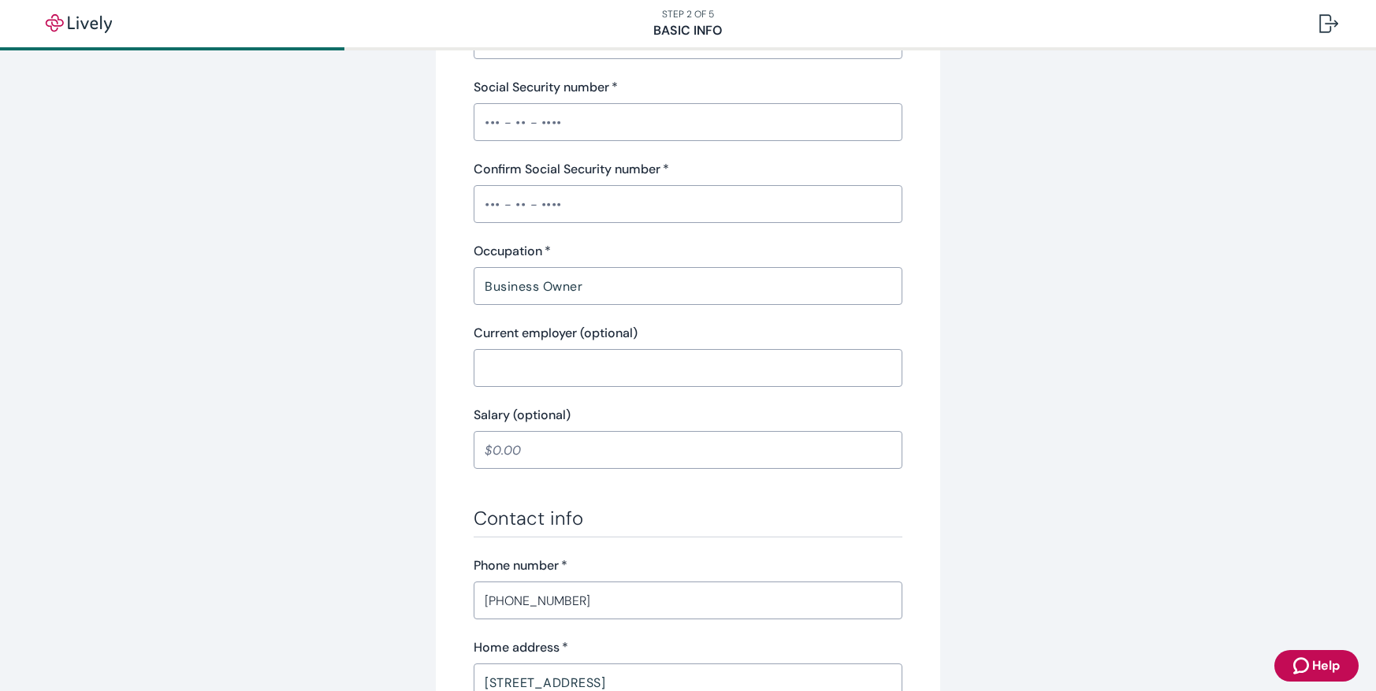
scroll to position [867, 0]
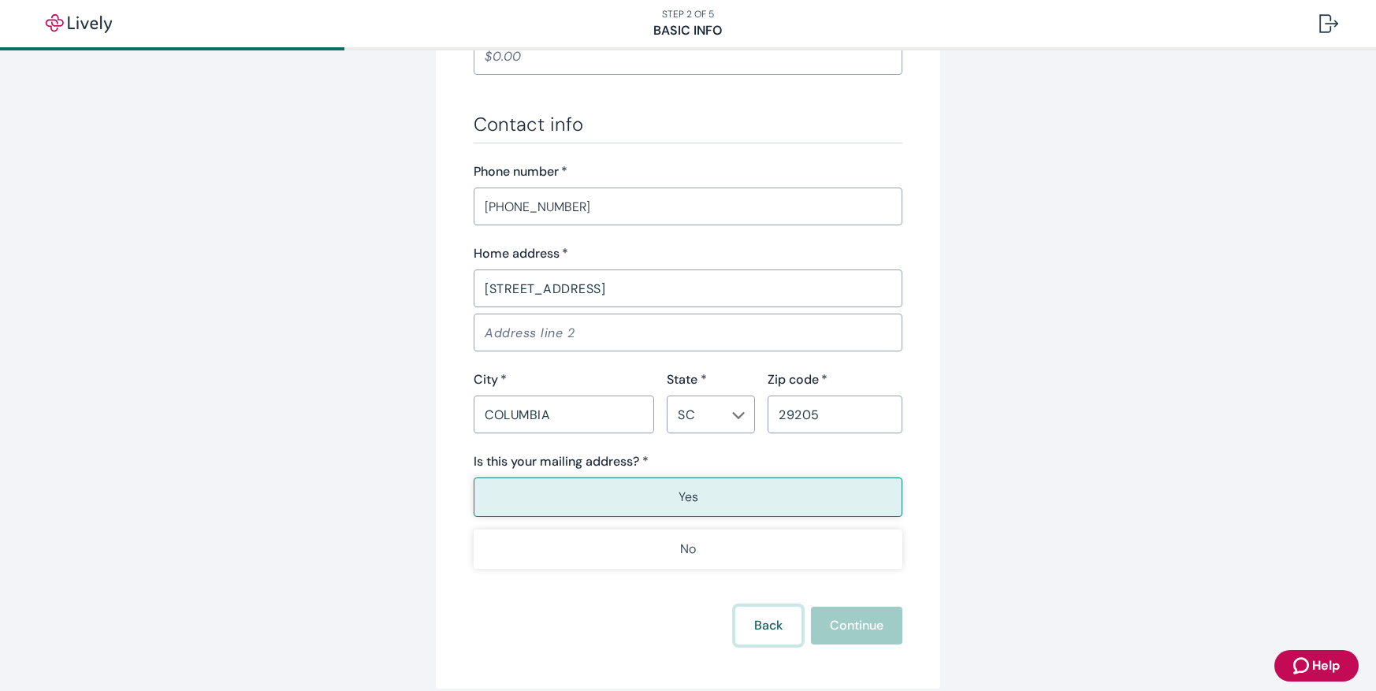
click at [756, 612] on button "Back" at bounding box center [768, 626] width 66 height 38
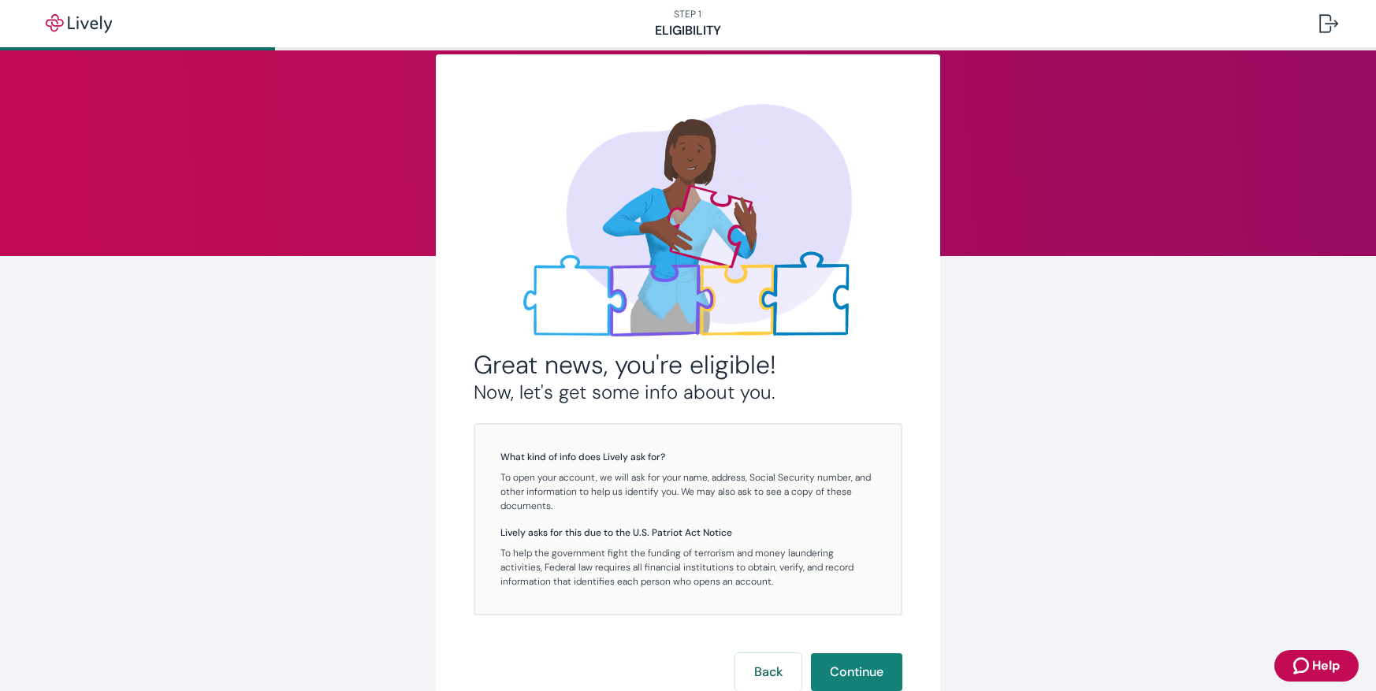
scroll to position [151, 0]
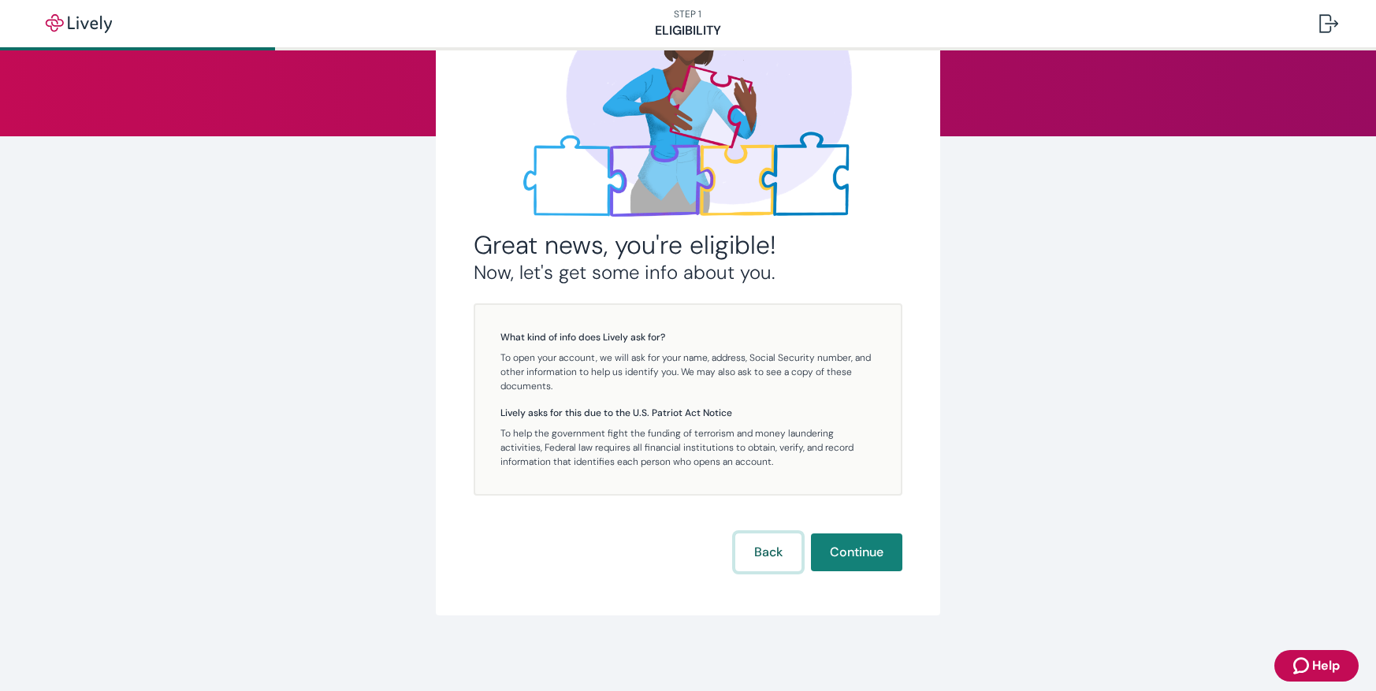
click at [770, 552] on button "Back" at bounding box center [768, 553] width 66 height 38
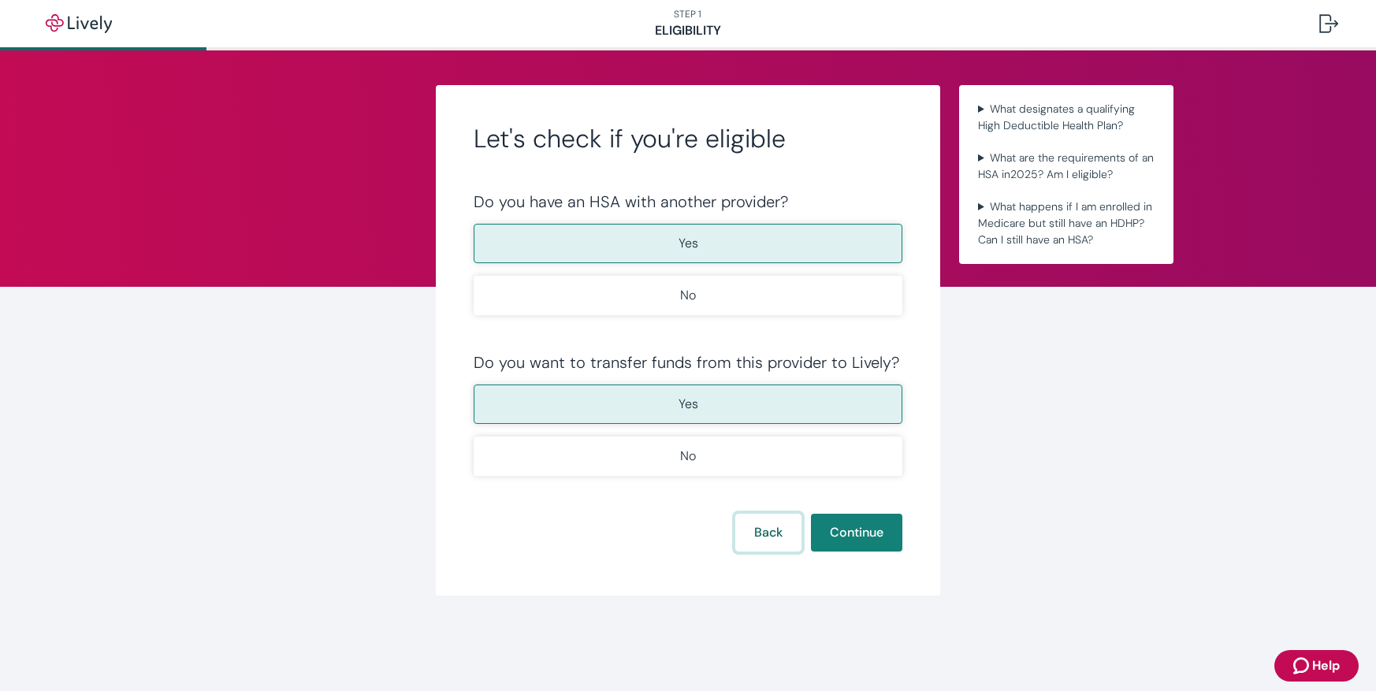
click at [783, 531] on button "Back" at bounding box center [768, 533] width 66 height 38
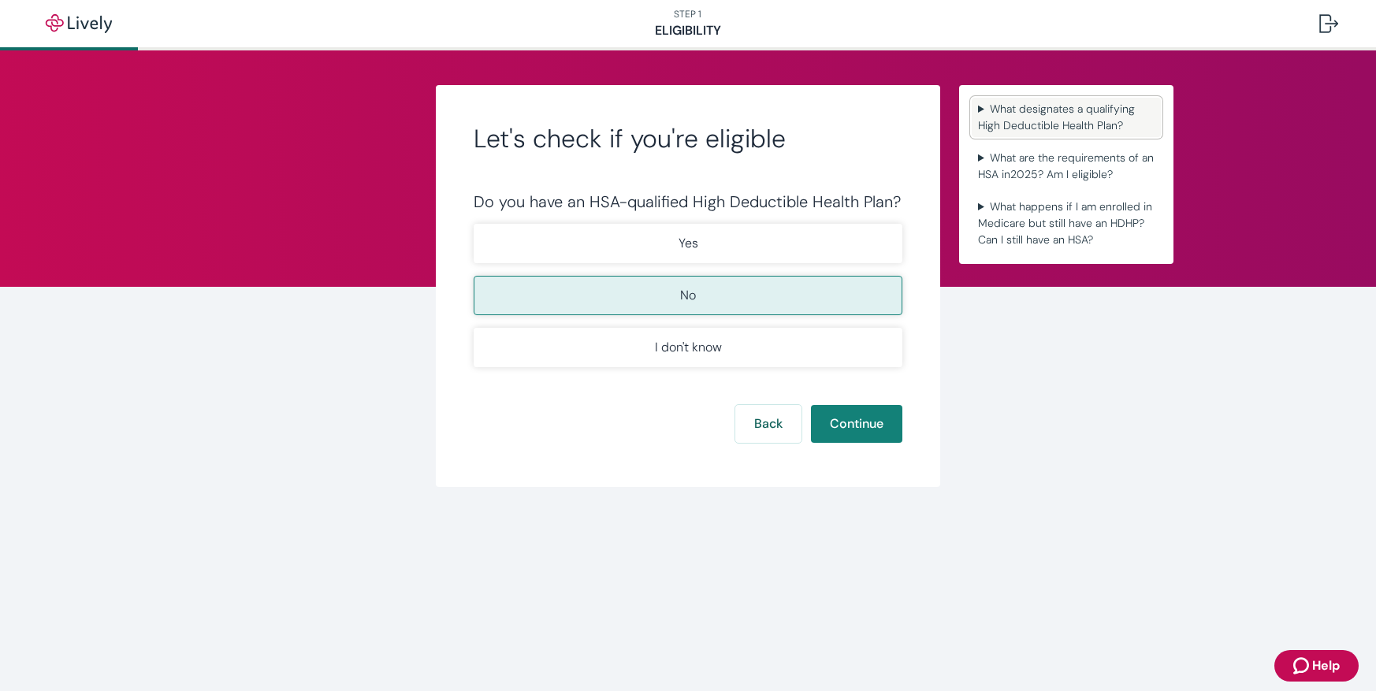
click at [1103, 122] on summary "What designates a qualifying High Deductible Health Plan?" at bounding box center [1066, 117] width 189 height 39
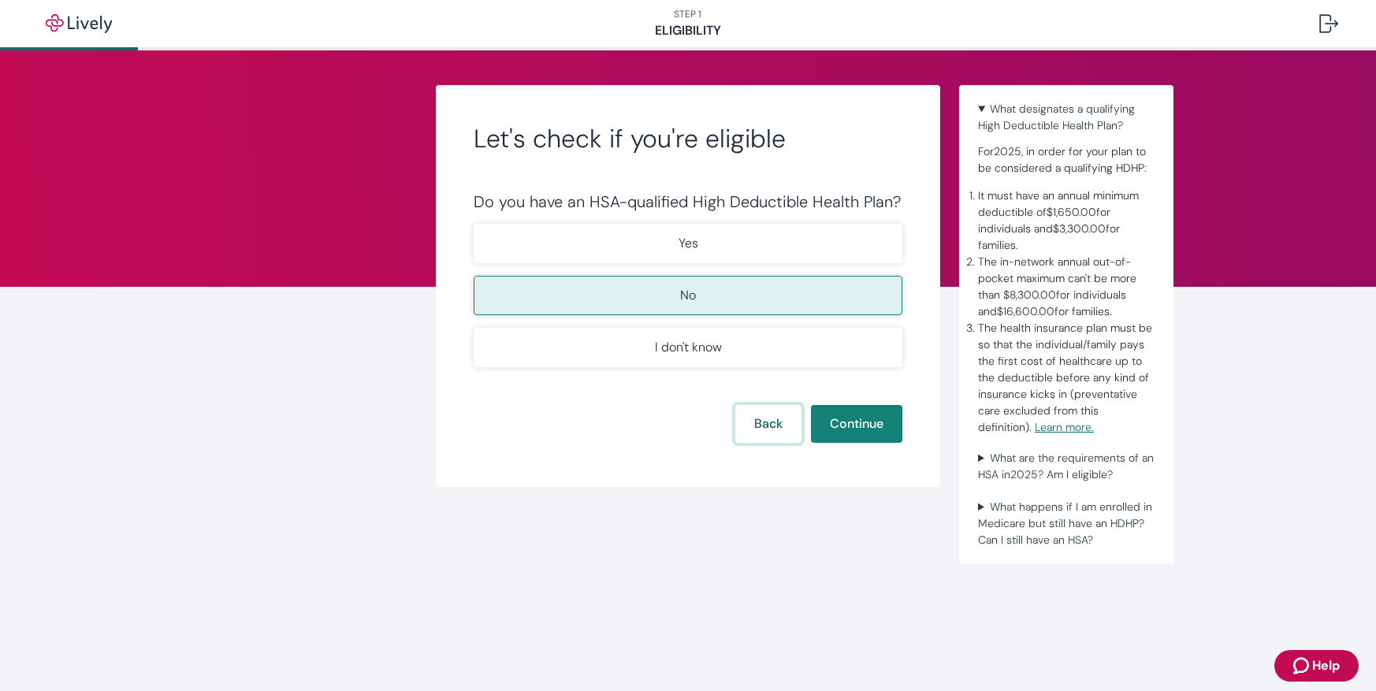
click at [765, 419] on button "Back" at bounding box center [768, 424] width 66 height 38
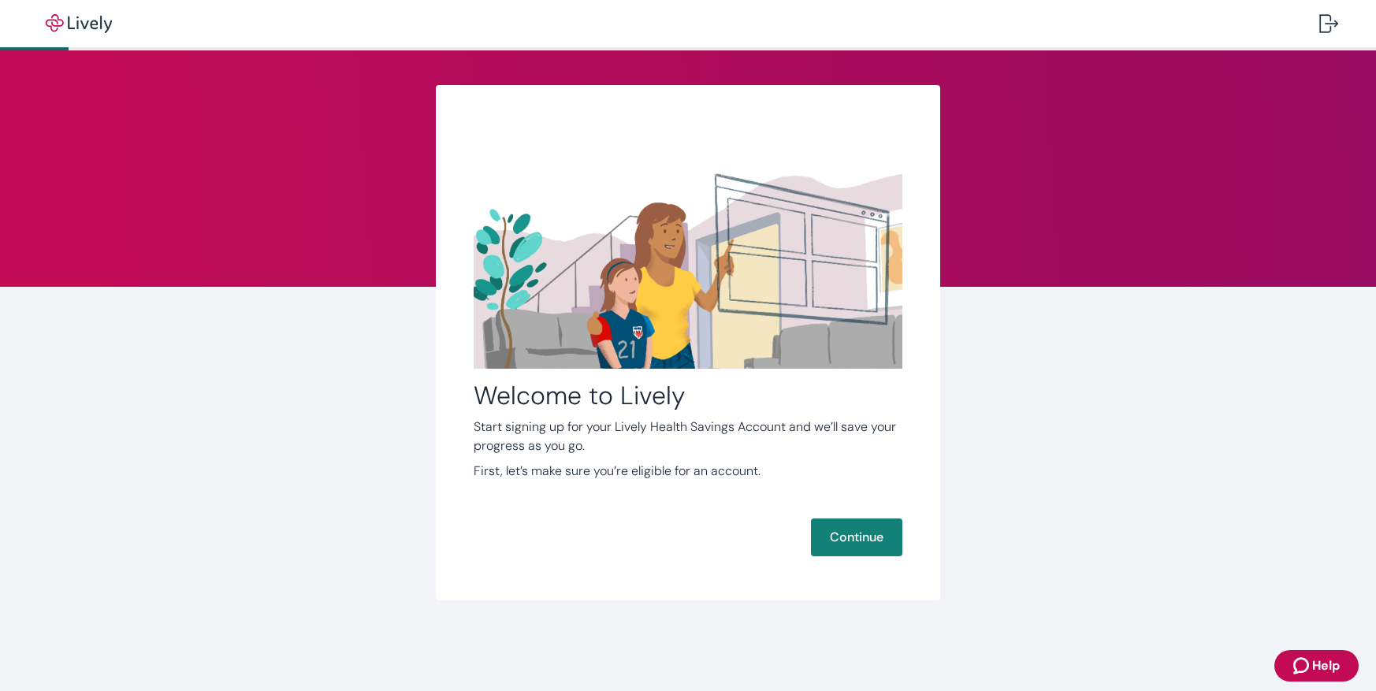
click at [1020, 440] on div "Welcome to Lively Start signing up for your Lively Health Savings Account and w…" at bounding box center [688, 342] width 757 height 515
click at [865, 552] on button "Continue" at bounding box center [856, 538] width 91 height 38
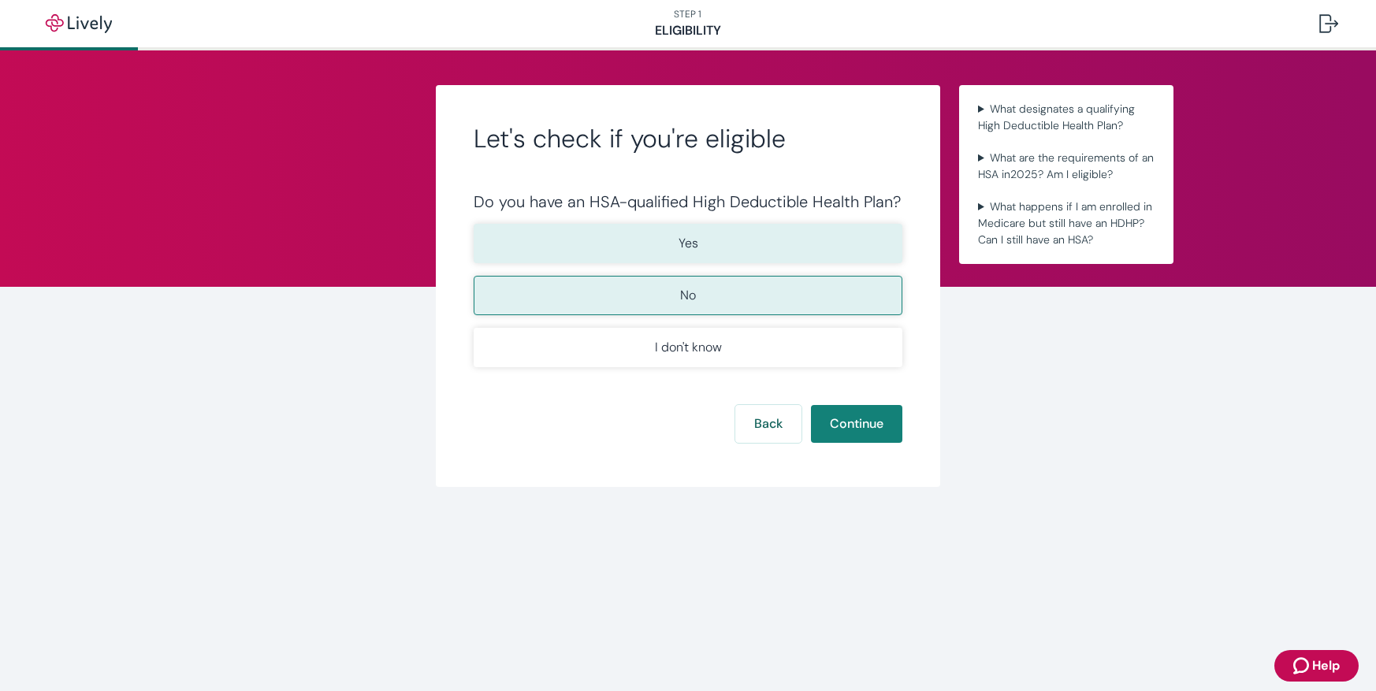
click at [832, 255] on button "Yes" at bounding box center [688, 243] width 429 height 39
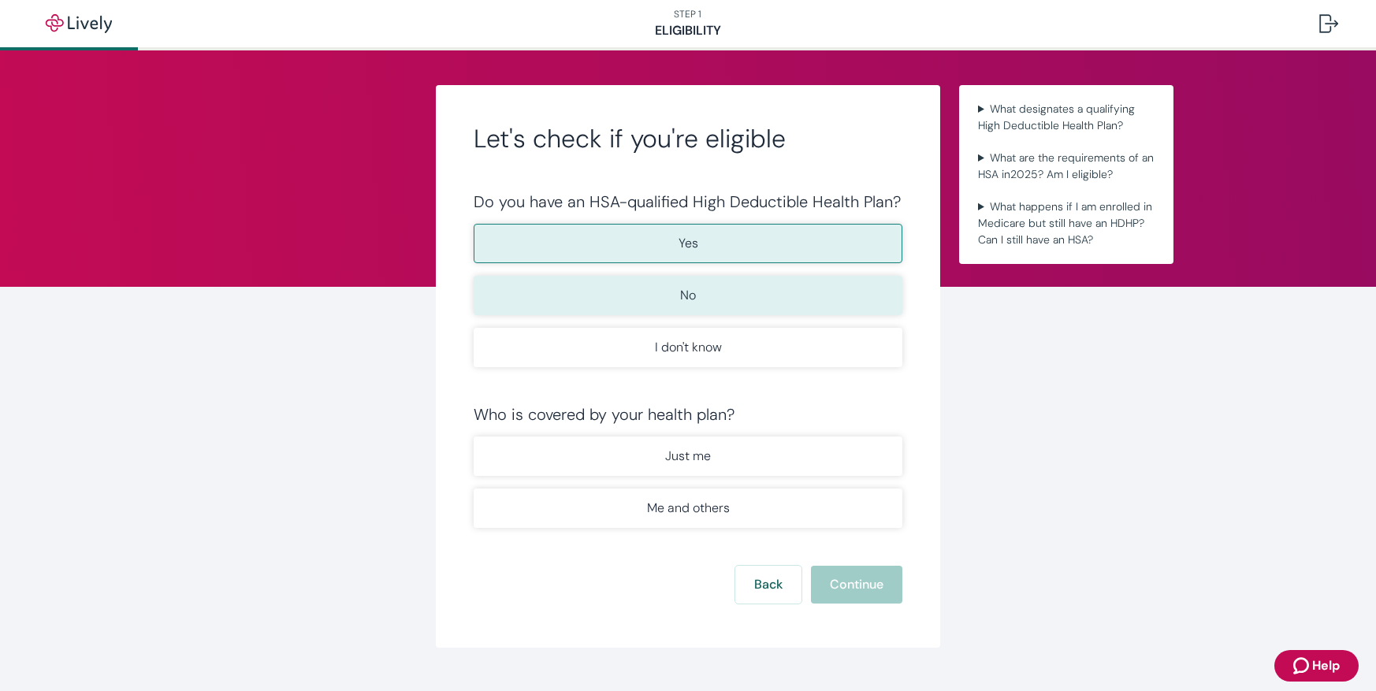
click at [796, 295] on button "No" at bounding box center [688, 295] width 429 height 39
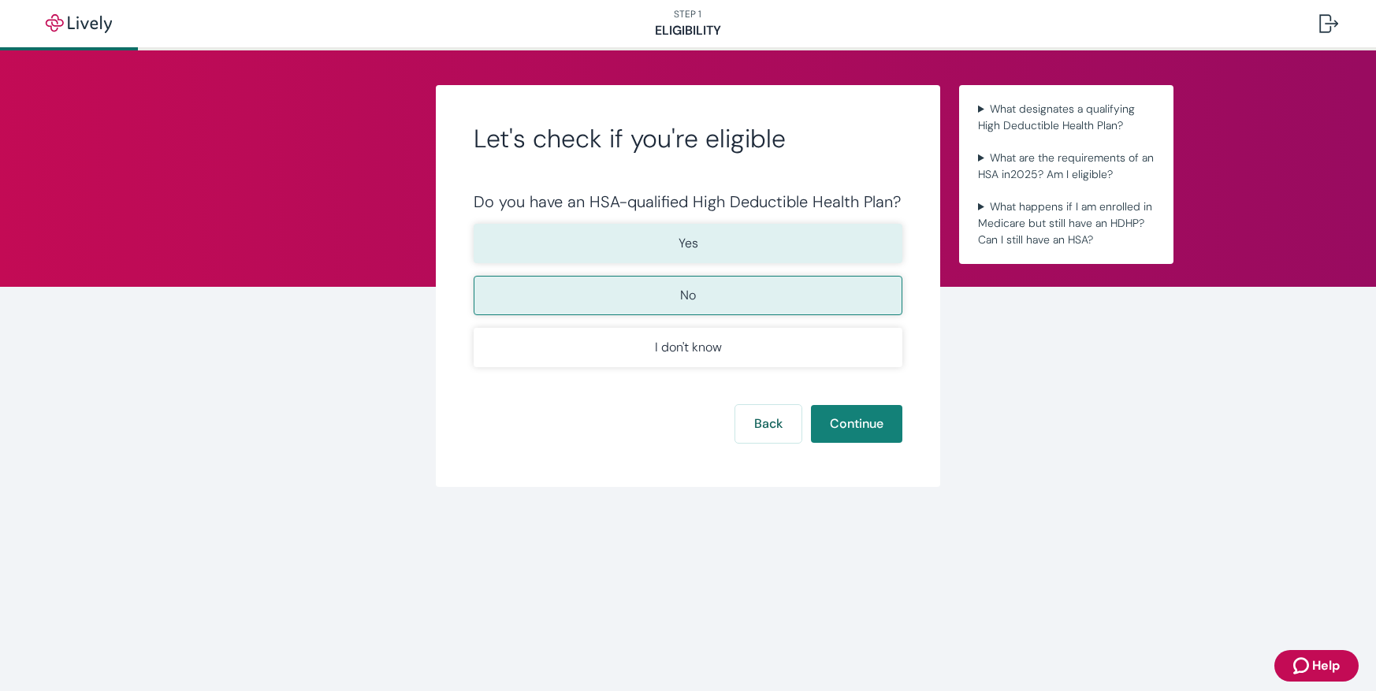
click at [789, 258] on button "Yes" at bounding box center [688, 243] width 429 height 39
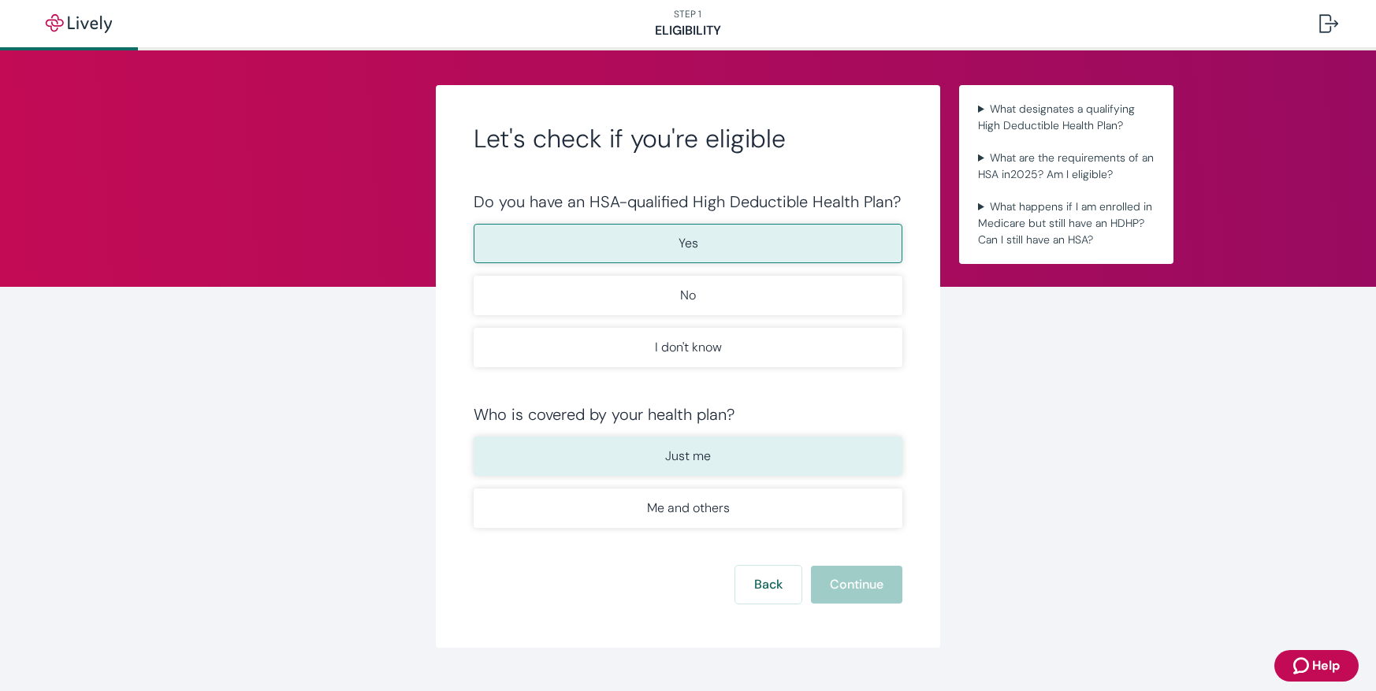
click at [747, 453] on button "Just me" at bounding box center [688, 456] width 429 height 39
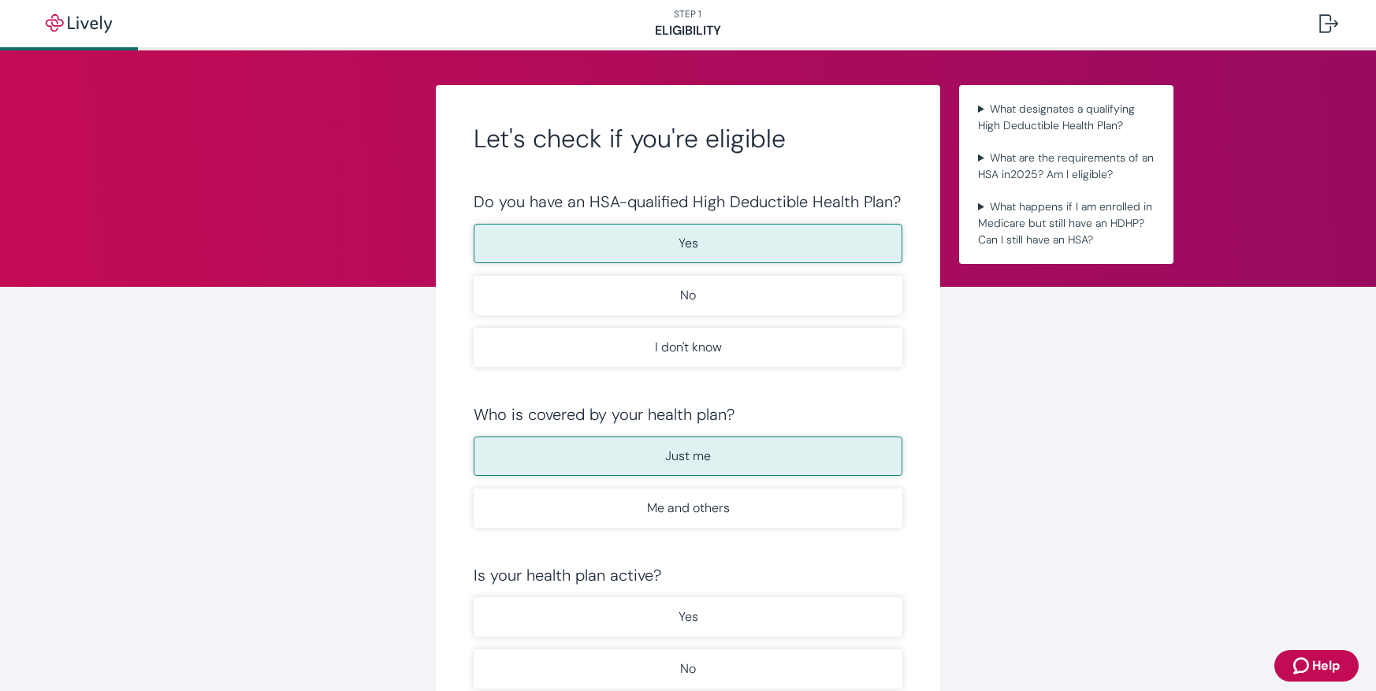
scroll to position [158, 0]
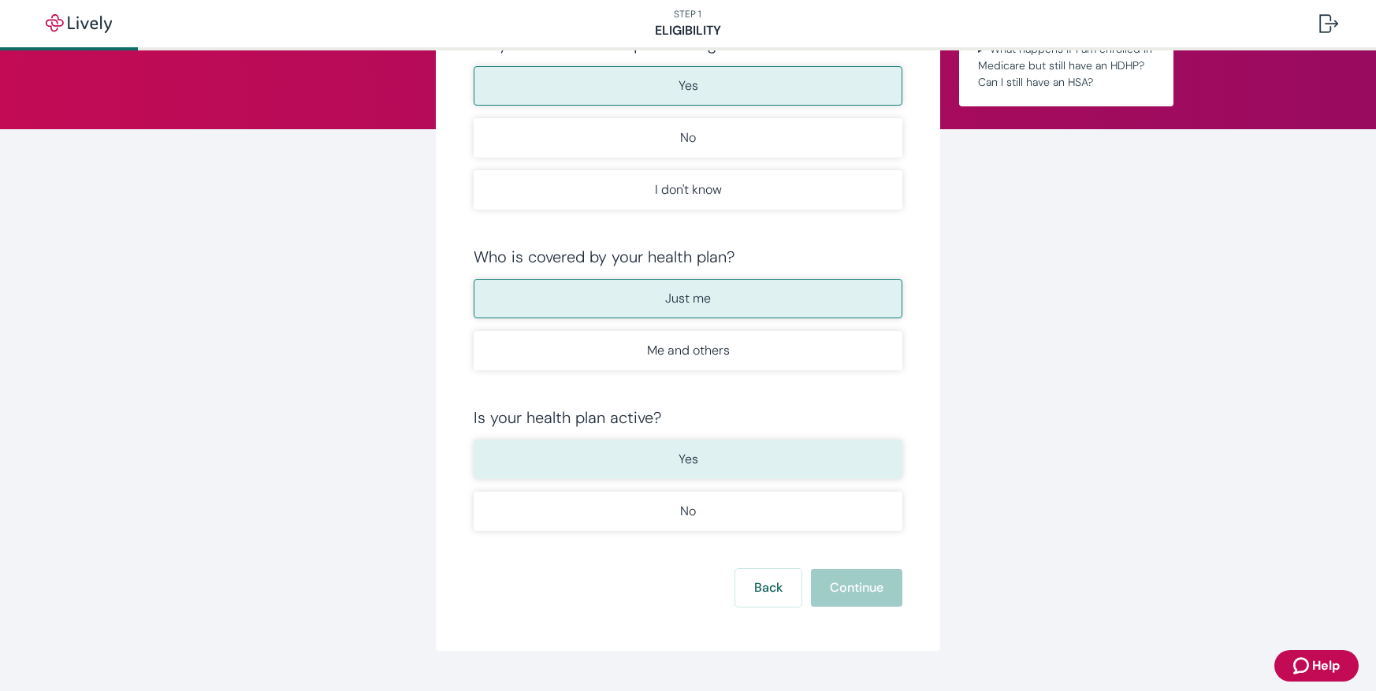
click at [764, 465] on button "Yes" at bounding box center [688, 459] width 429 height 39
click at [787, 433] on div "Is your health plan active? Yes No" at bounding box center [688, 469] width 429 height 123
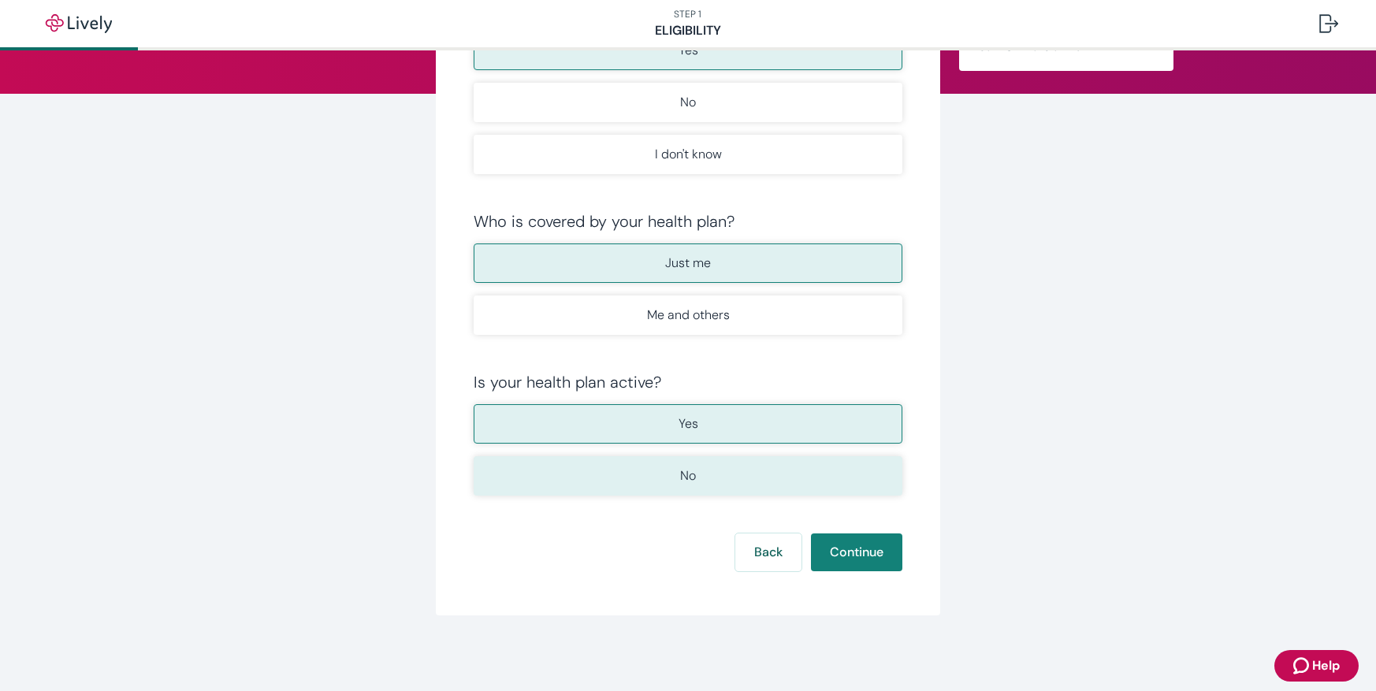
click at [780, 464] on button "No" at bounding box center [688, 475] width 429 height 39
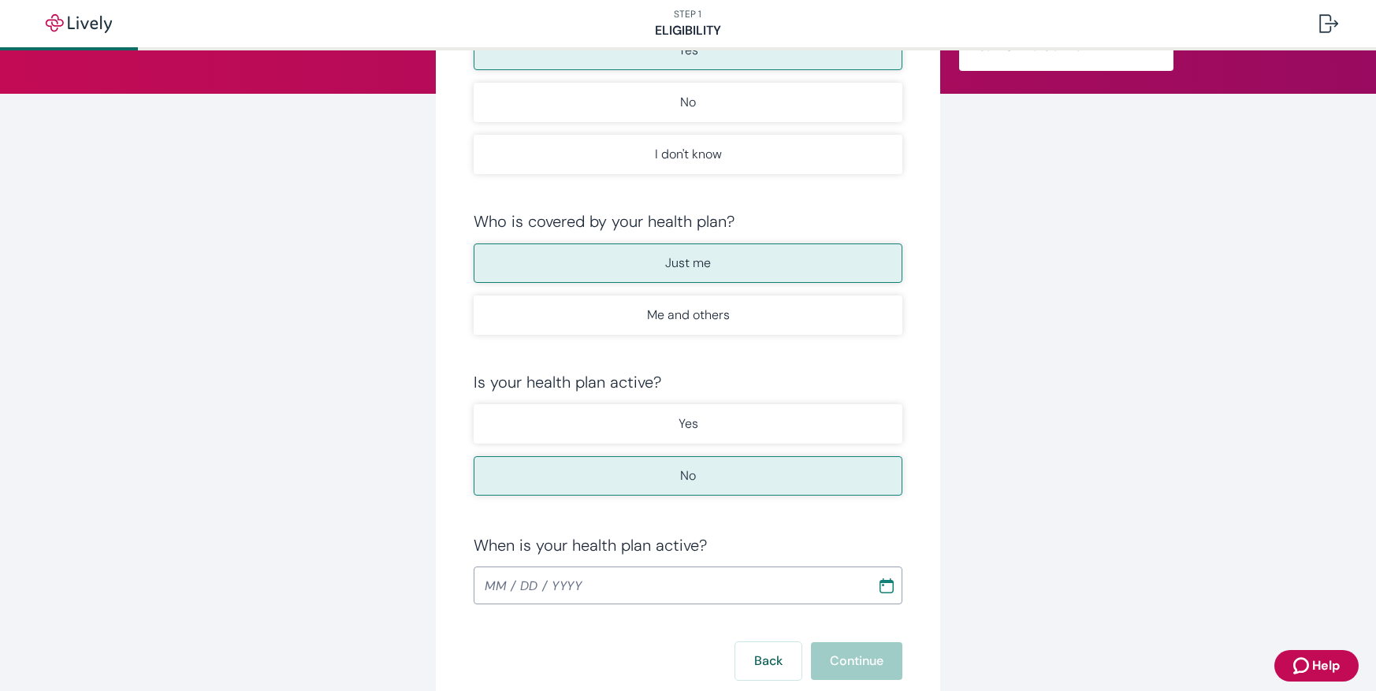
scroll to position [302, 0]
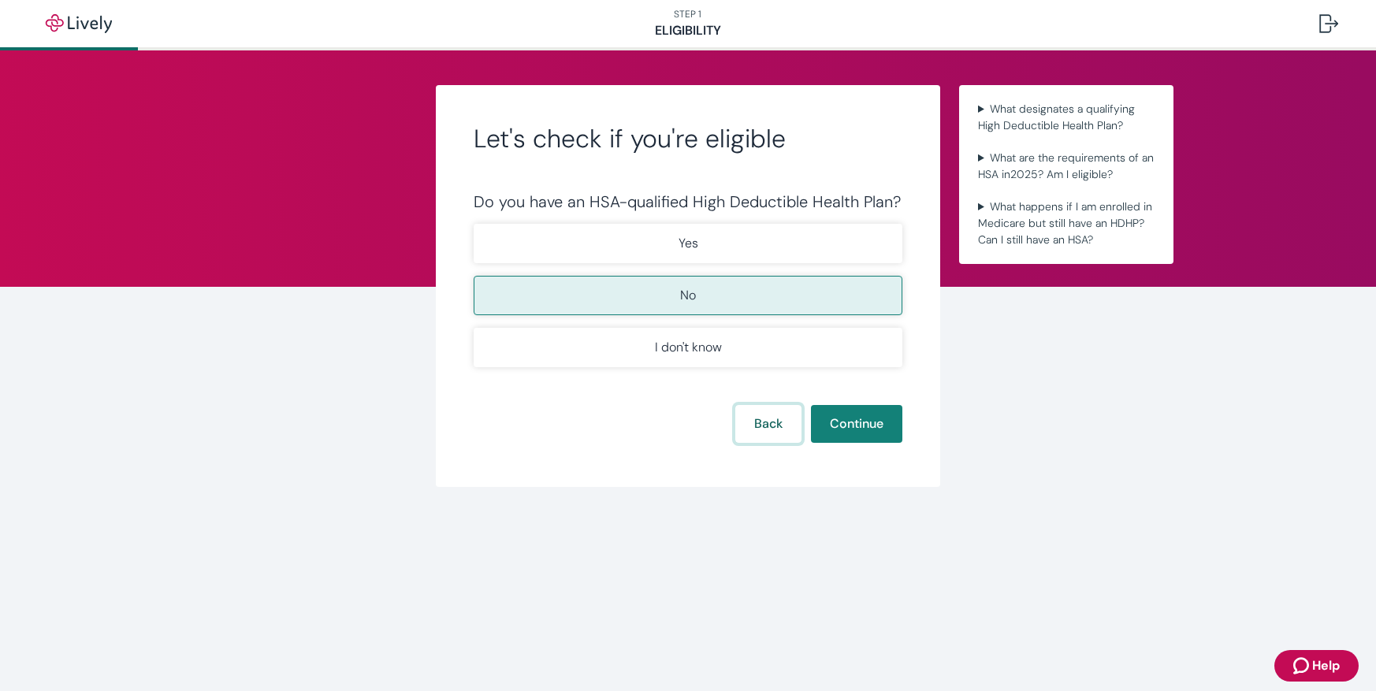
click at [763, 436] on button "Back" at bounding box center [768, 424] width 66 height 38
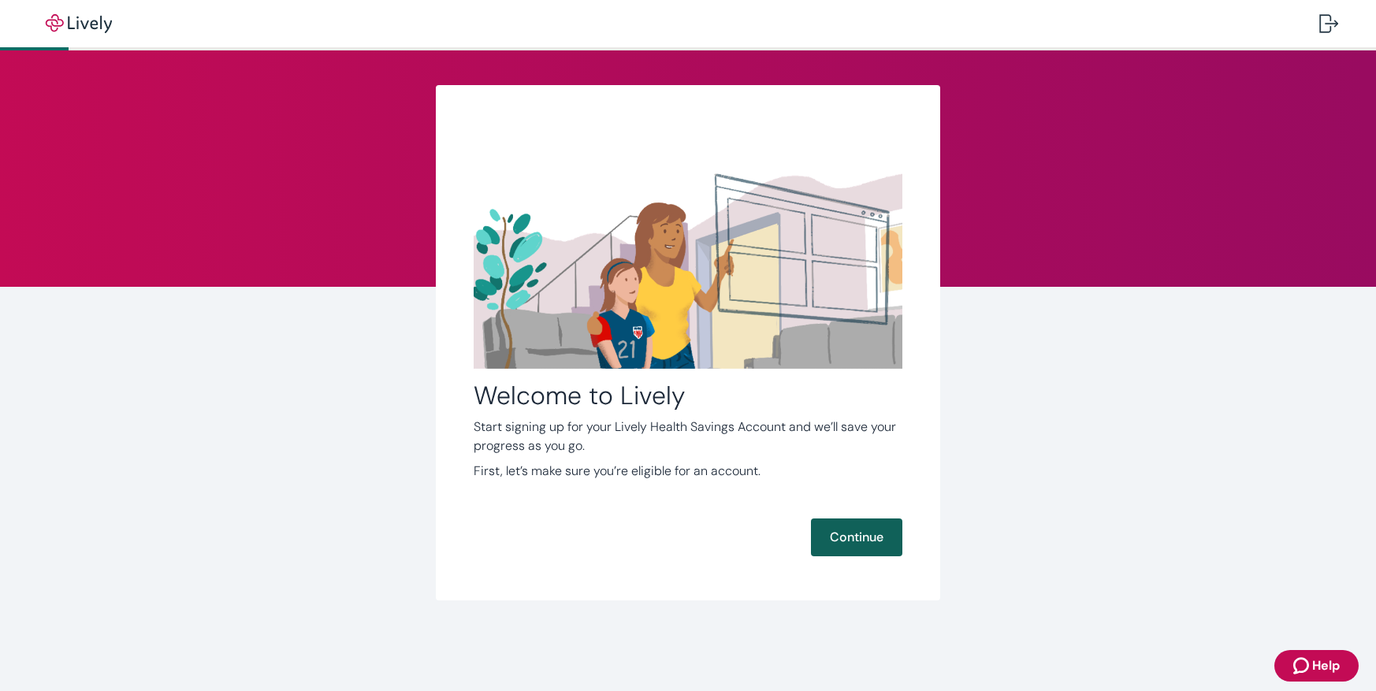
click at [854, 536] on button "Continue" at bounding box center [856, 538] width 91 height 38
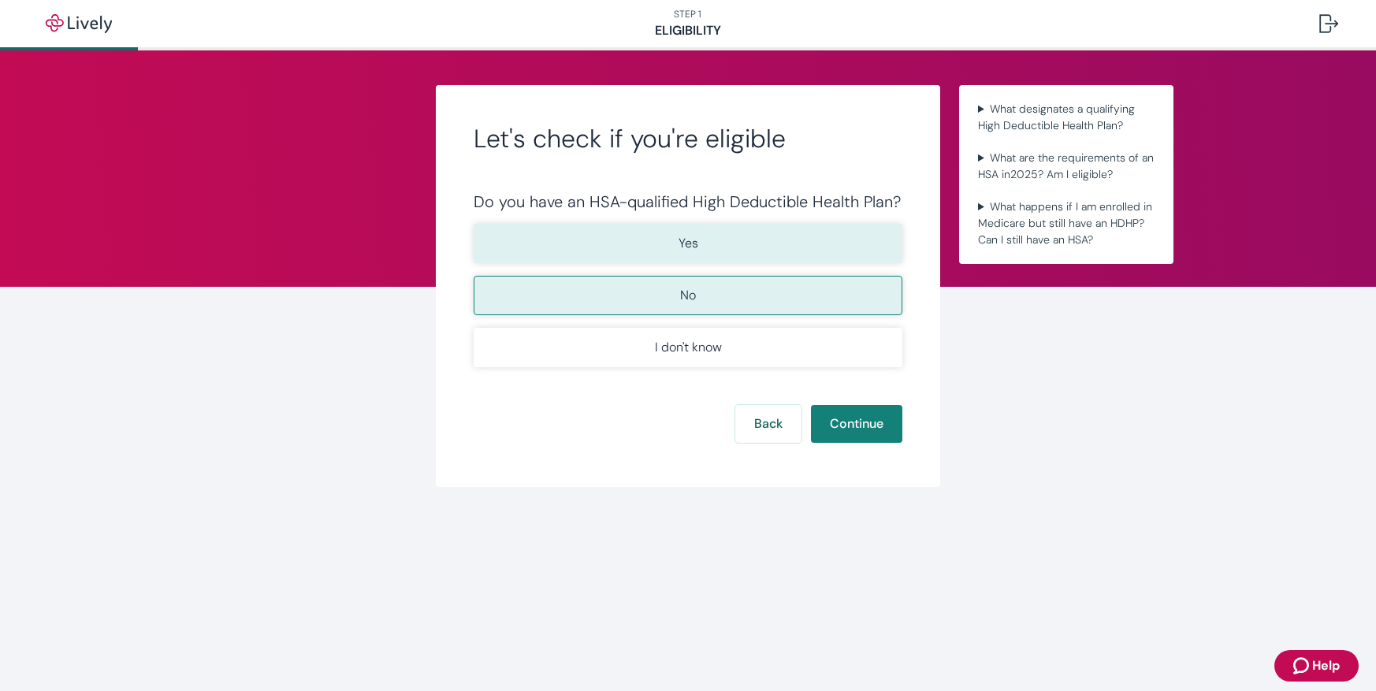
click at [731, 255] on button "Yes" at bounding box center [688, 243] width 429 height 39
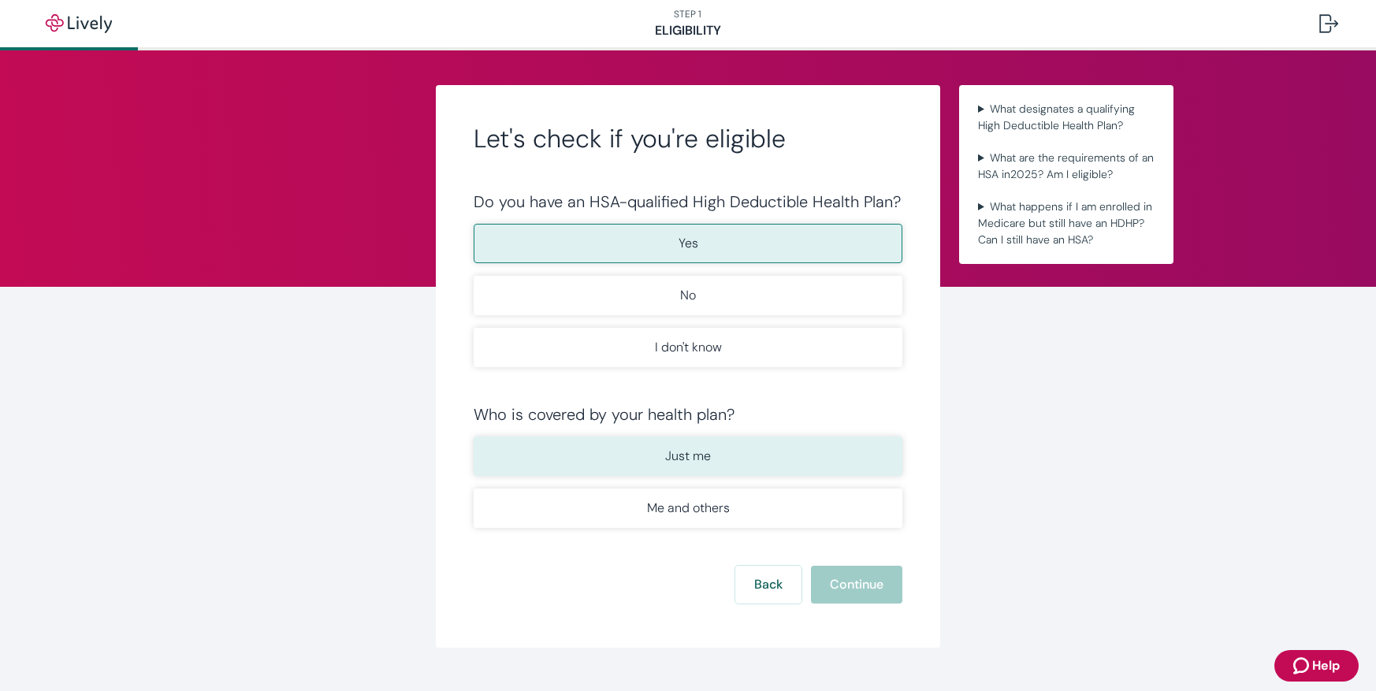
click at [728, 472] on button "Just me" at bounding box center [688, 456] width 429 height 39
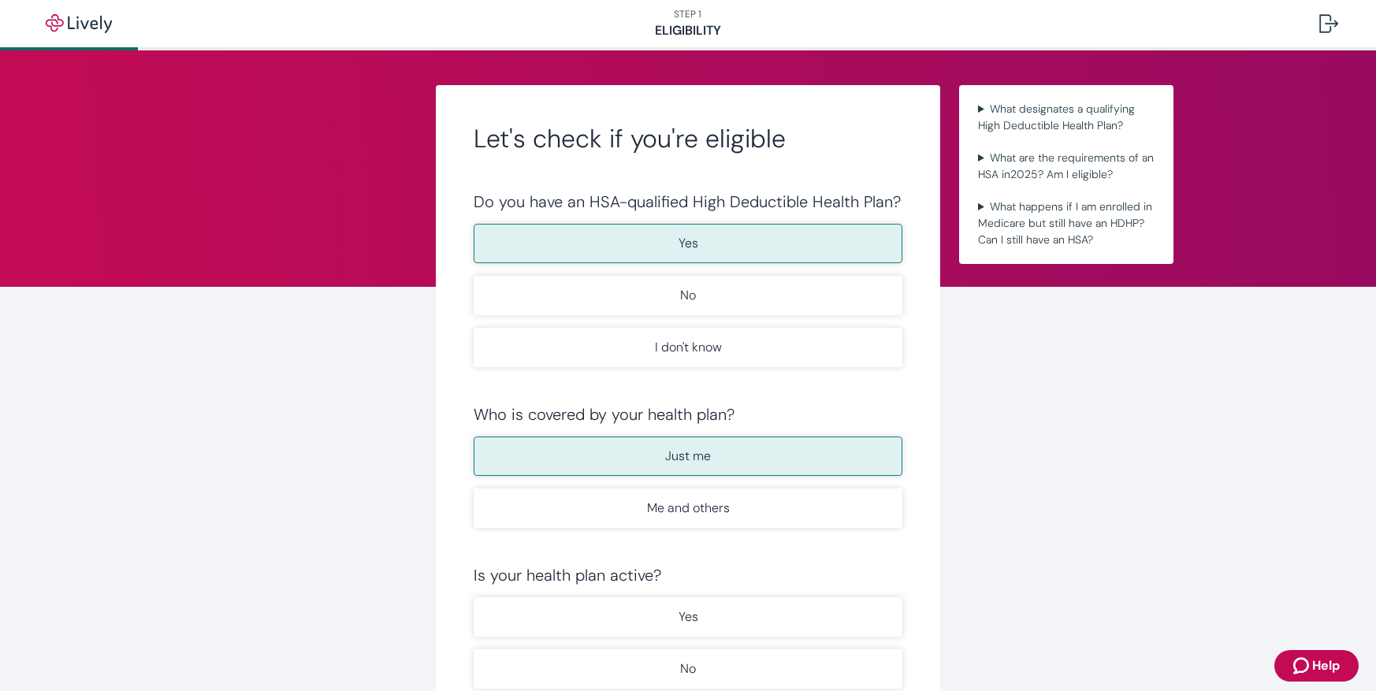
click at [818, 576] on div "Is your health plan active?" at bounding box center [688, 575] width 429 height 19
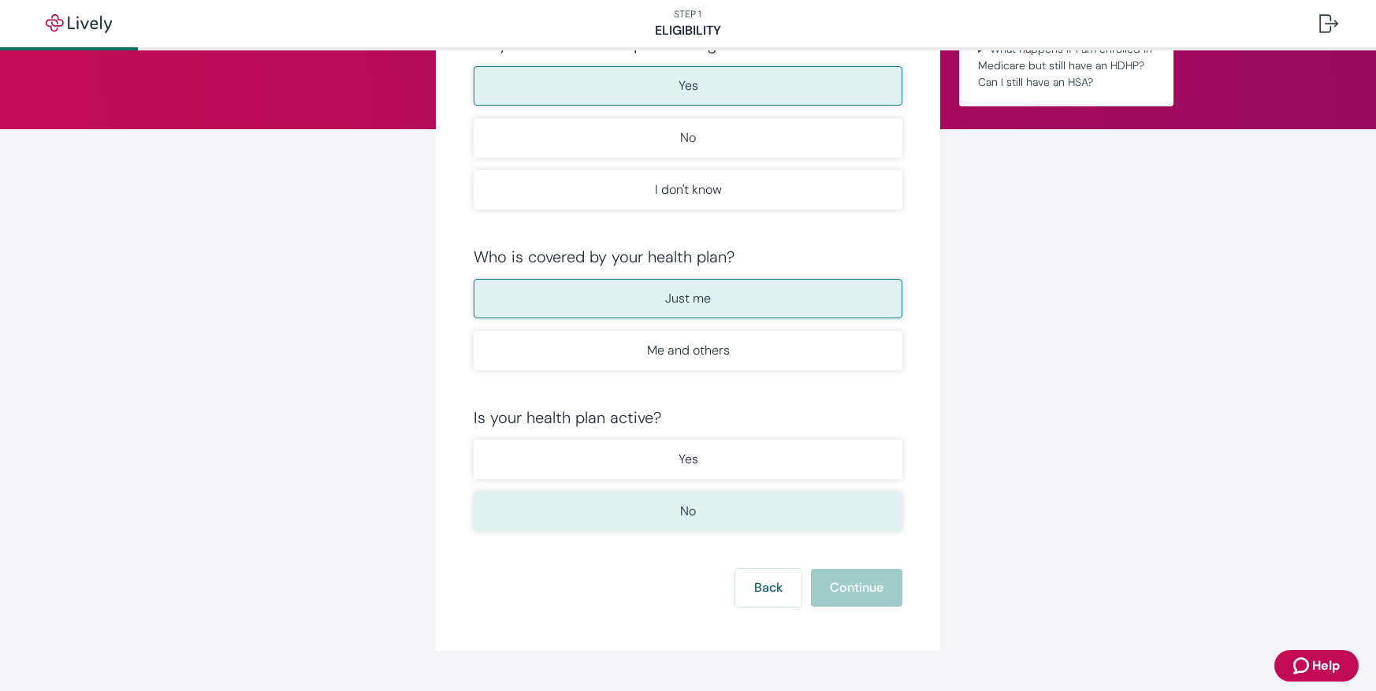
scroll to position [193, 0]
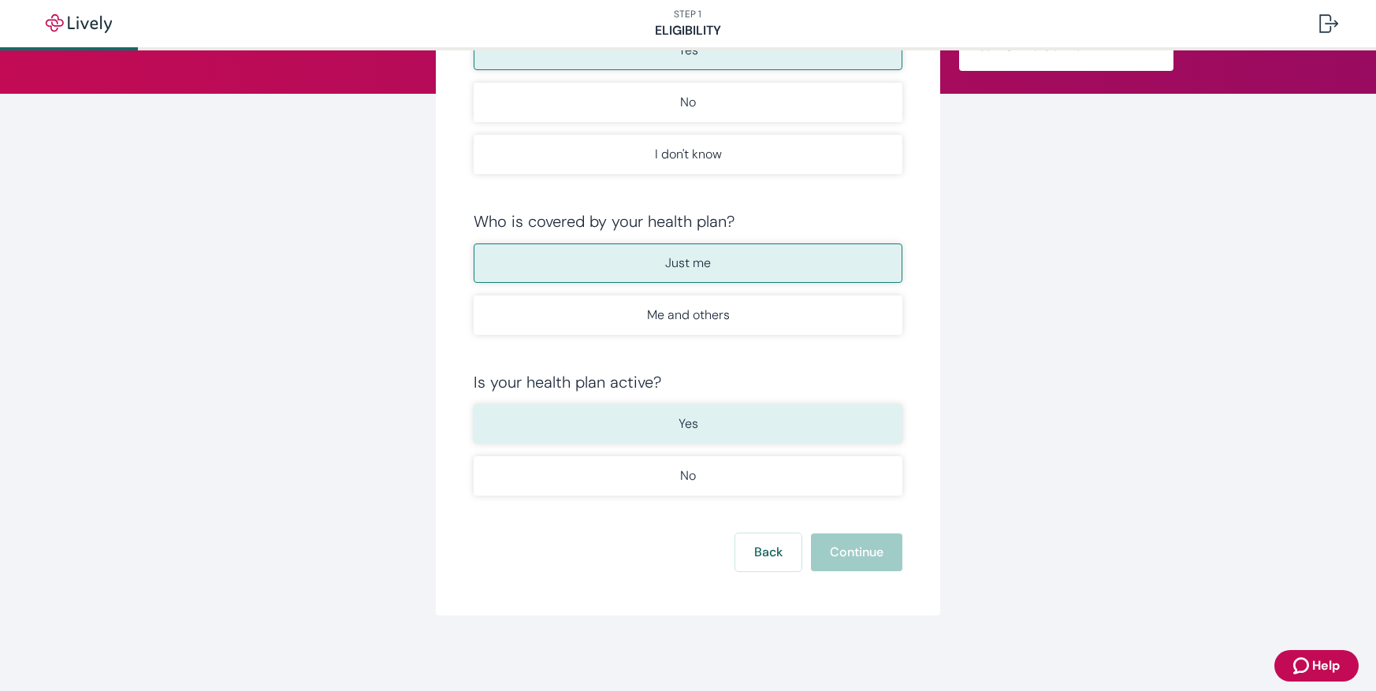
click at [779, 441] on button "Yes" at bounding box center [688, 423] width 429 height 39
click at [859, 556] on button "Continue" at bounding box center [856, 553] width 91 height 38
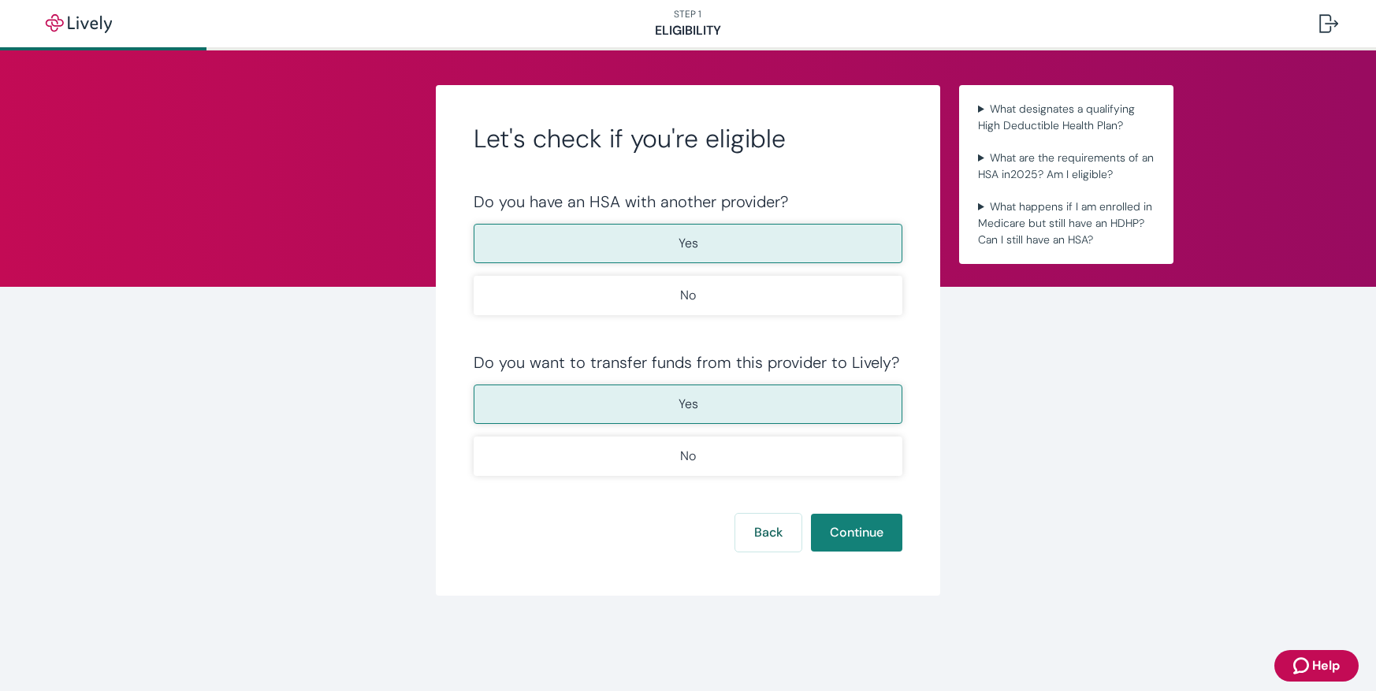
click at [779, 255] on button "Yes" at bounding box center [688, 243] width 429 height 39
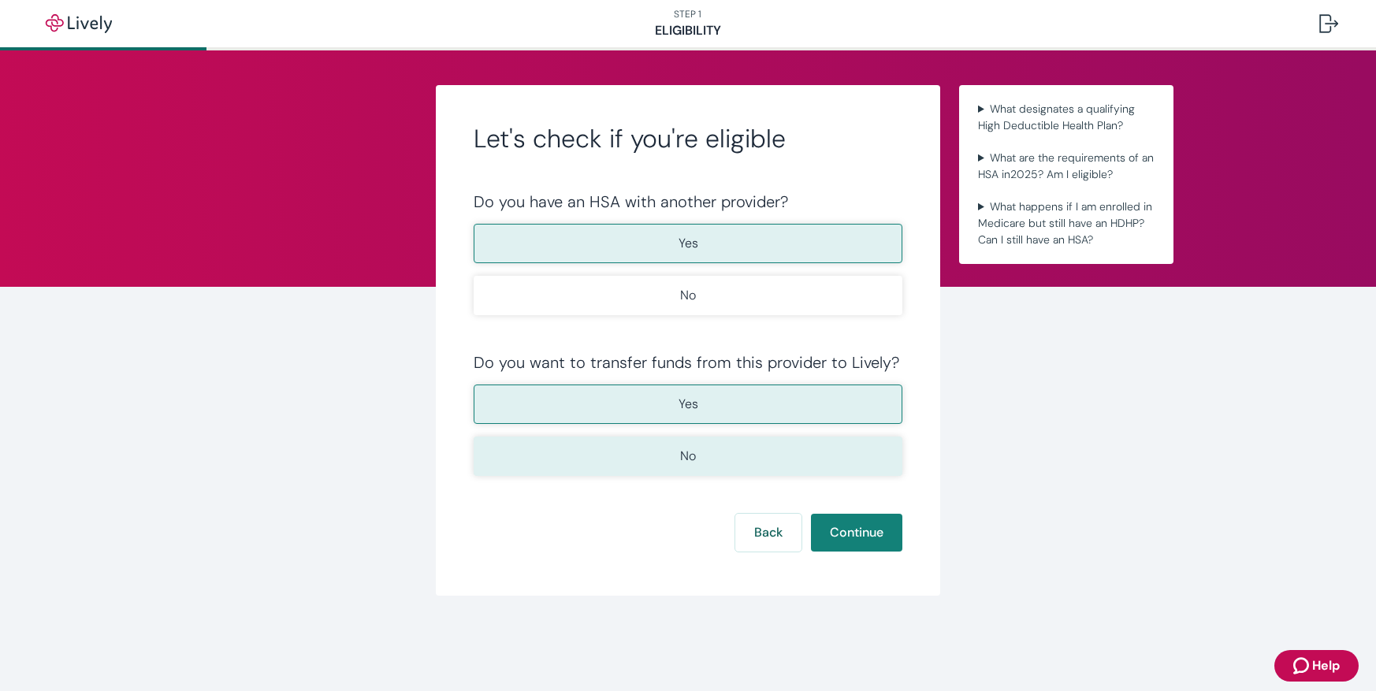
click at [763, 454] on button "No" at bounding box center [688, 456] width 429 height 39
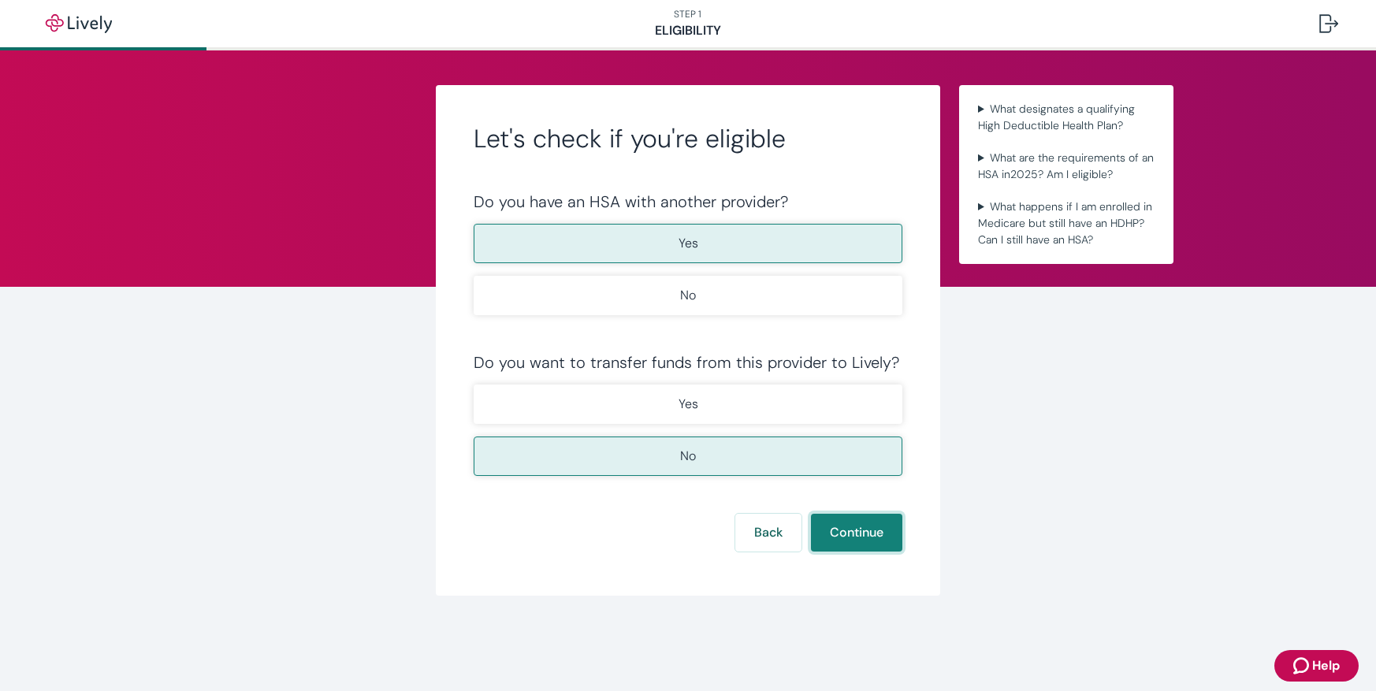
click at [842, 541] on button "Continue" at bounding box center [856, 533] width 91 height 38
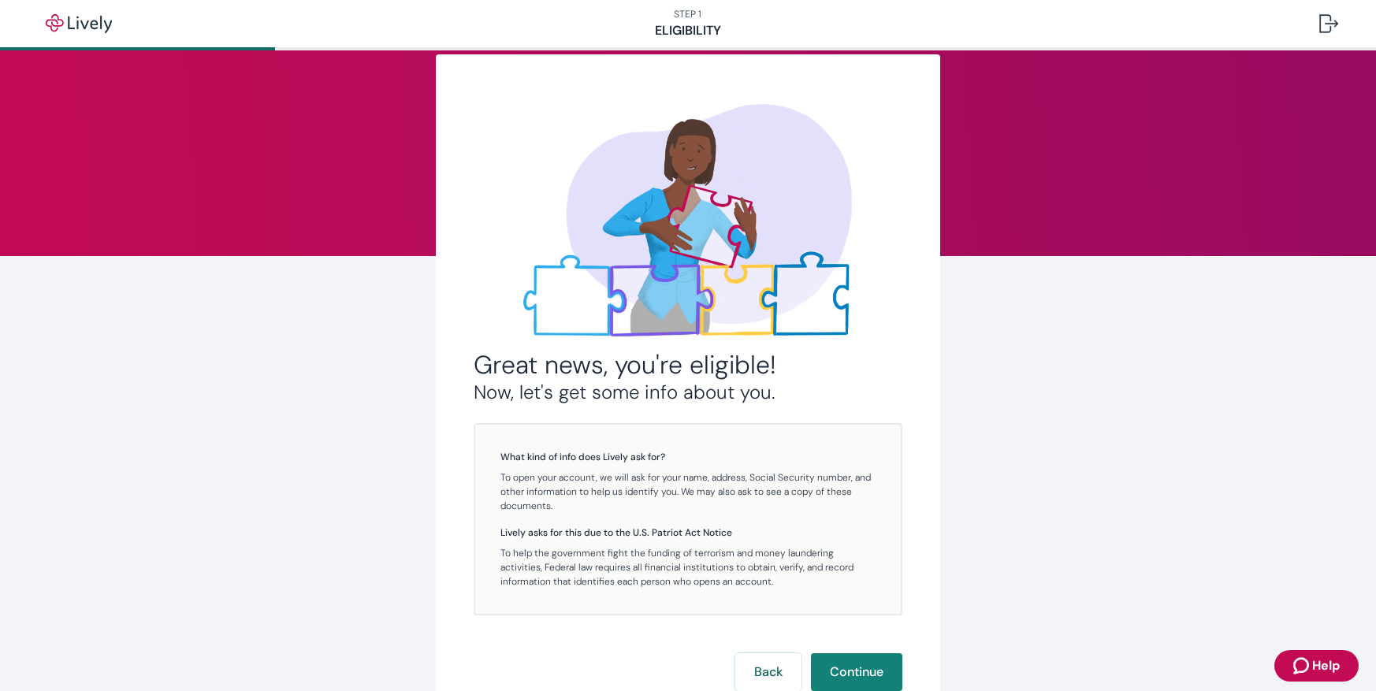
scroll to position [151, 0]
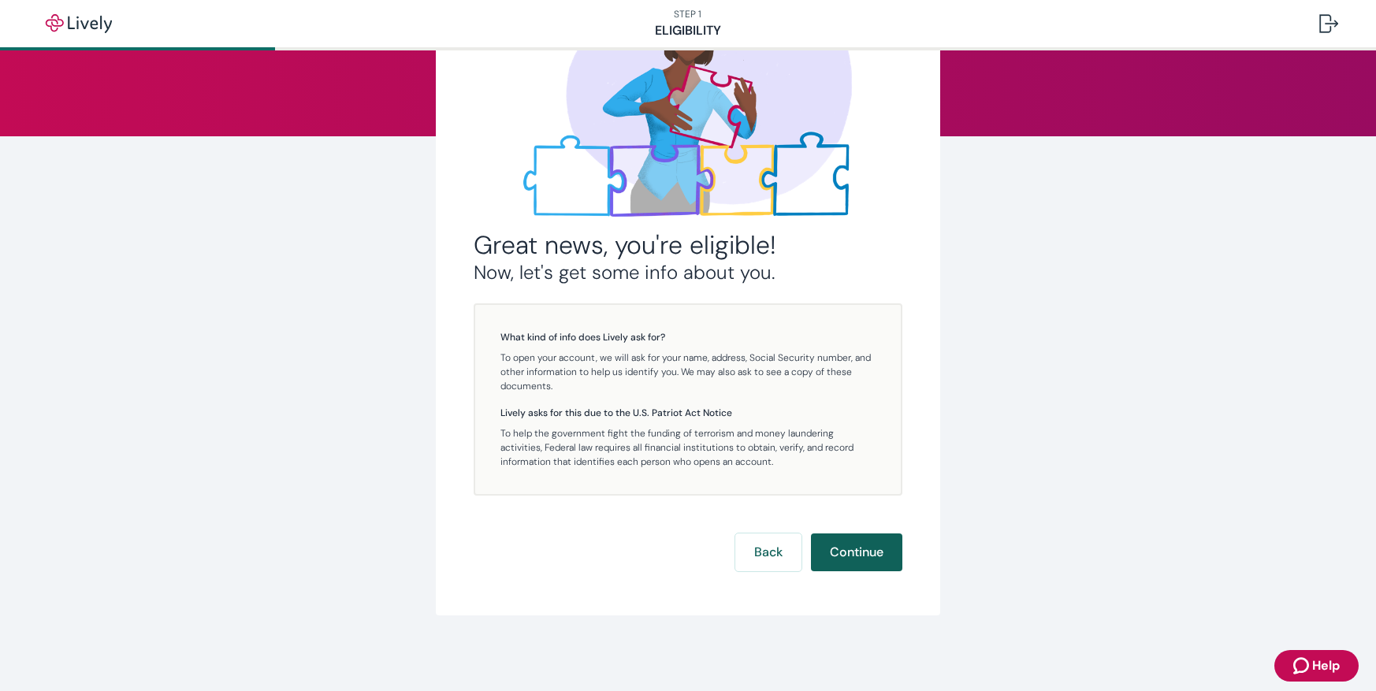
click at [856, 555] on button "Continue" at bounding box center [856, 553] width 91 height 38
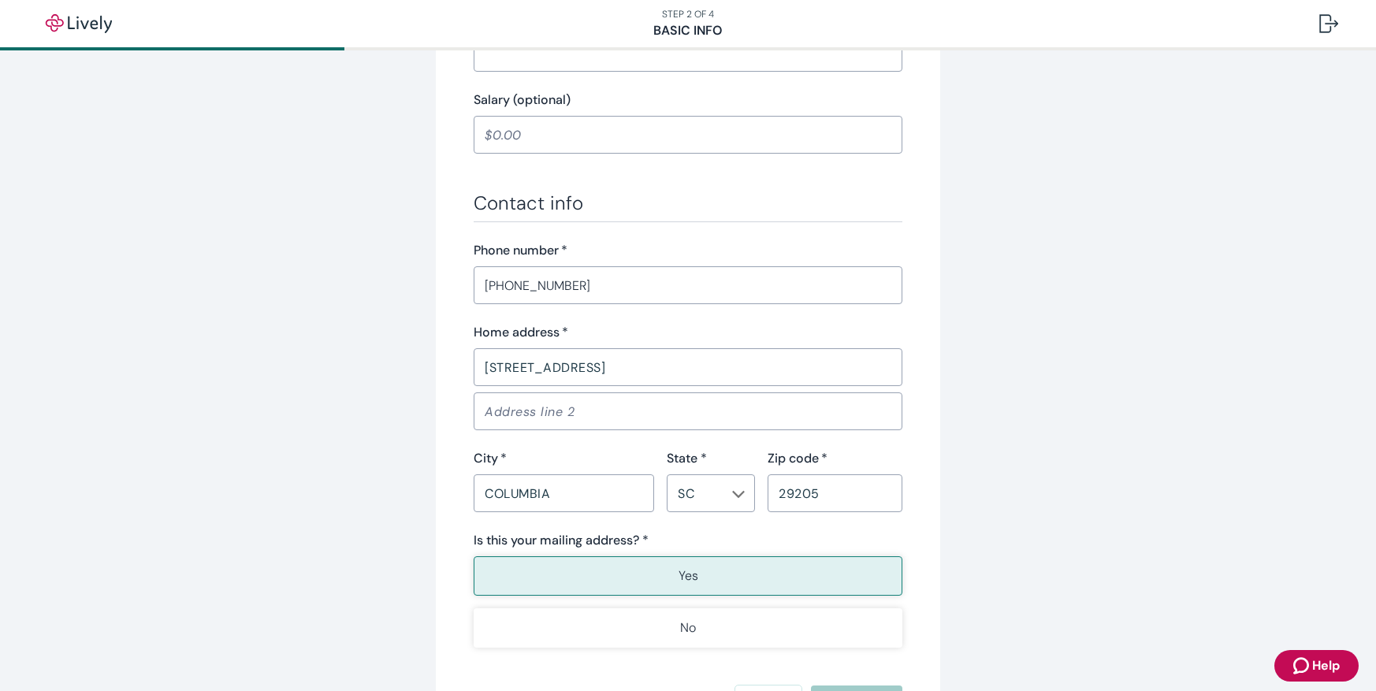
scroll to position [940, 0]
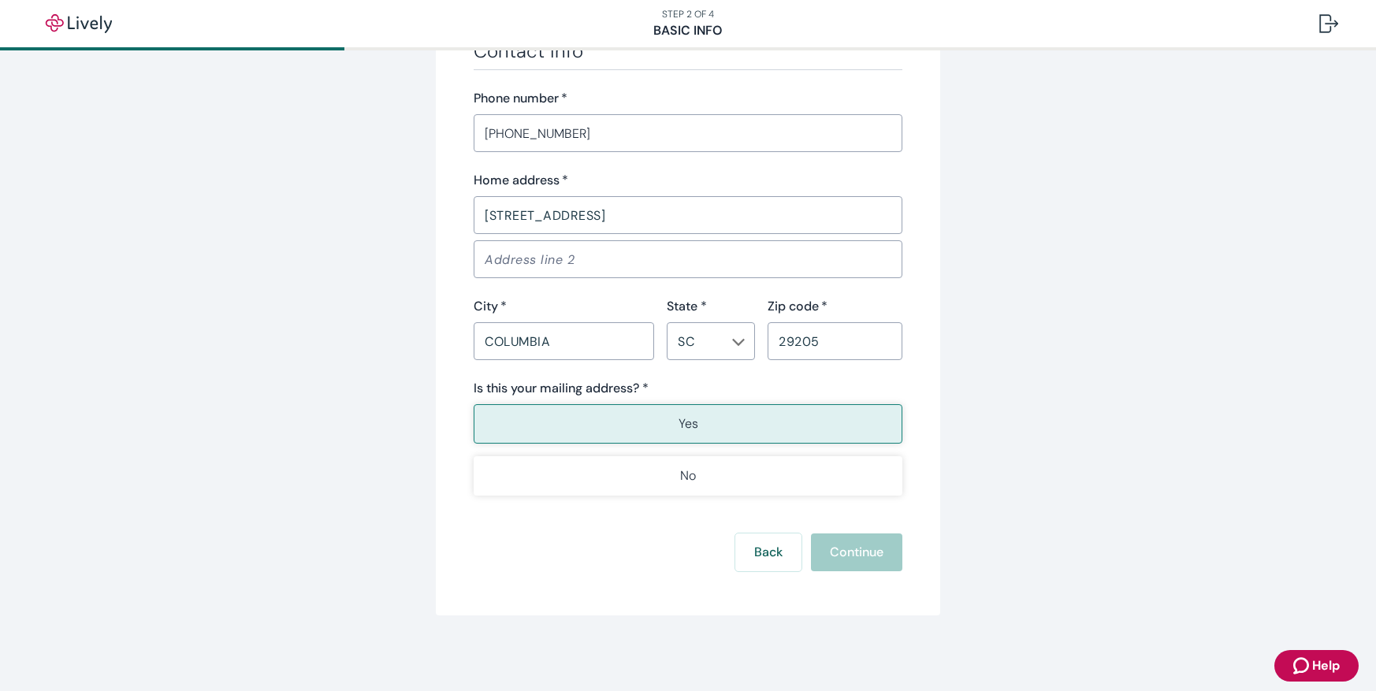
click at [793, 433] on button "Yes" at bounding box center [688, 423] width 429 height 39
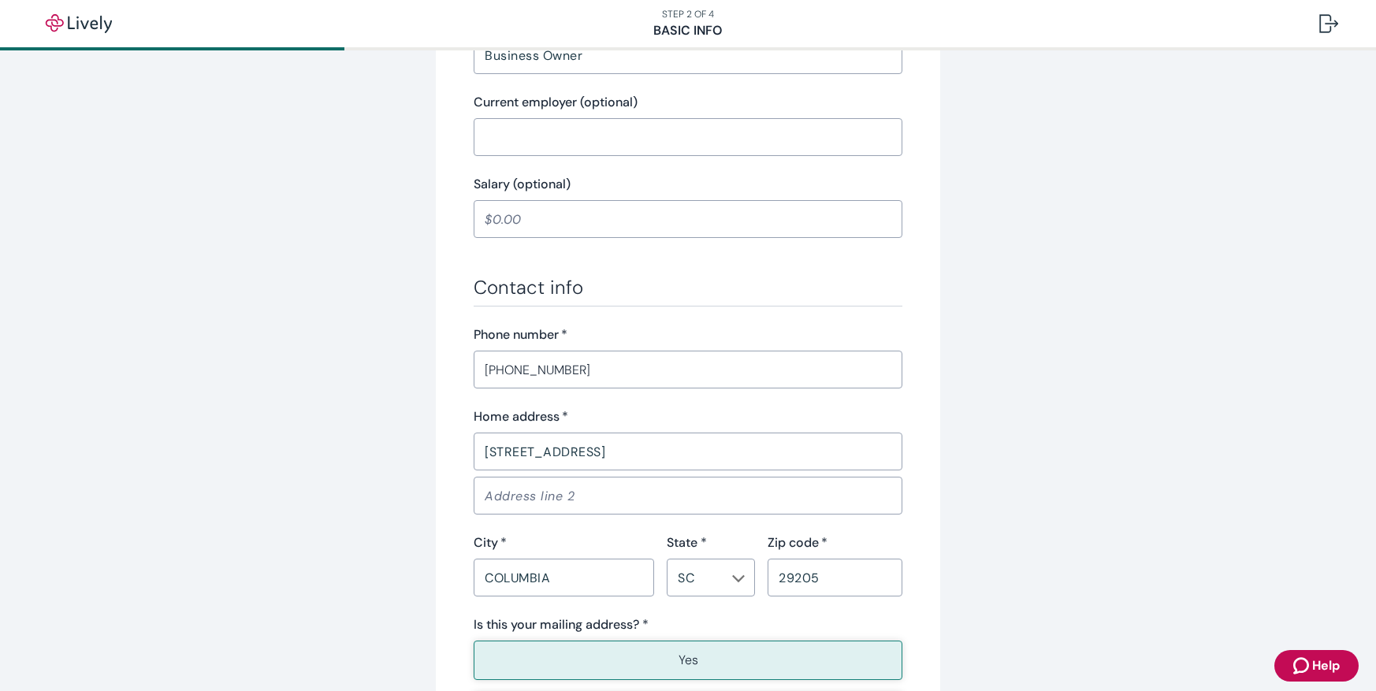
scroll to position [861, 0]
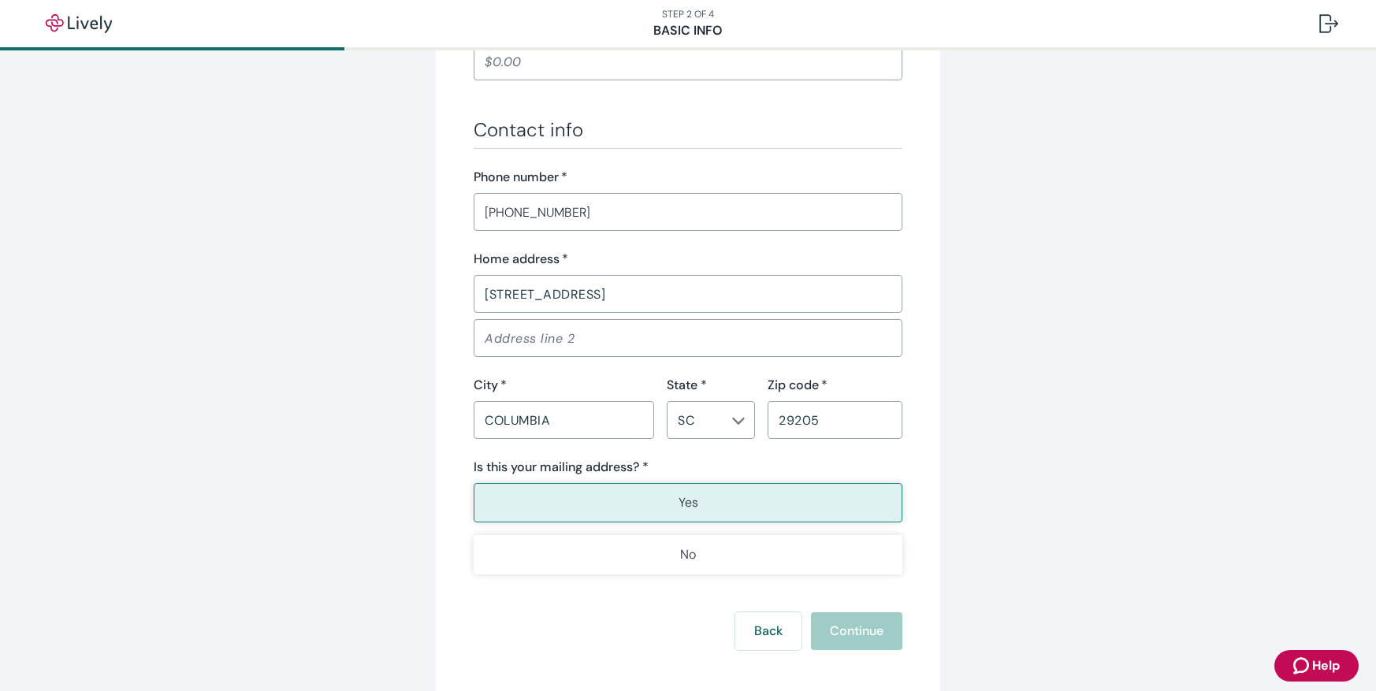
click at [801, 507] on button "Yes" at bounding box center [688, 502] width 429 height 39
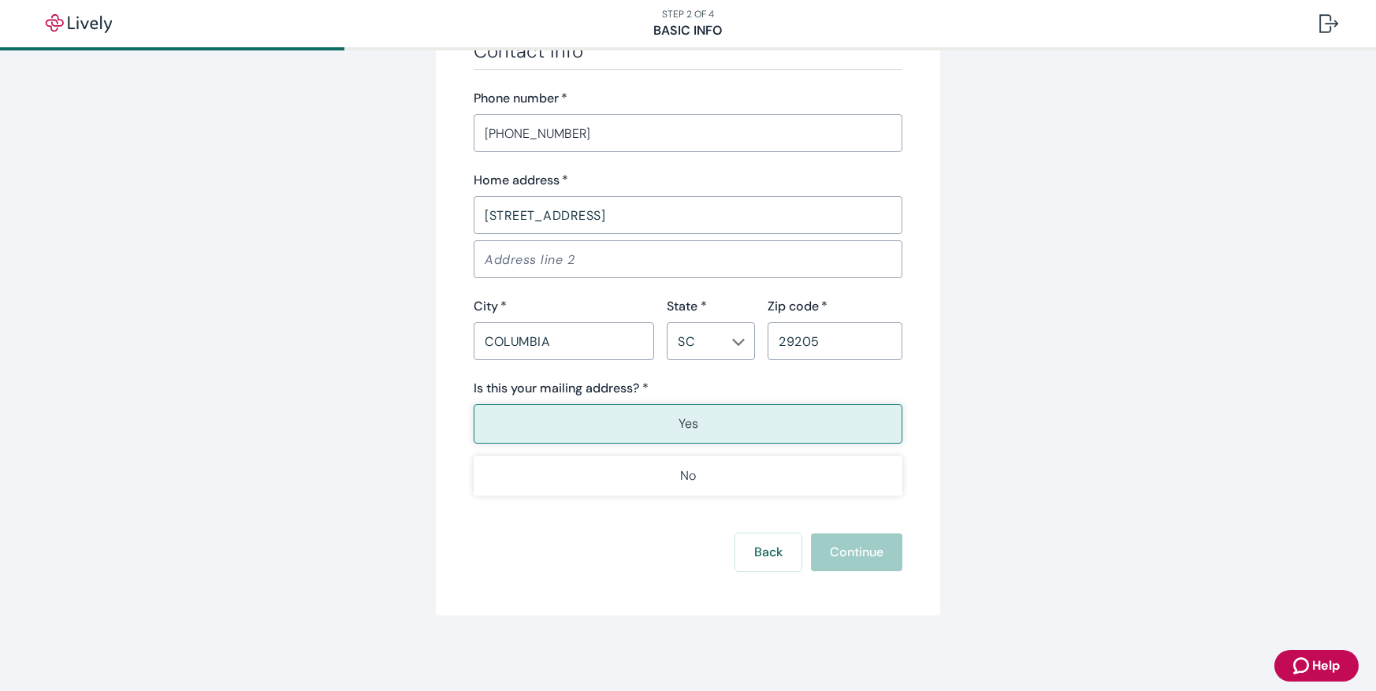
click at [849, 551] on div "Back Continue" at bounding box center [688, 553] width 429 height 38
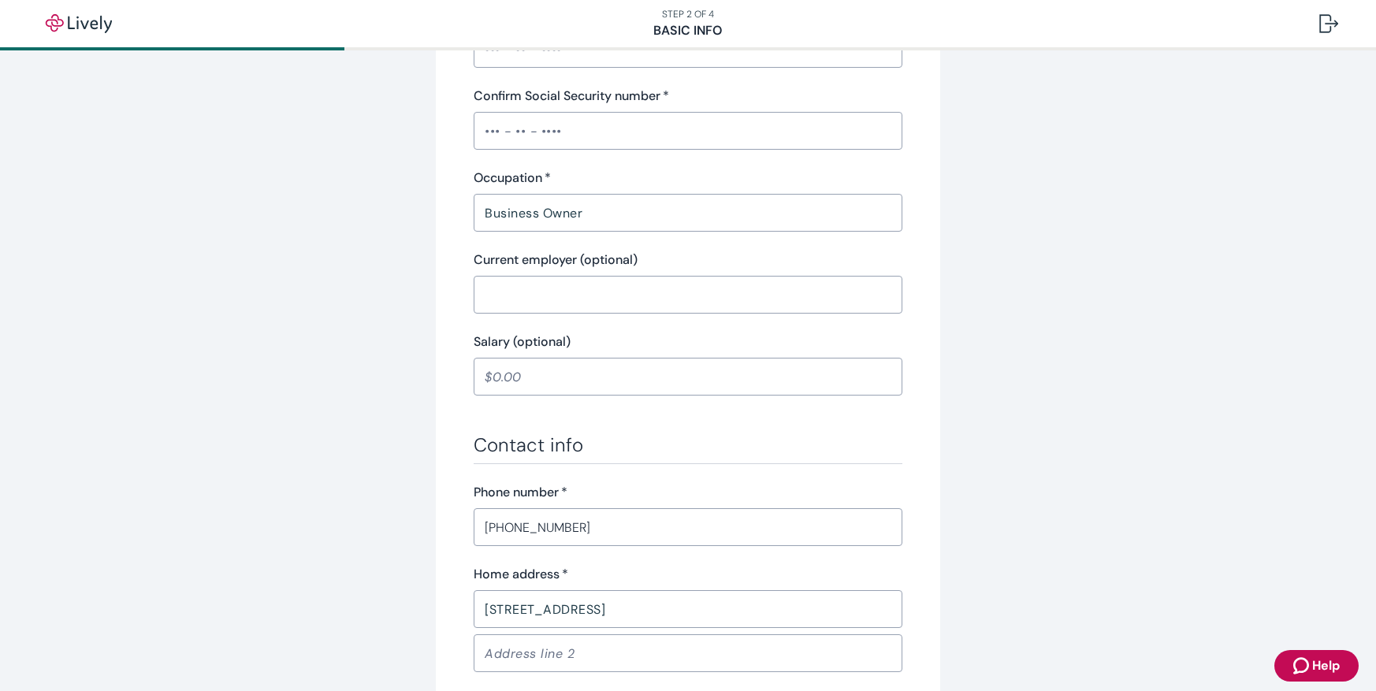
scroll to position [0, 0]
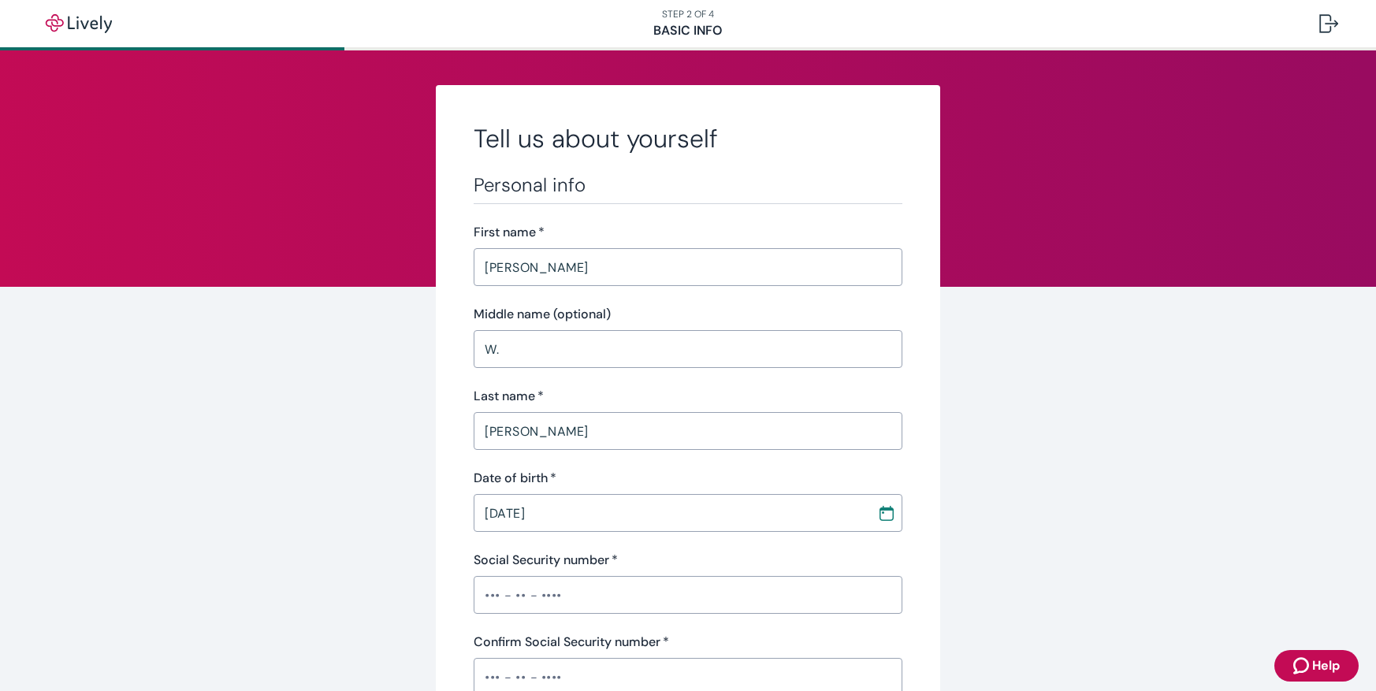
click at [791, 529] on div "[DATE] ​" at bounding box center [688, 513] width 429 height 38
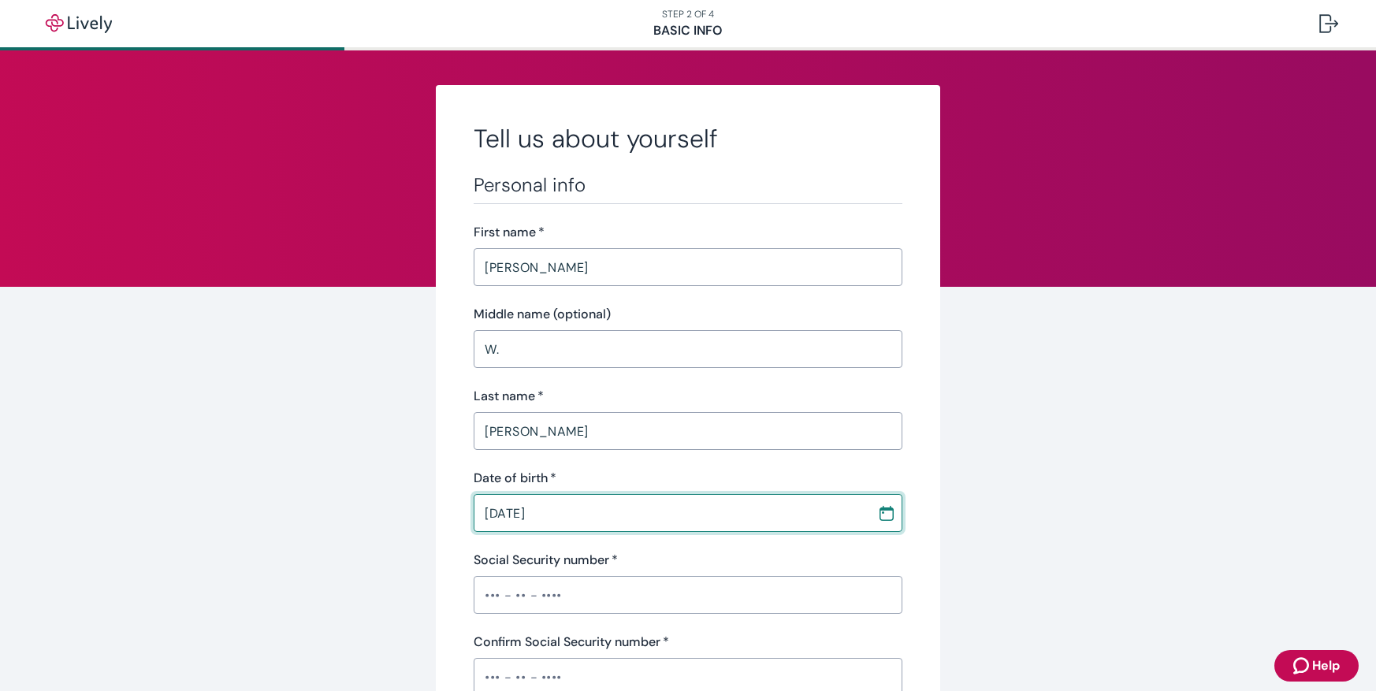
click at [793, 528] on input "[DATE]" at bounding box center [670, 513] width 393 height 32
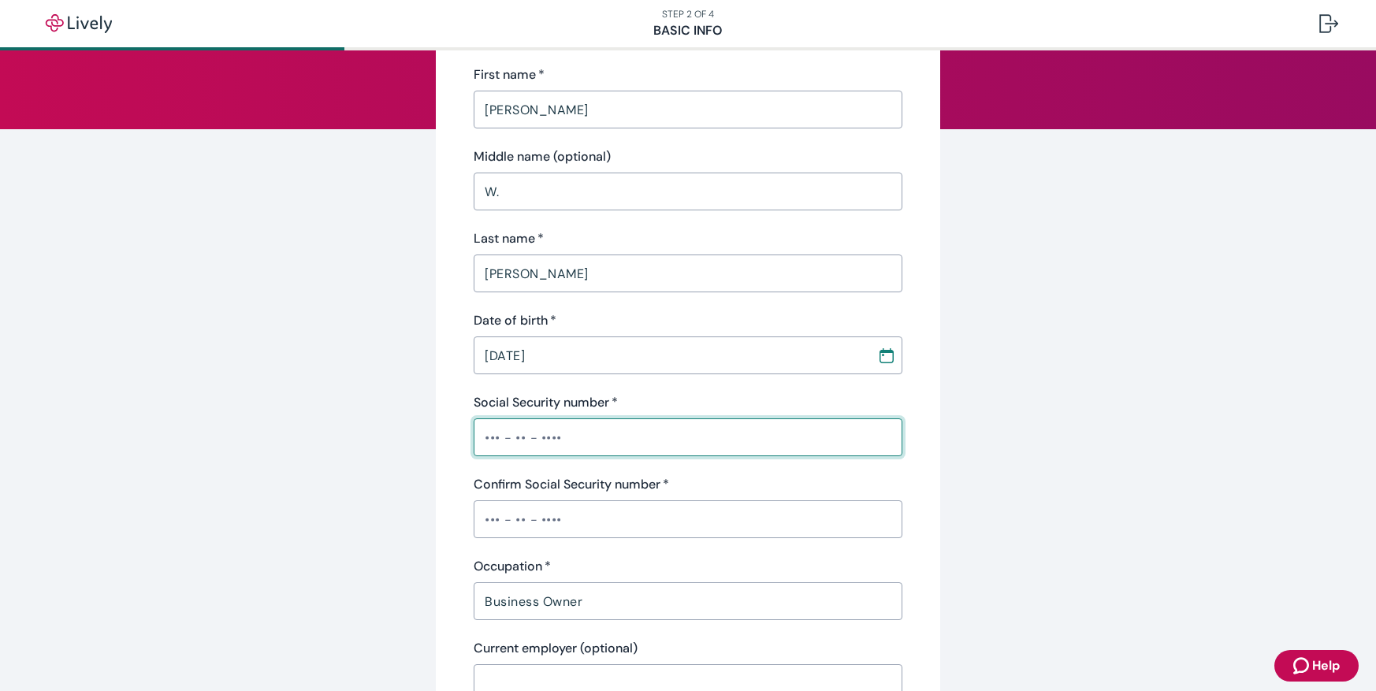
click at [592, 432] on input "Social Security number   *" at bounding box center [688, 438] width 429 height 32
type input "•••-••-3773"
click at [548, 509] on input "Confirm Social Security number   *" at bounding box center [688, 520] width 429 height 32
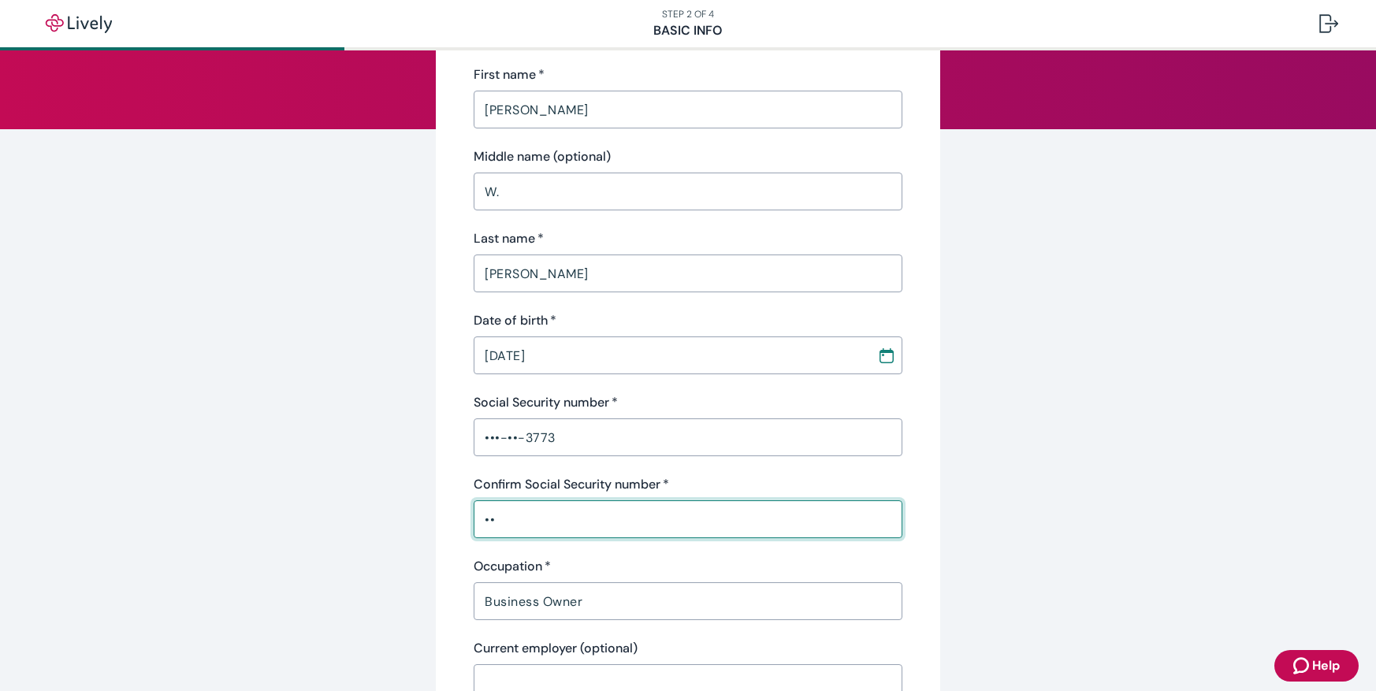
type input "•"
type input "•••-••-3773"
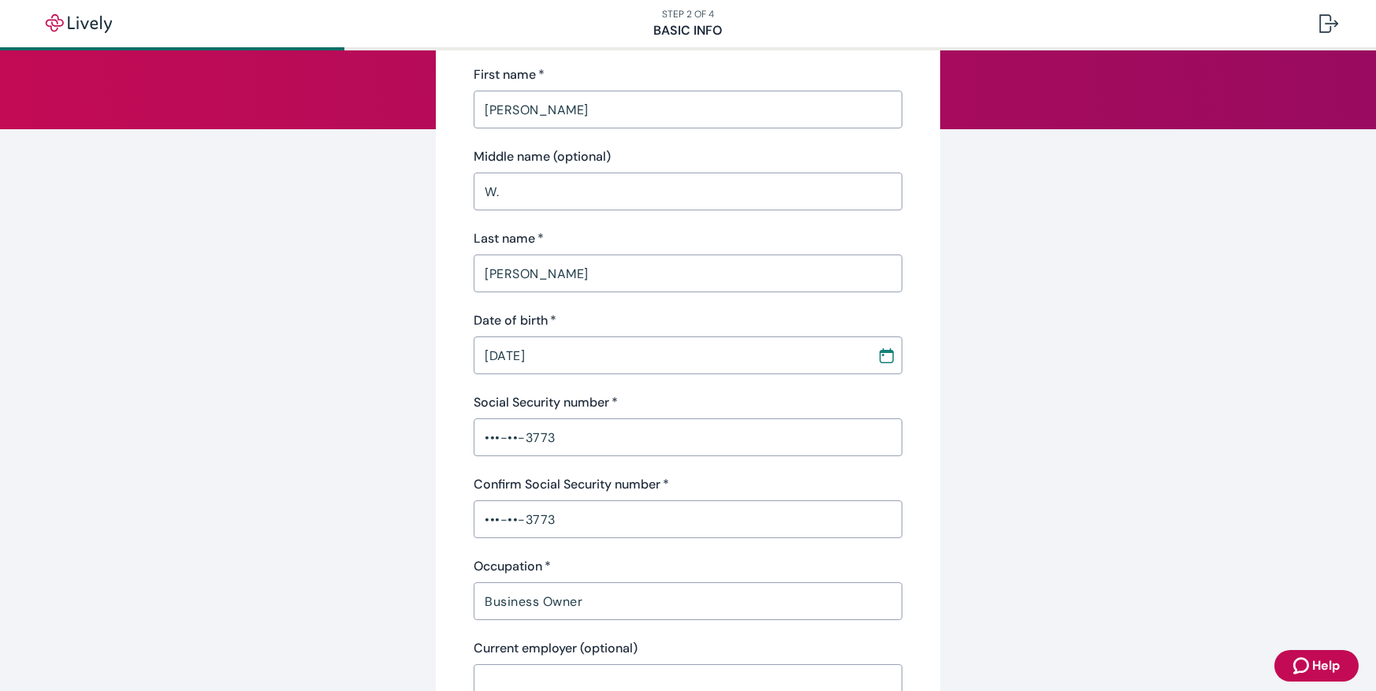
click at [658, 552] on div "Personal info First name   * [PERSON_NAME] ​ Middle name (optional) W. ​ Last n…" at bounding box center [688, 400] width 429 height 768
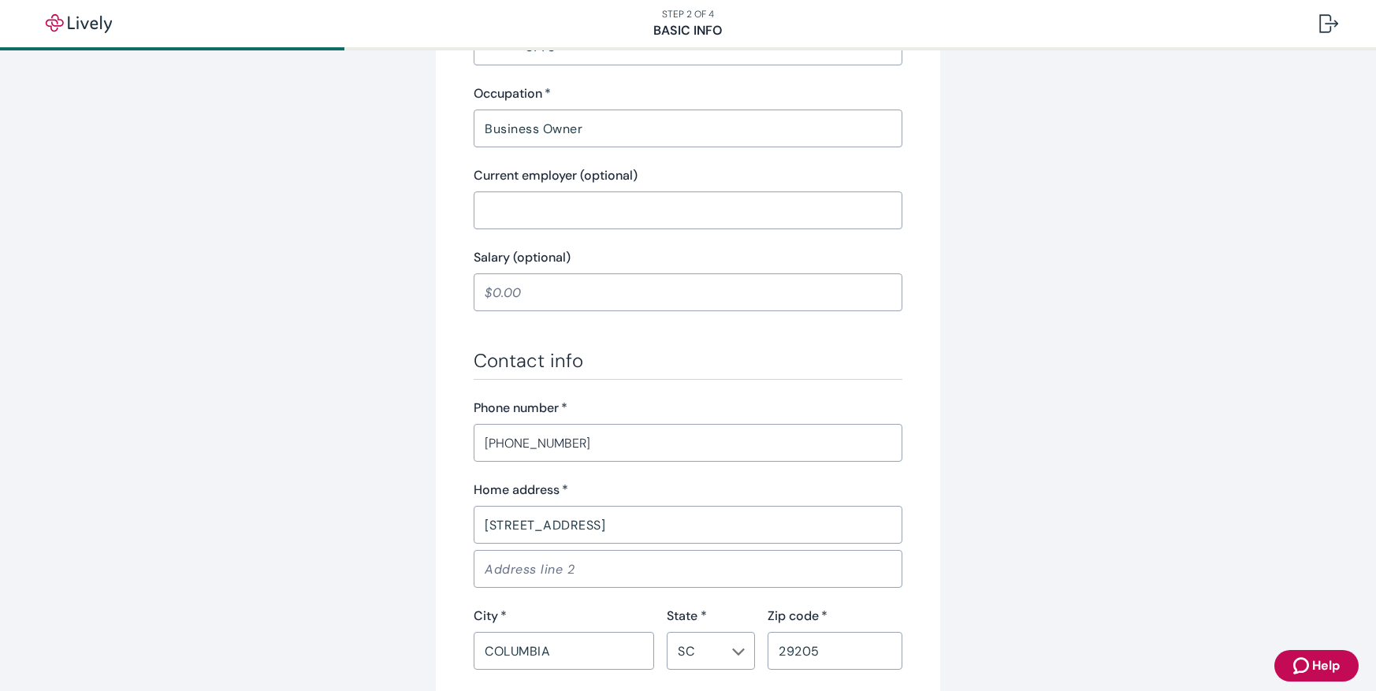
scroll to position [788, 0]
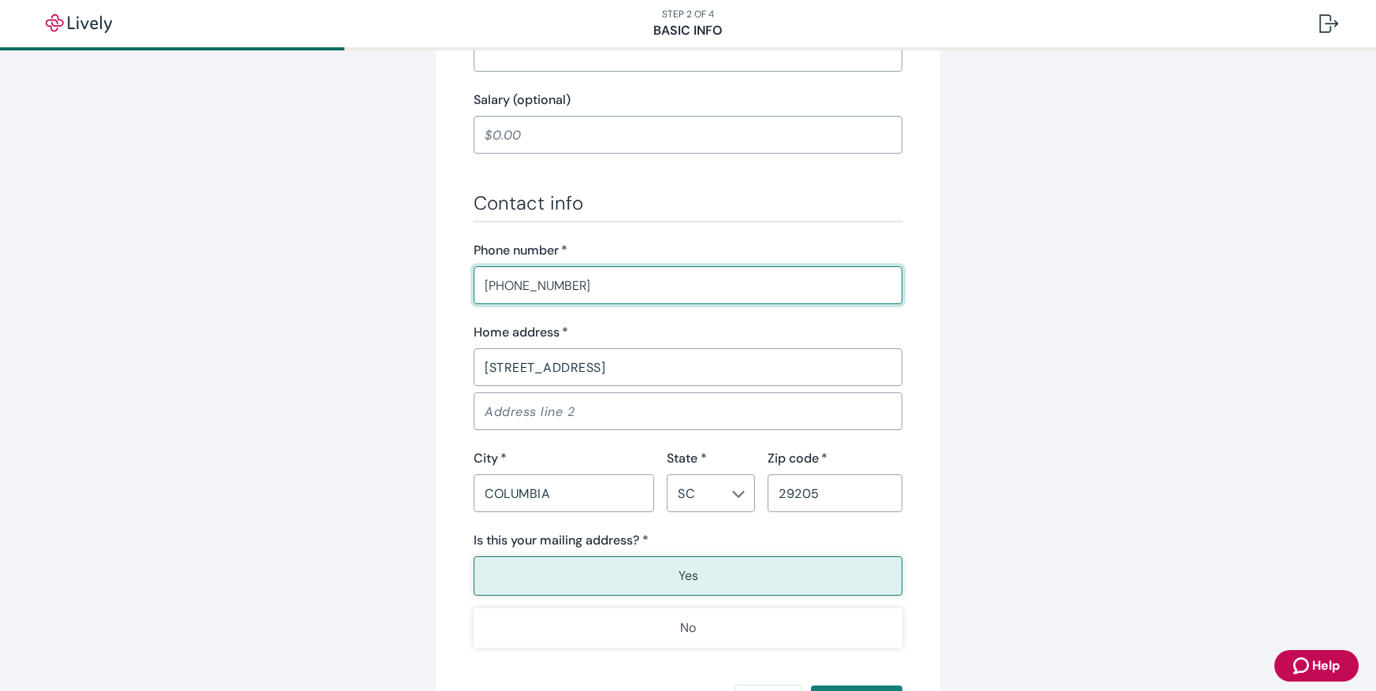
click at [638, 286] on input "[PHONE_NUMBER]" at bounding box center [688, 286] width 429 height 32
click at [653, 579] on button "Yes" at bounding box center [688, 575] width 429 height 39
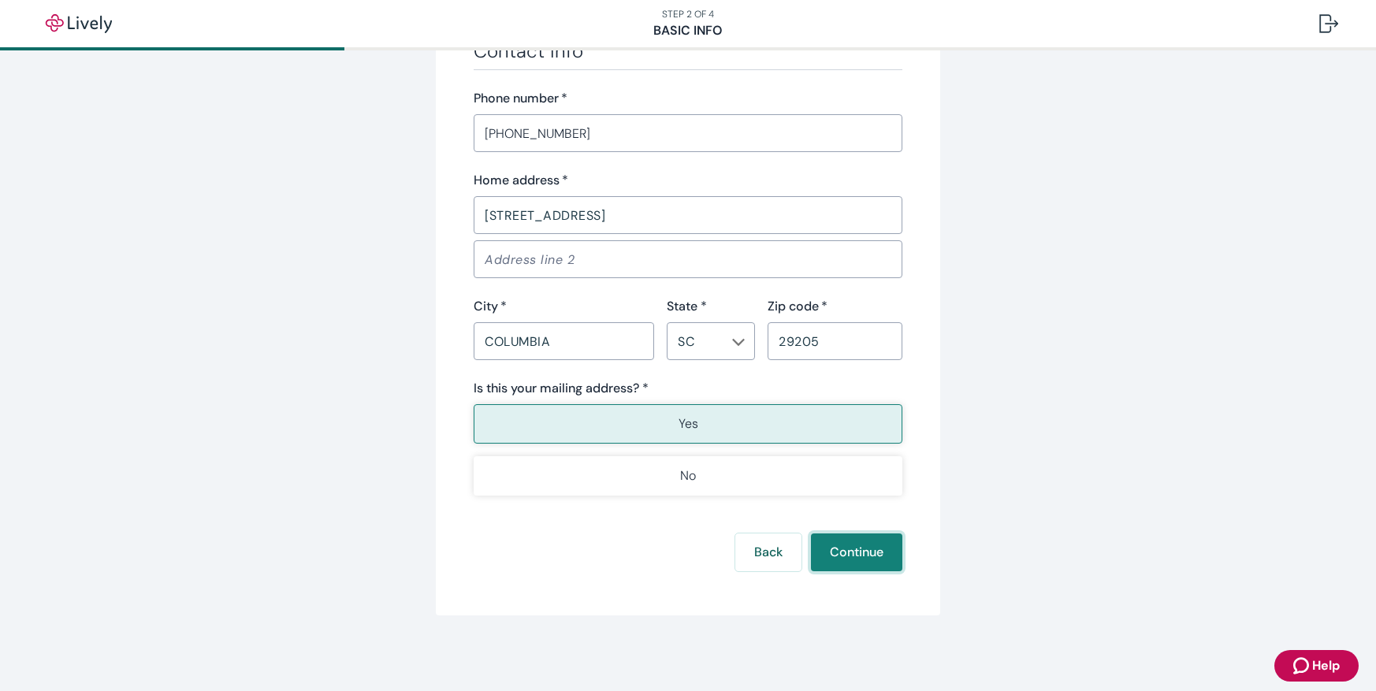
click at [870, 553] on button "Continue" at bounding box center [856, 553] width 91 height 38
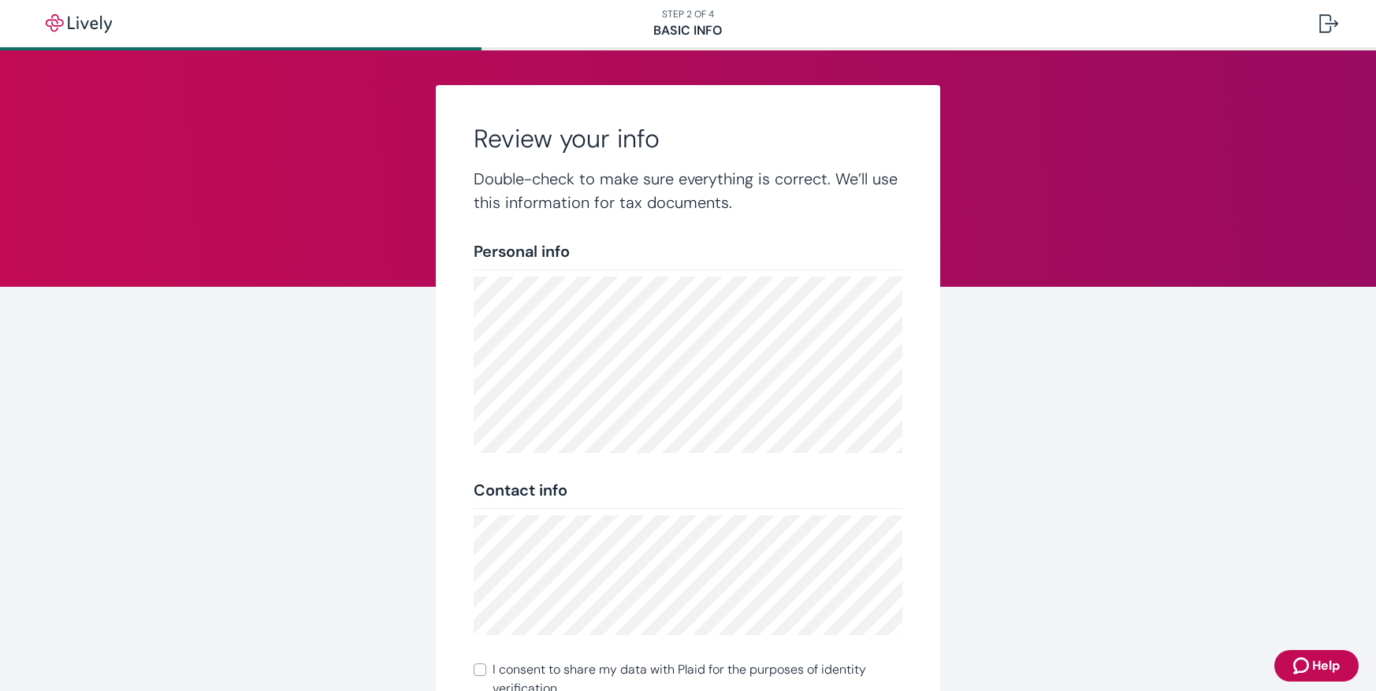
scroll to position [203, 0]
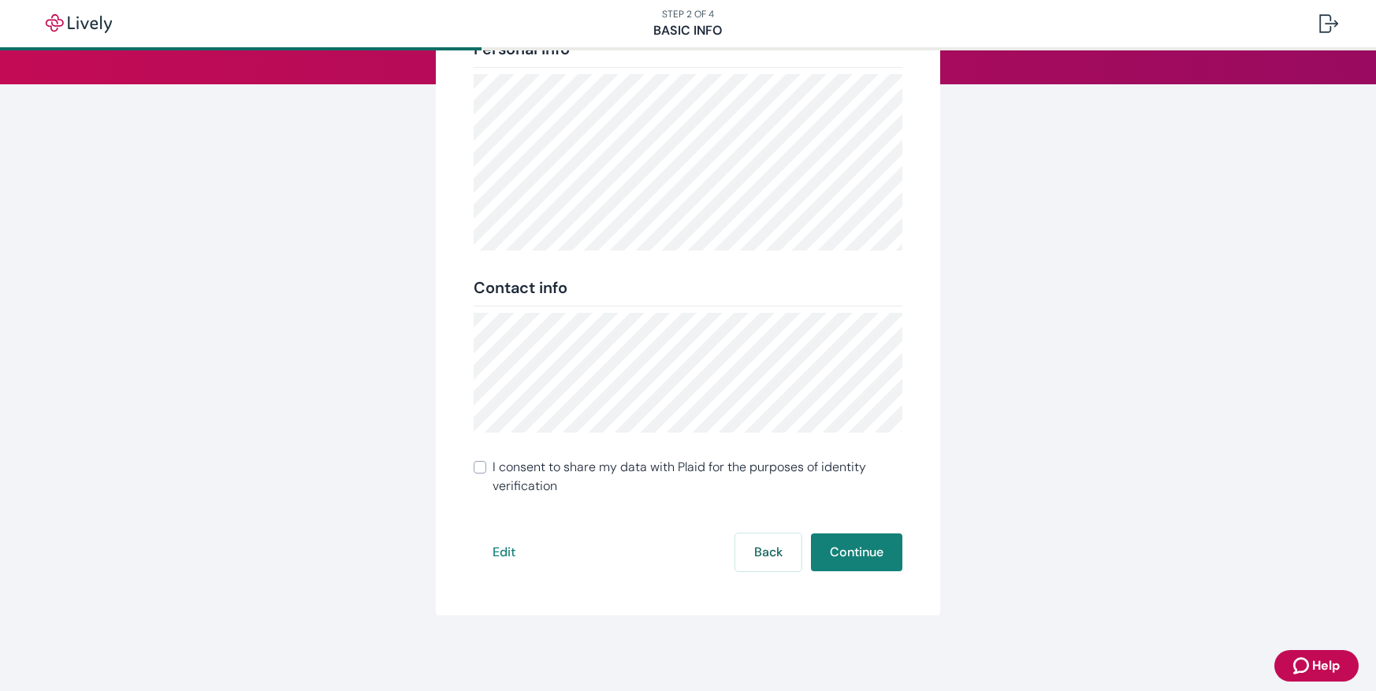
click at [482, 465] on label "I consent to share my data with Plaid for the purposes of identity verification" at bounding box center [688, 477] width 429 height 38
click at [482, 465] on input "I consent to share my data with Plaid for the purposes of identity verification" at bounding box center [480, 467] width 13 height 13
checkbox input "true"
click at [850, 550] on button "Continue" at bounding box center [856, 553] width 91 height 38
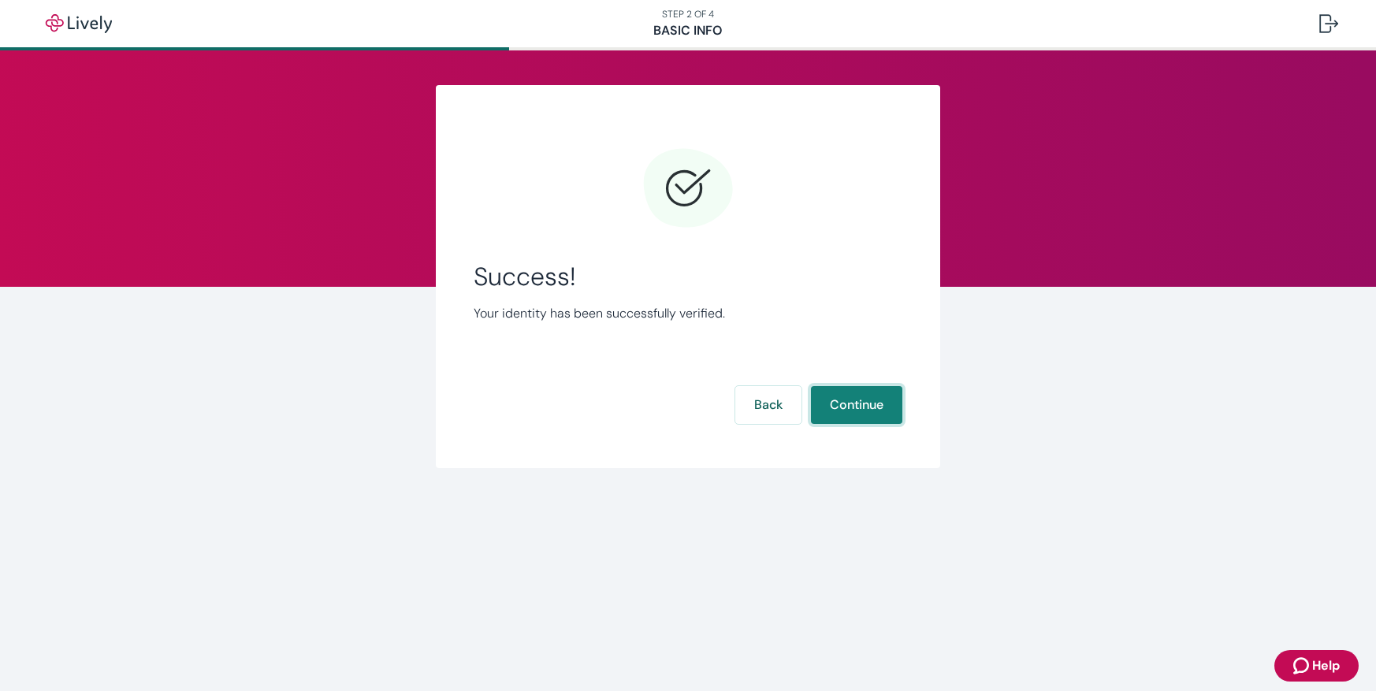
click at [863, 415] on button "Continue" at bounding box center [856, 405] width 91 height 38
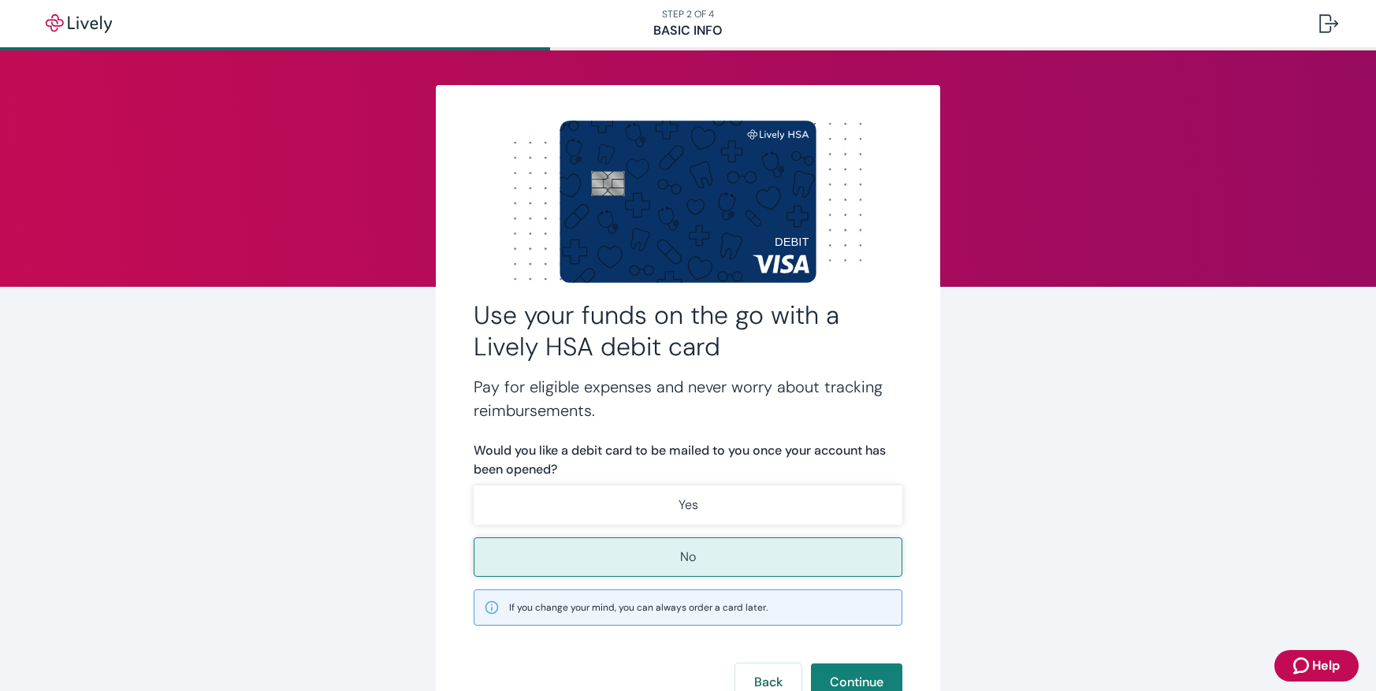
scroll to position [130, 0]
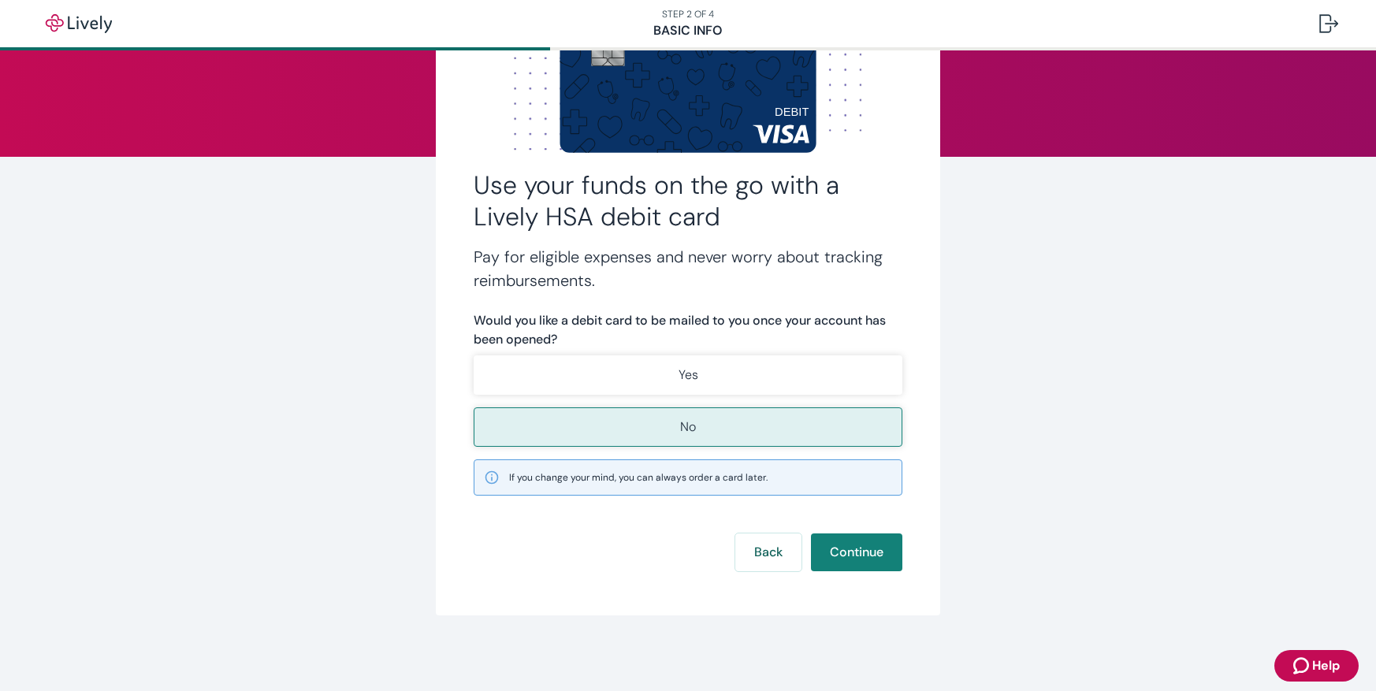
click at [802, 432] on button "No" at bounding box center [688, 426] width 429 height 39
click at [848, 558] on button "Continue" at bounding box center [856, 553] width 91 height 38
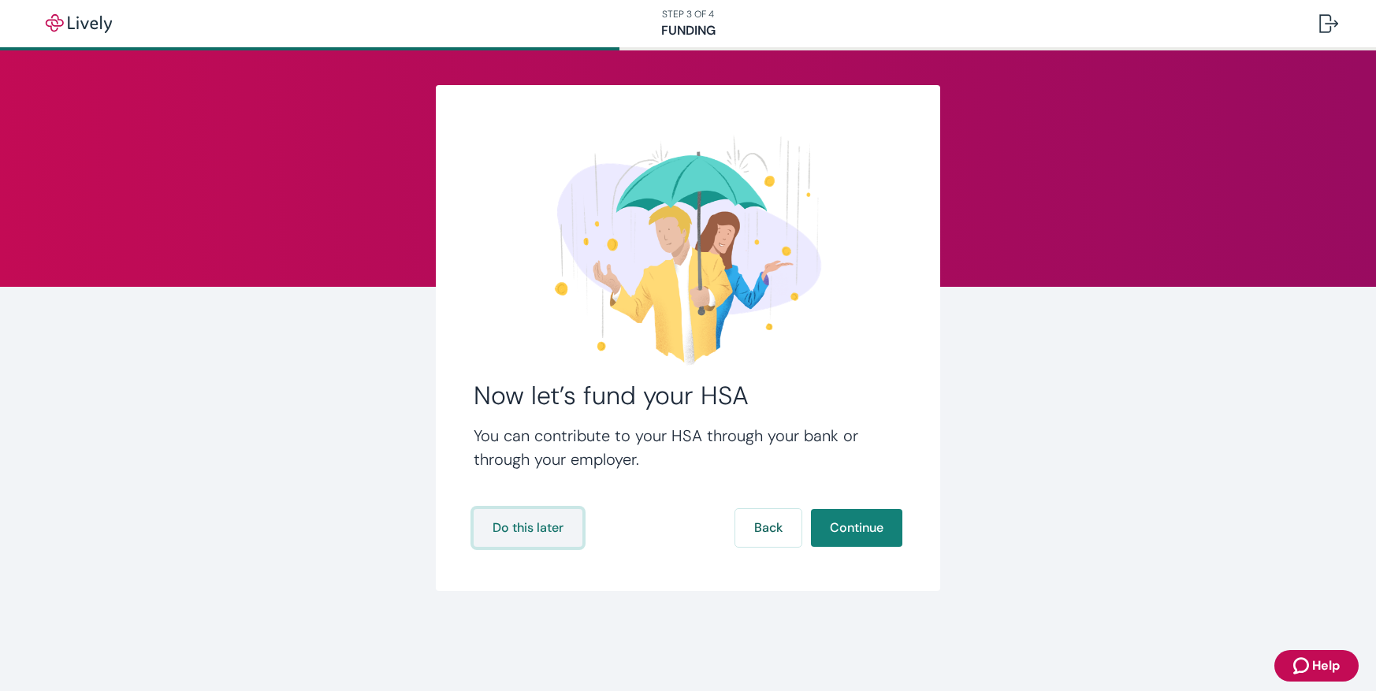
click at [550, 534] on button "Do this later" at bounding box center [528, 528] width 109 height 38
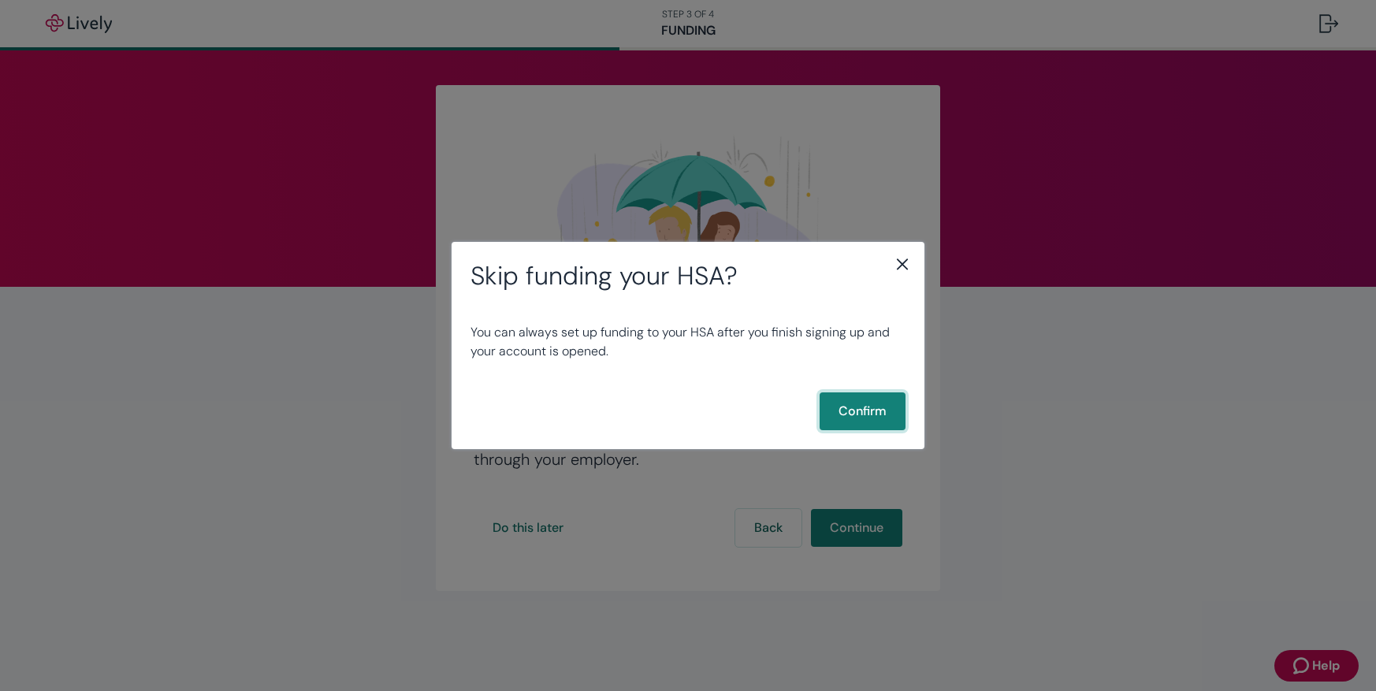
click at [879, 418] on button "Confirm" at bounding box center [863, 412] width 86 height 38
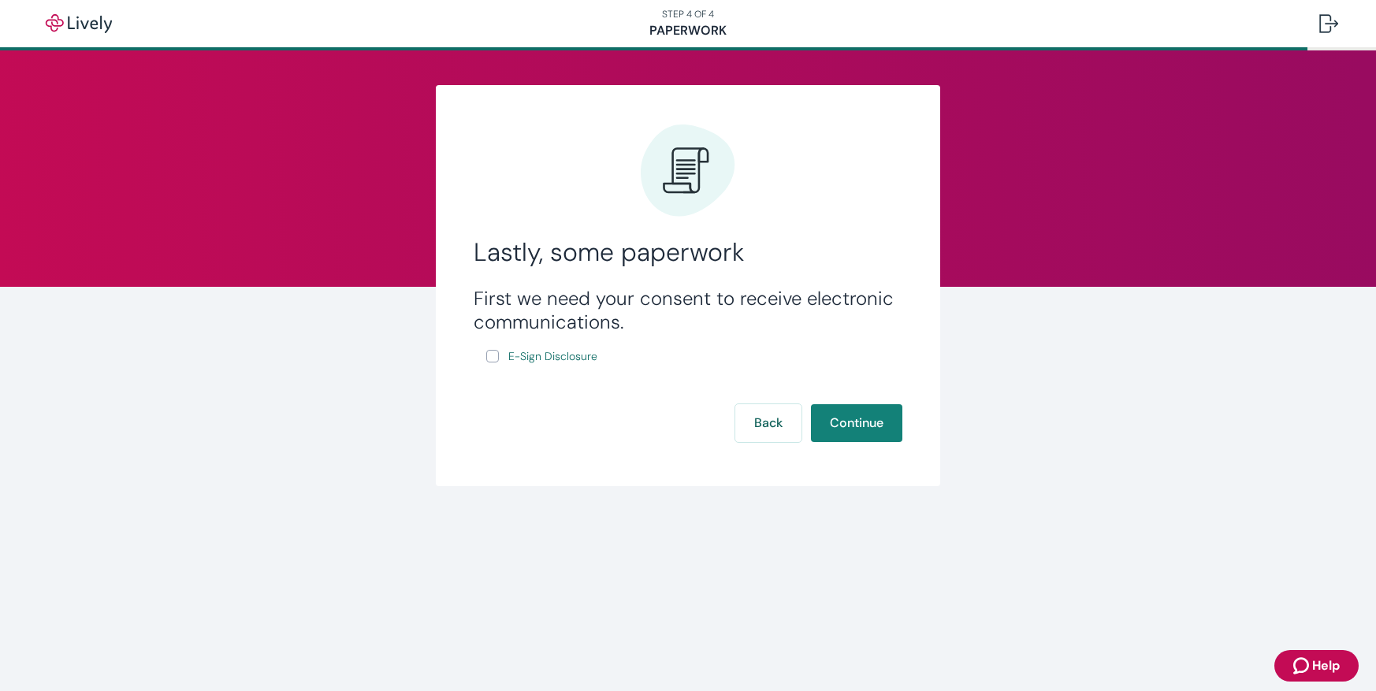
click at [493, 352] on input "E-Sign Disclosure" at bounding box center [492, 356] width 13 height 13
checkbox input "true"
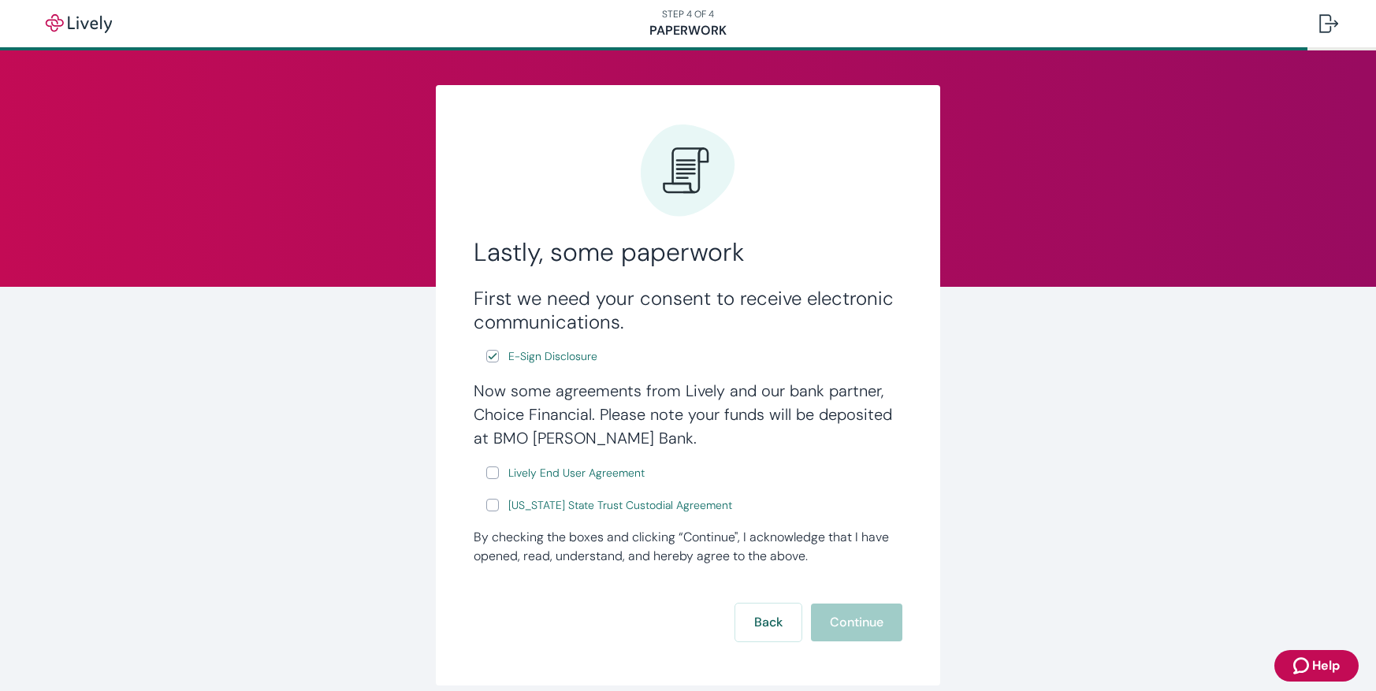
scroll to position [70, 0]
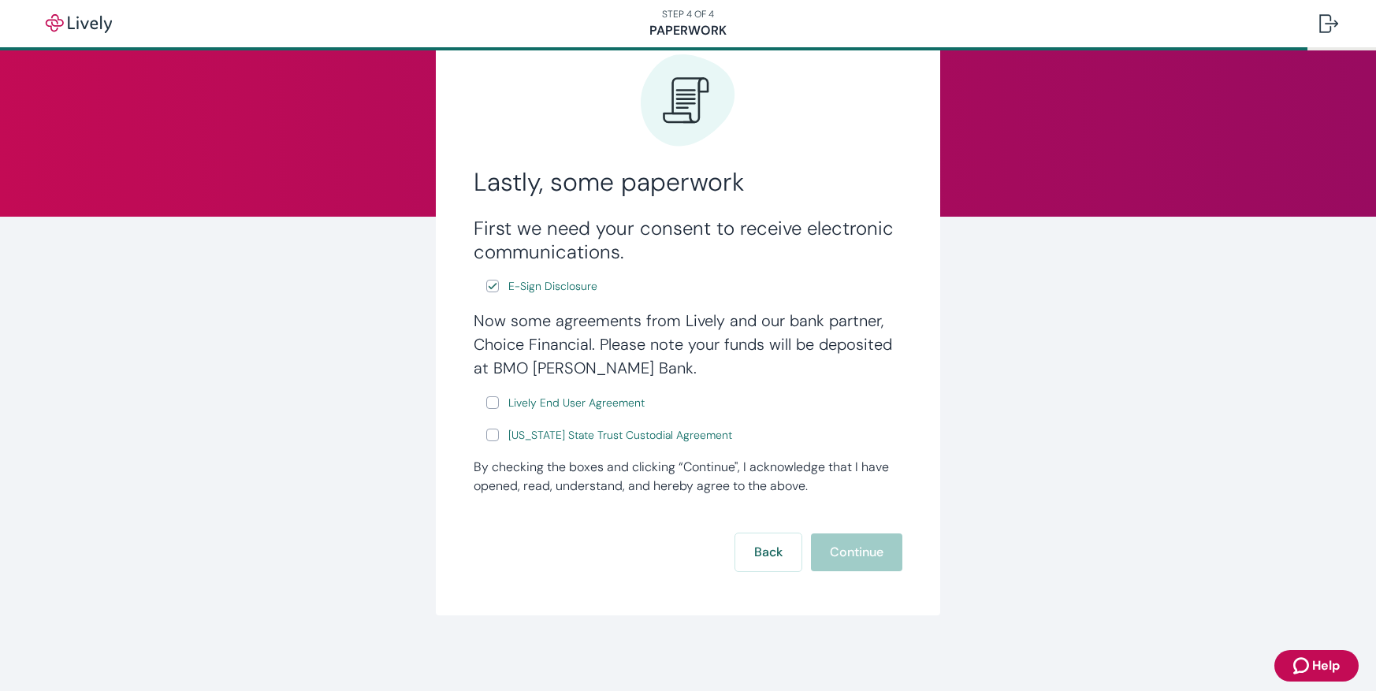
click at [486, 403] on input "Lively End User Agreement" at bounding box center [492, 402] width 13 height 13
checkbox input "true"
click at [489, 431] on input "[US_STATE] State Trust Custodial Agreement" at bounding box center [492, 435] width 13 height 13
checkbox input "true"
click at [846, 557] on button "Continue" at bounding box center [856, 553] width 91 height 38
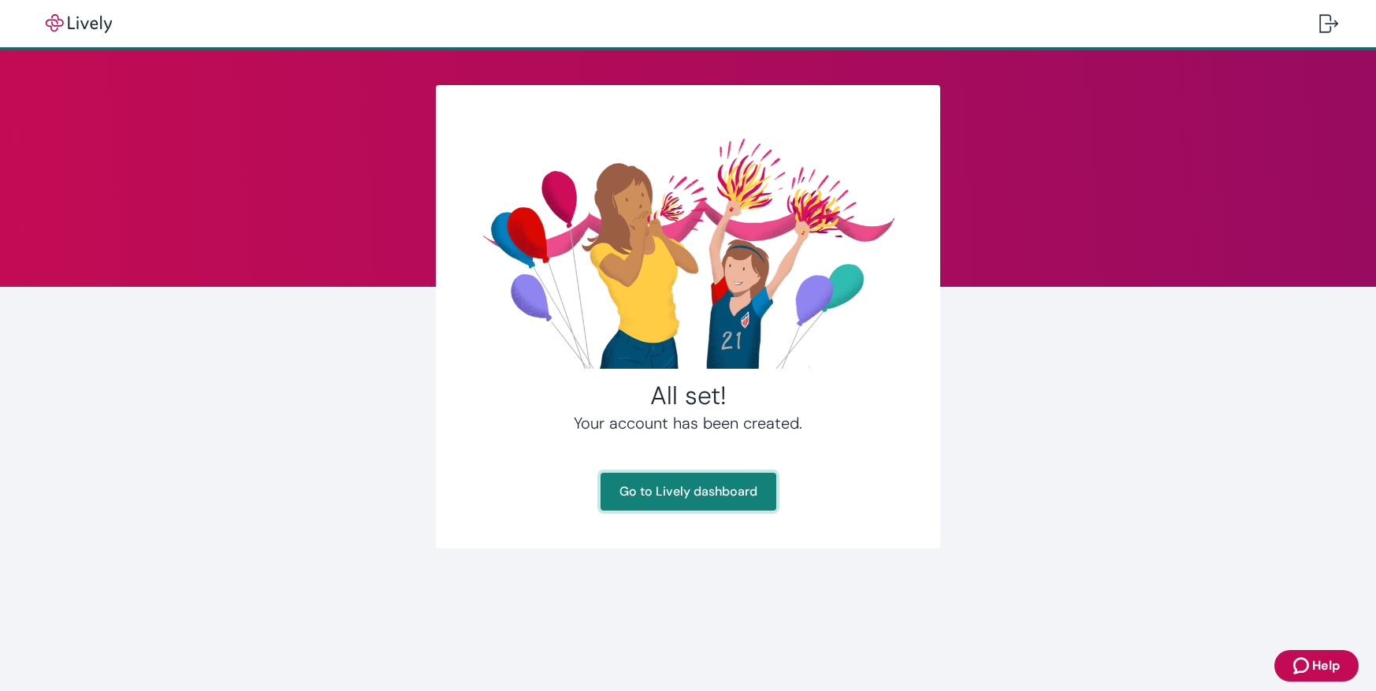
click at [653, 494] on link "Go to Lively dashboard" at bounding box center [689, 492] width 176 height 38
